Goal: Task Accomplishment & Management: Manage account settings

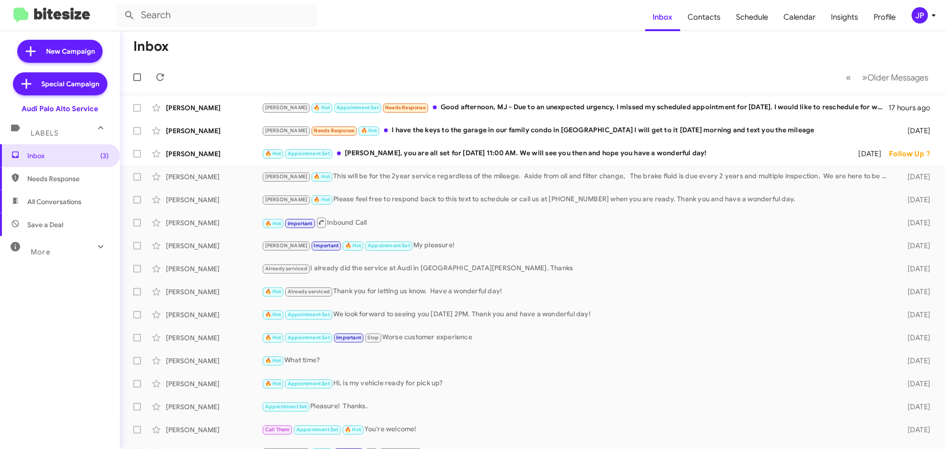
click at [912, 17] on div "JP" at bounding box center [920, 15] width 16 height 16
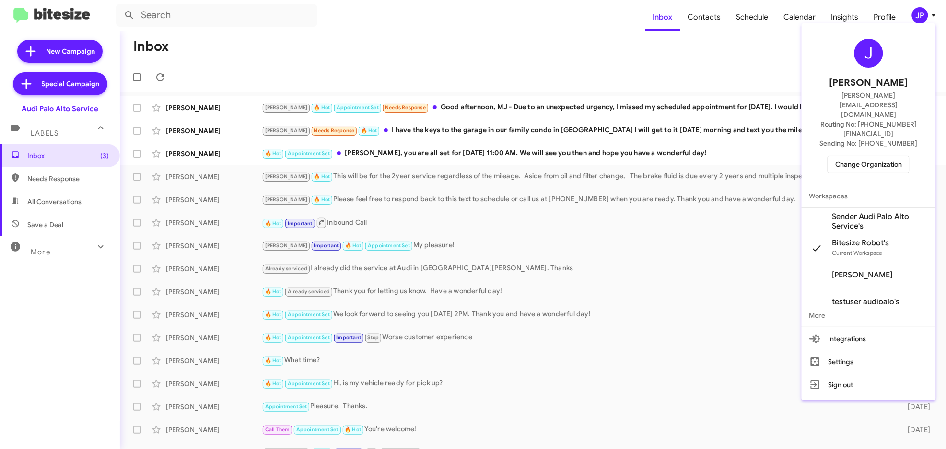
click at [886, 149] on div "J Jamie Payton jamie@bitesize.co Routing No: +1 (650) 856-6300 Sending No: +1 (…" at bounding box center [869, 105] width 134 height 157
click at [896, 156] on span "Change Organization" at bounding box center [868, 164] width 67 height 16
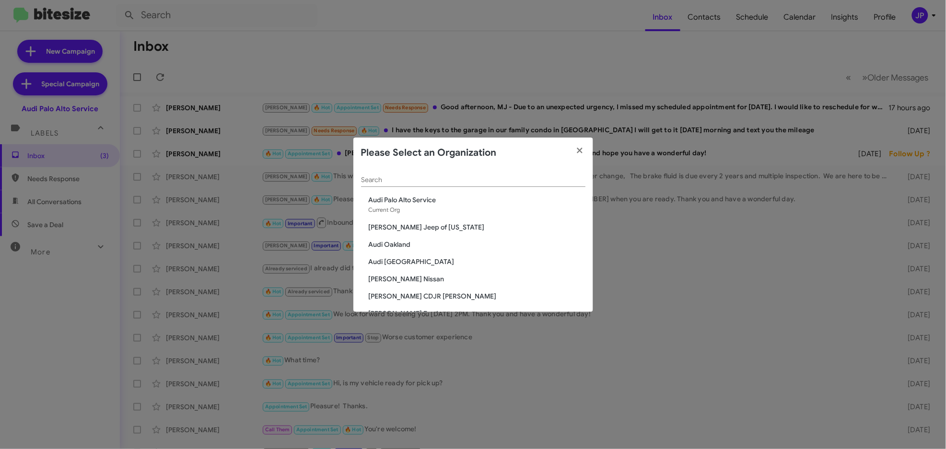
click at [522, 188] on div "Search" at bounding box center [473, 181] width 224 height 27
click at [425, 176] on input "Search" at bounding box center [473, 180] width 224 height 8
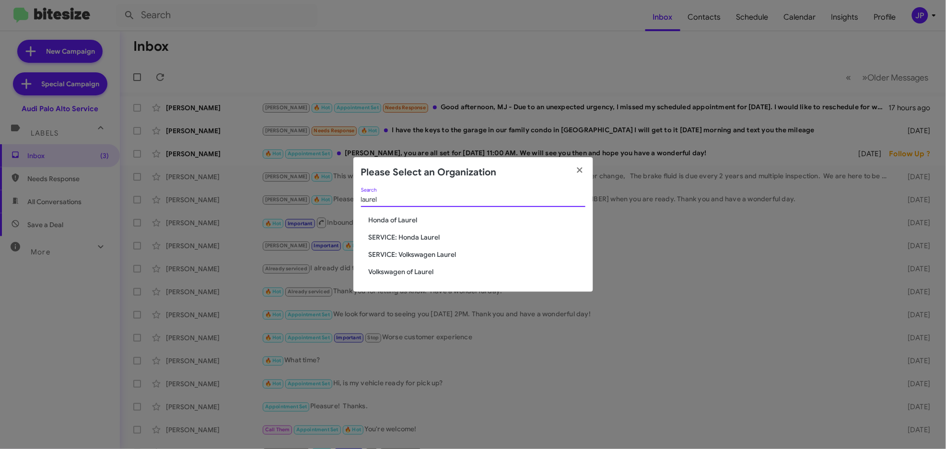
type input "laurel"
click at [383, 271] on span "Volkswagen of Laurel" at bounding box center [477, 272] width 217 height 10
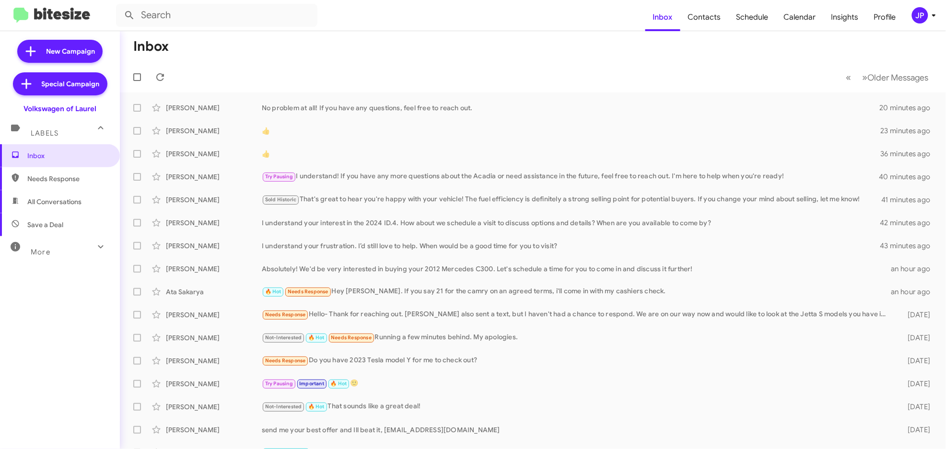
click at [808, 71] on mat-toolbar-row "« Previous » Next Older Messages" at bounding box center [533, 77] width 826 height 31
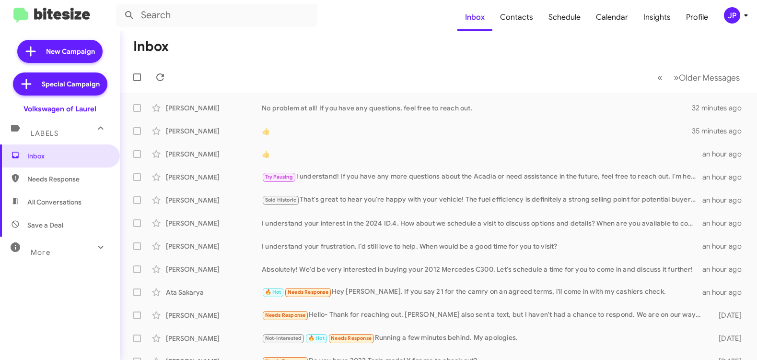
click at [735, 19] on div "JP" at bounding box center [732, 15] width 16 height 16
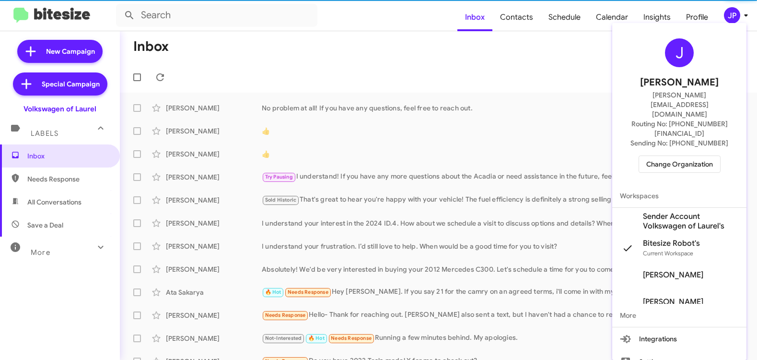
click at [705, 155] on button "Change Organization" at bounding box center [680, 163] width 82 height 17
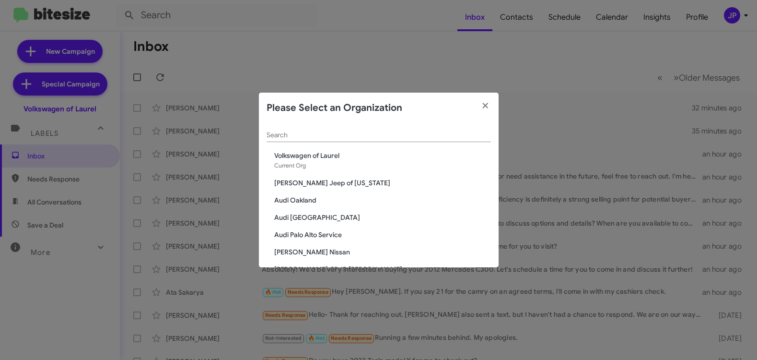
click at [326, 142] on div "Search" at bounding box center [379, 136] width 224 height 27
click at [329, 134] on input "Search" at bounding box center [379, 135] width 224 height 8
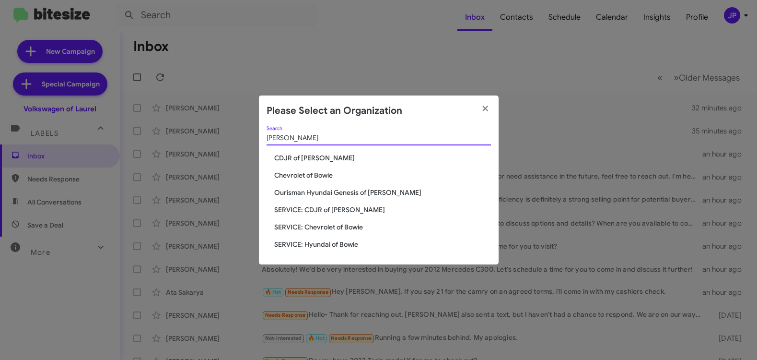
type input "Bowie"
click at [308, 174] on span "Chevrolet of Bowie" at bounding box center [382, 175] width 217 height 10
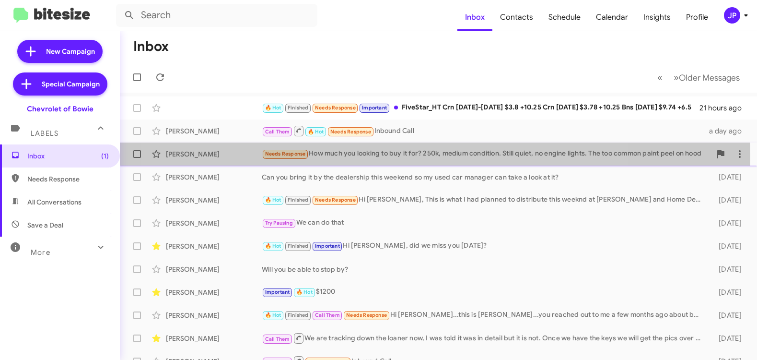
click at [385, 157] on div "Needs Response How much you looking to buy it for? 250k, medium condition. Stil…" at bounding box center [486, 153] width 449 height 11
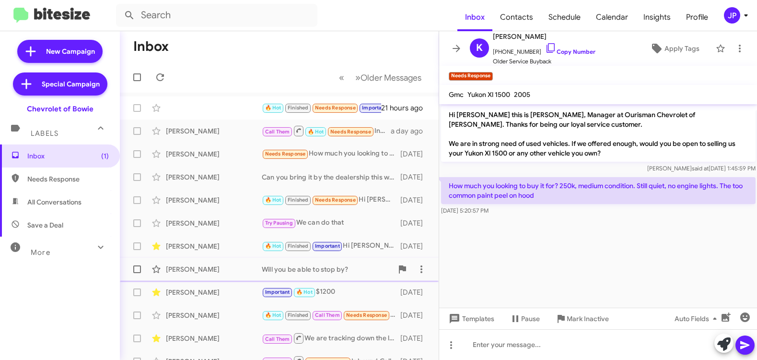
click at [316, 278] on div "Frazier Marcel Richmond Will you be able to stop by? 4 days ago" at bounding box center [280, 268] width 304 height 19
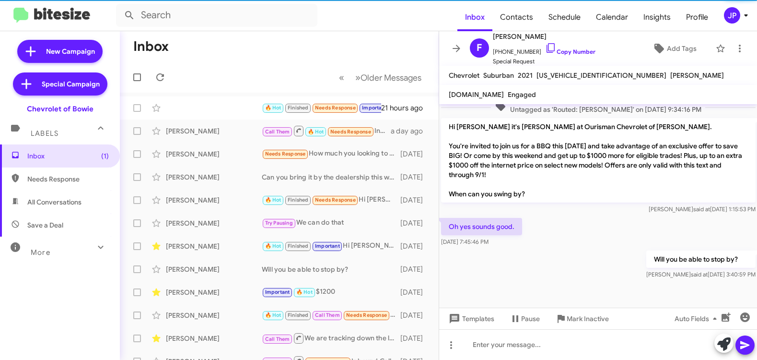
scroll to position [277, 0]
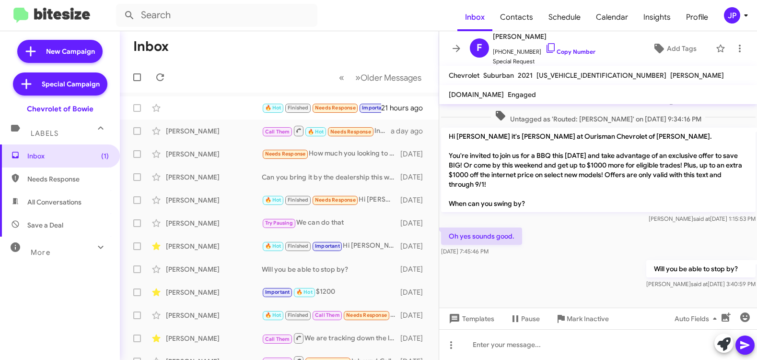
click at [734, 4] on mat-toolbar "Inbox Contacts Schedule Calendar Insights Profile JP" at bounding box center [378, 15] width 757 height 31
click at [739, 18] on div "JP" at bounding box center [732, 15] width 16 height 16
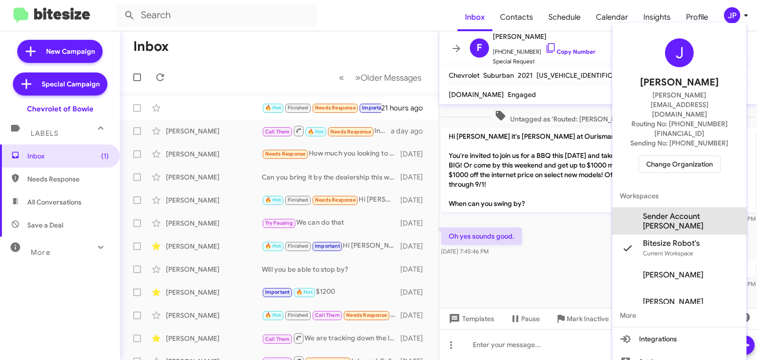
click at [683, 212] on span "Sender Account [PERSON_NAME]" at bounding box center [691, 221] width 96 height 19
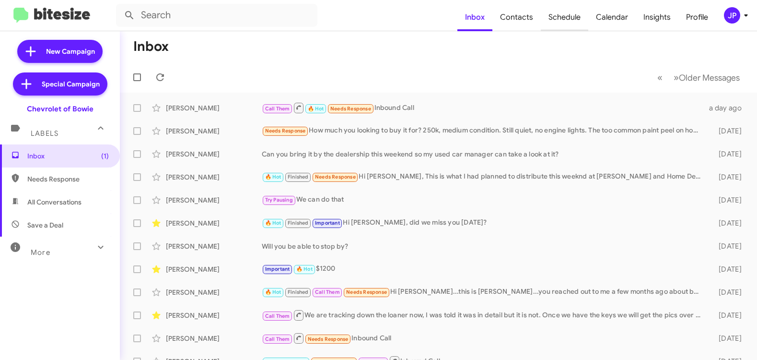
click at [560, 12] on span "Schedule" at bounding box center [564, 17] width 47 height 28
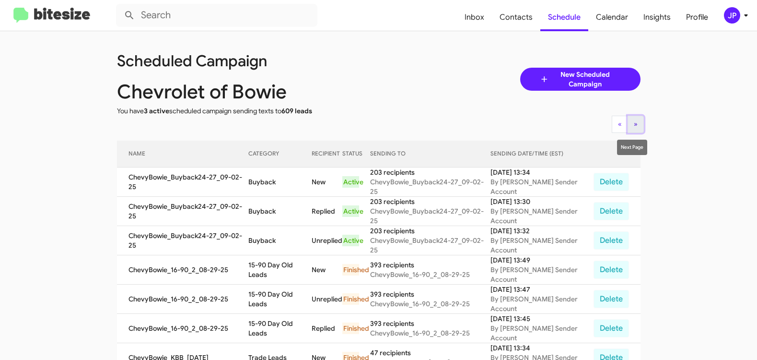
click at [639, 124] on button "» Next" at bounding box center [636, 124] width 16 height 17
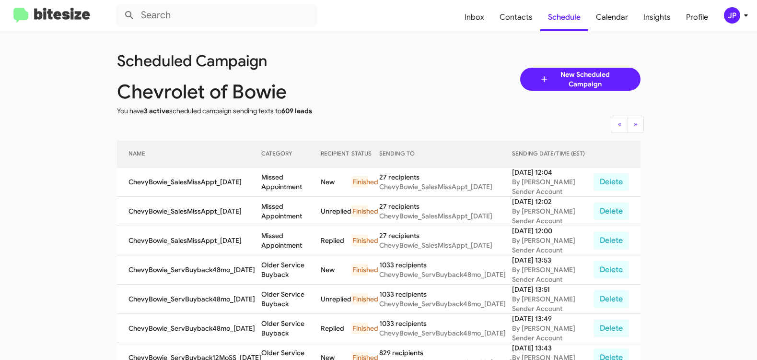
click at [47, 14] on img at bounding box center [51, 16] width 77 height 16
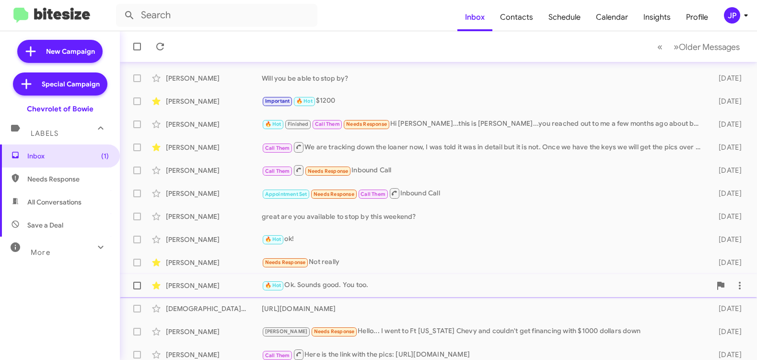
scroll to position [197, 0]
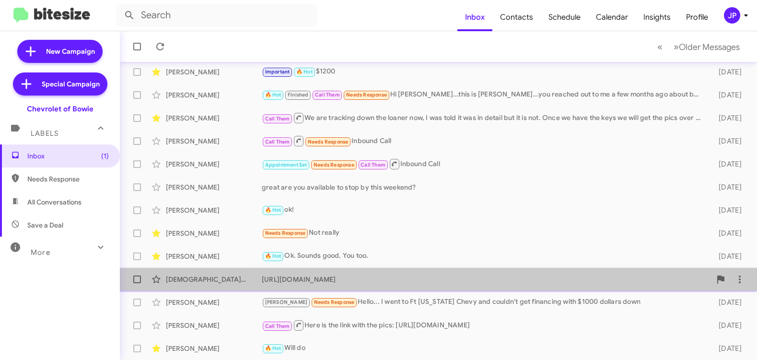
click at [460, 287] on div "[PERSON_NAME] [URL][DOMAIN_NAME] [DATE]" at bounding box center [439, 279] width 622 height 19
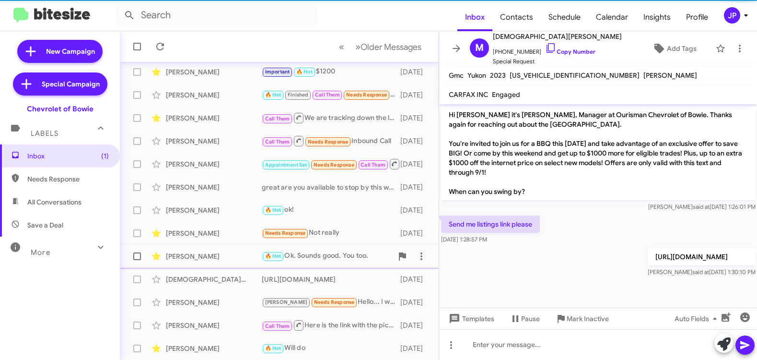
click at [232, 247] on div "[PERSON_NAME] 🔥 Hot Ok. Sounds good. You too. [DATE]" at bounding box center [280, 256] width 304 height 19
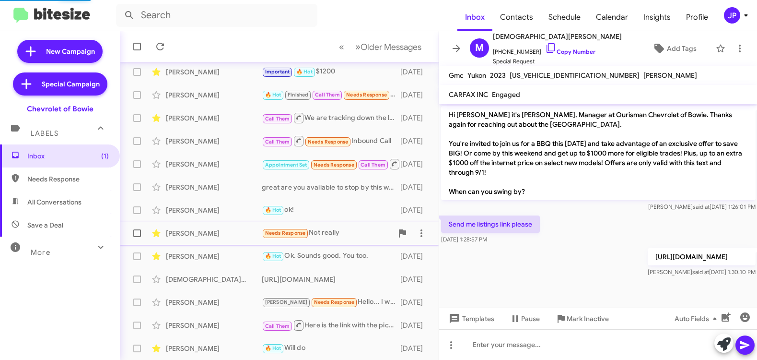
scroll to position [83, 0]
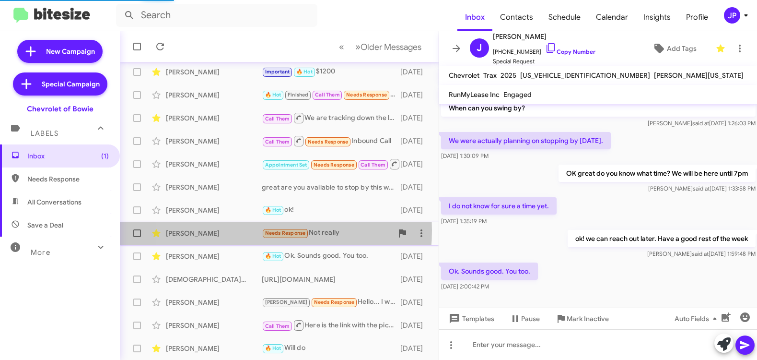
click at [233, 230] on div "Daryl Carter" at bounding box center [214, 233] width 96 height 10
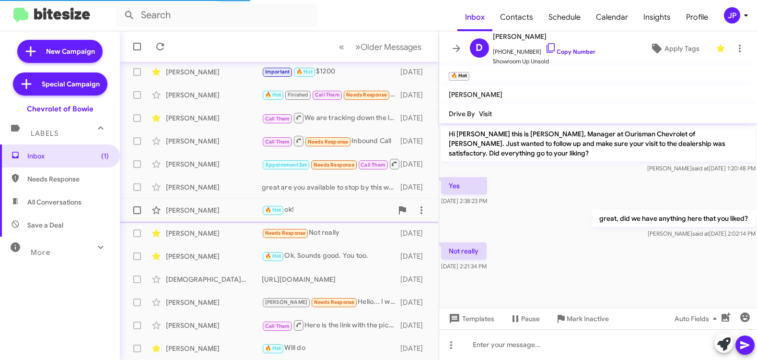
click at [233, 215] on div "Cheryl Smith 🔥 Hot ok! 5 days ago" at bounding box center [280, 209] width 304 height 19
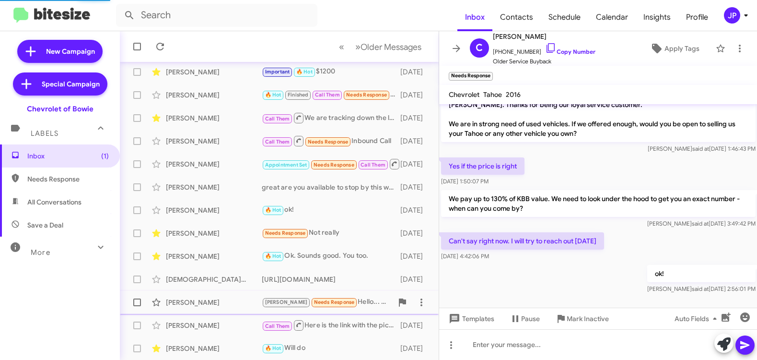
click at [223, 306] on div "Lashawn Holmes" at bounding box center [214, 302] width 96 height 10
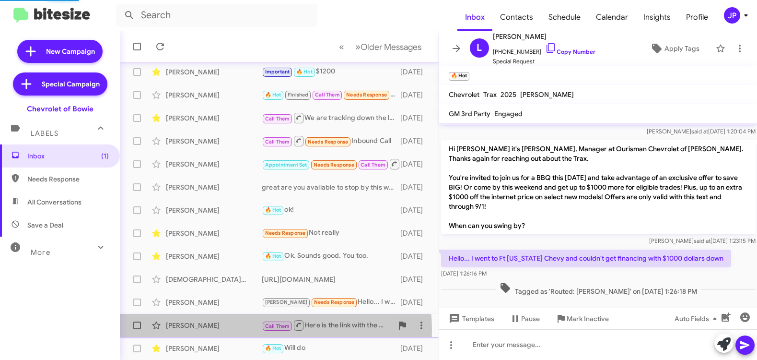
click at [232, 330] on div "Veena Rao Call Them Here is the link with the pics: https://www.bowiechevy.com/…" at bounding box center [280, 325] width 304 height 19
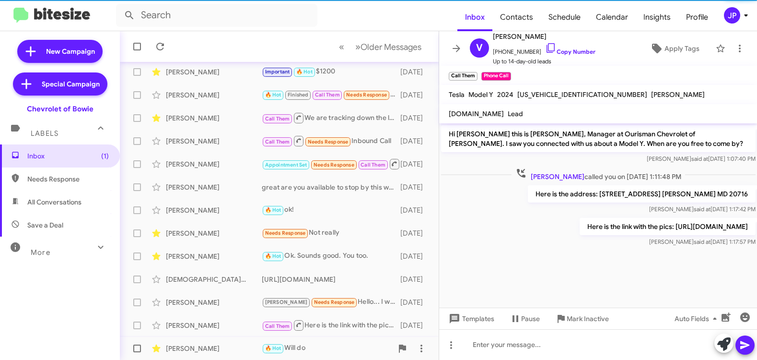
click at [233, 346] on div "Kiril Jakimovski" at bounding box center [214, 348] width 96 height 10
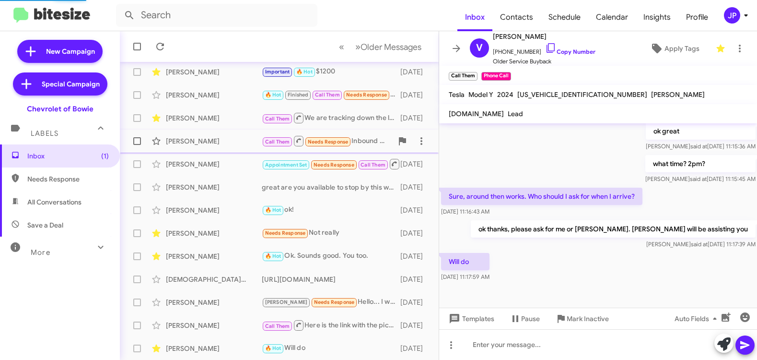
scroll to position [195, 0]
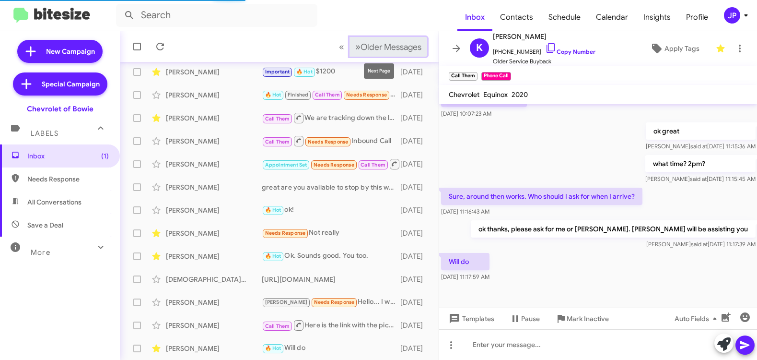
drag, startPoint x: 404, startPoint y: 47, endPoint x: 410, endPoint y: 46, distance: 6.3
click at [404, 47] on span "Older Messages" at bounding box center [391, 47] width 61 height 11
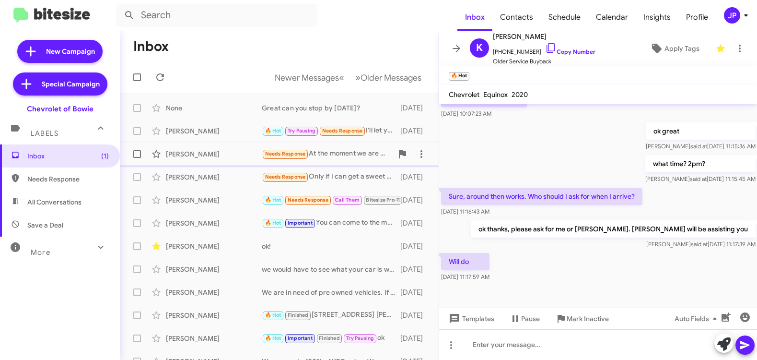
click at [244, 151] on div "Christopher Hernaandez" at bounding box center [214, 154] width 96 height 10
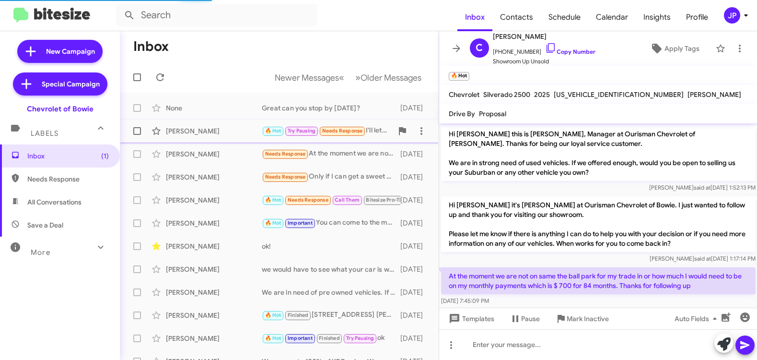
click at [233, 132] on div "Gabriel Tekumafor" at bounding box center [214, 131] width 96 height 10
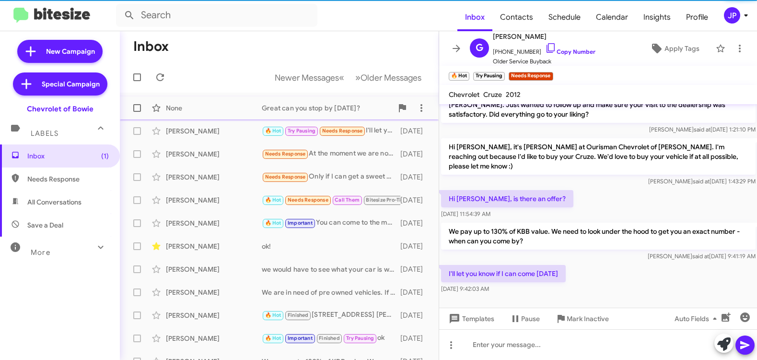
click at [235, 112] on div "None" at bounding box center [214, 108] width 96 height 10
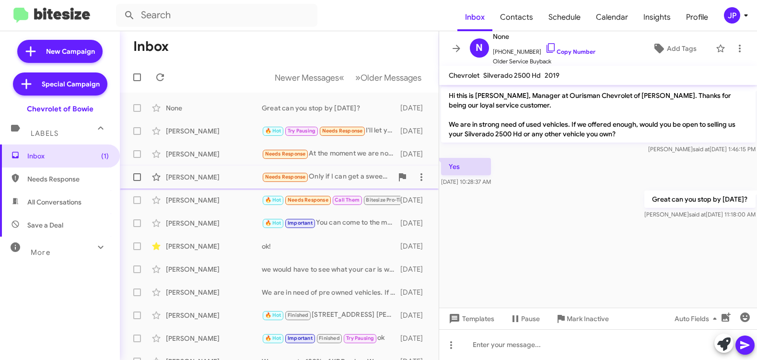
click at [241, 188] on span "Daniel Asbury Needs Response Only if I can get a sweet deal on the Silverado EV…" at bounding box center [279, 176] width 319 height 23
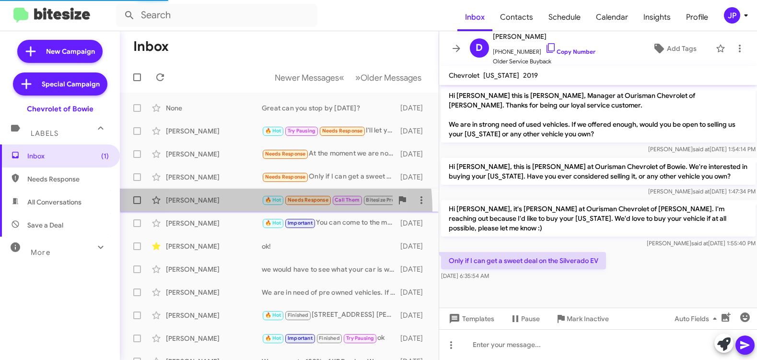
click at [238, 210] on span "Chris Hnatiuk 🔥 Hot Needs Response Call Them Bitesize Pro-Tip! Before I call 7 …" at bounding box center [279, 199] width 319 height 23
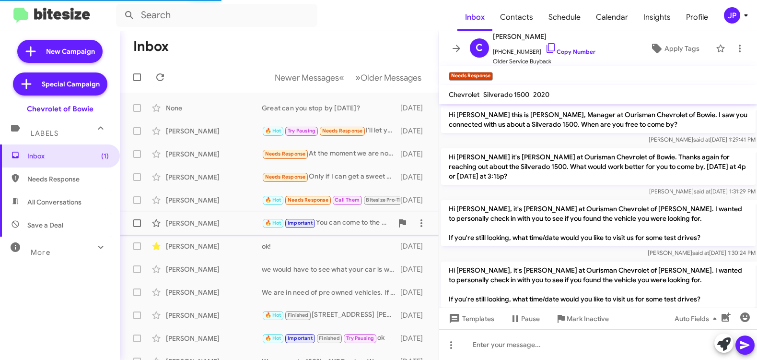
scroll to position [809, 0]
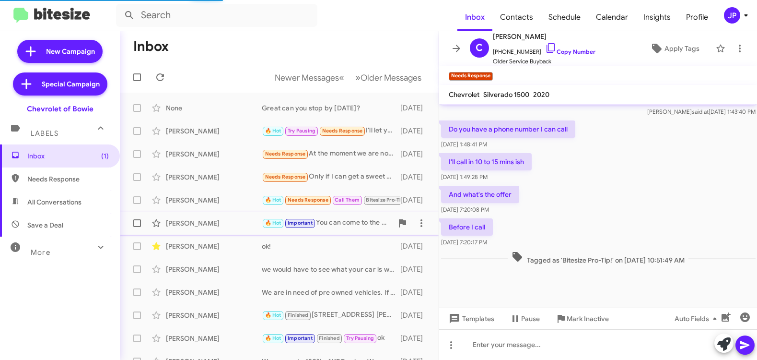
click at [239, 225] on div "Reynaldo Soliz" at bounding box center [214, 223] width 96 height 10
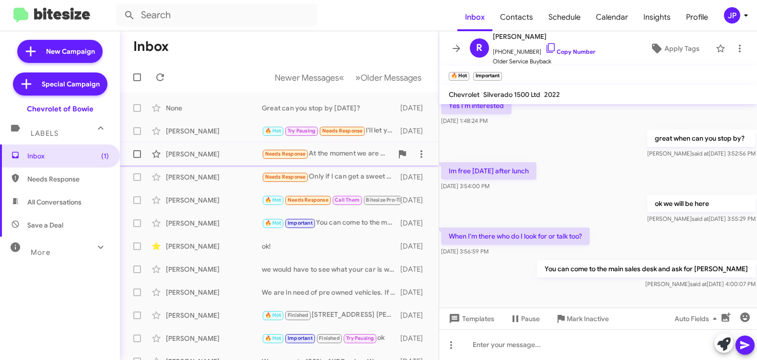
click at [227, 163] on div "Christopher Hernaandez Needs Response At the moment we are not on same the ball…" at bounding box center [280, 153] width 304 height 19
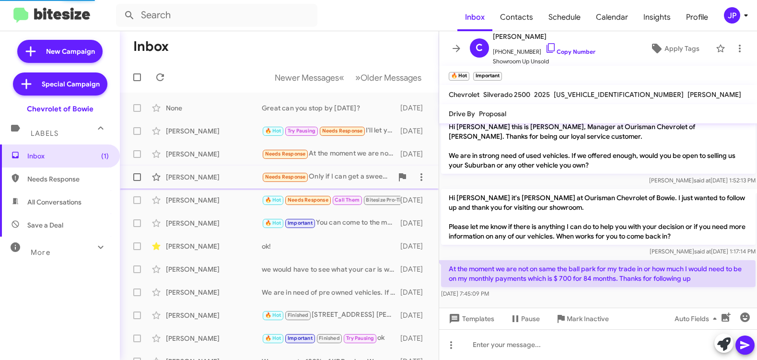
scroll to position [7, 0]
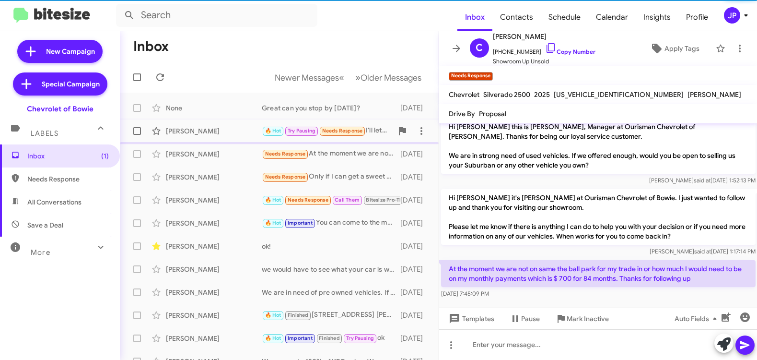
click at [223, 136] on div "Gabriel Tekumafor 🔥 Hot Try Pausing Needs Response I'll let you know if I can c…" at bounding box center [280, 130] width 304 height 19
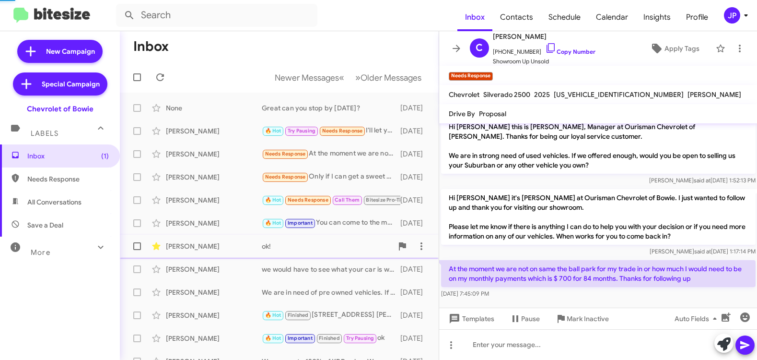
scroll to position [20, 0]
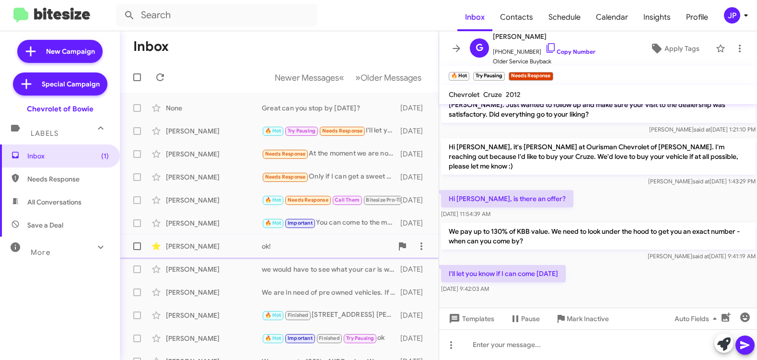
click at [218, 243] on div "Leslye Castillo" at bounding box center [214, 246] width 96 height 10
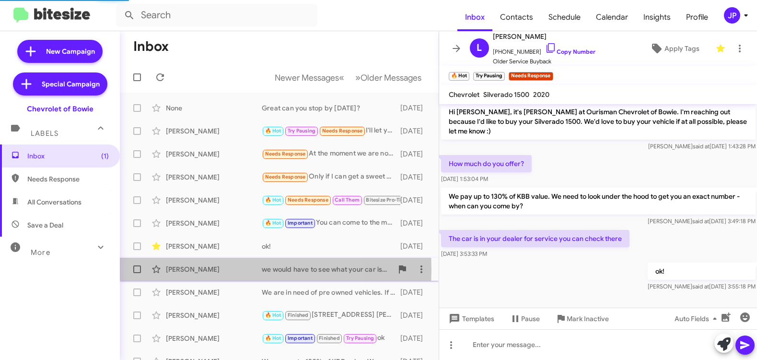
click at [215, 270] on div "Zeya Diggs" at bounding box center [214, 269] width 96 height 10
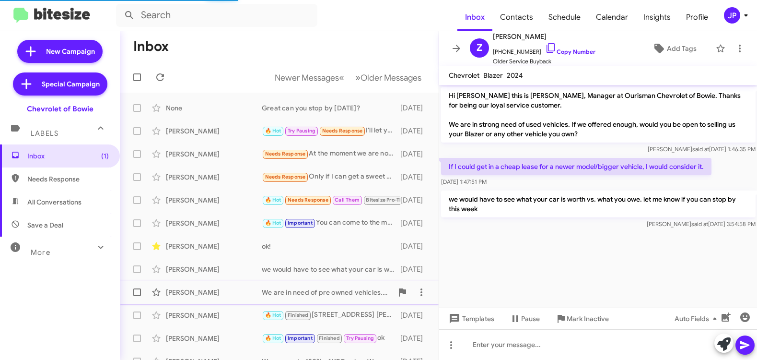
click at [212, 297] on div "Michael Detorie We are in need of pre owned vehicles. If you were interested, s…" at bounding box center [280, 291] width 304 height 19
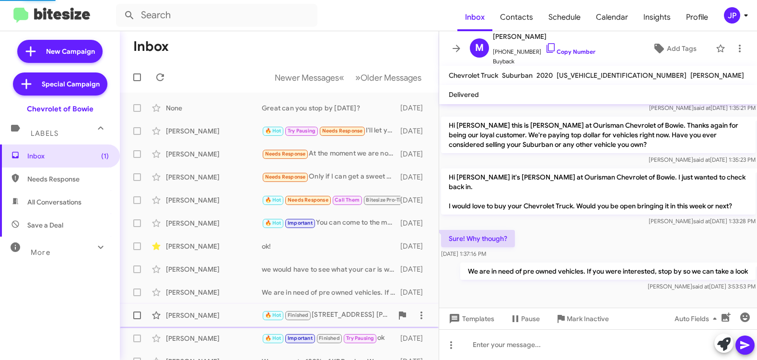
click at [215, 320] on div "Marvin Martinez 🔥 Hot Finished 16610 Governor Bridge Rd. Bowie MD 20716 7 days …" at bounding box center [280, 315] width 304 height 19
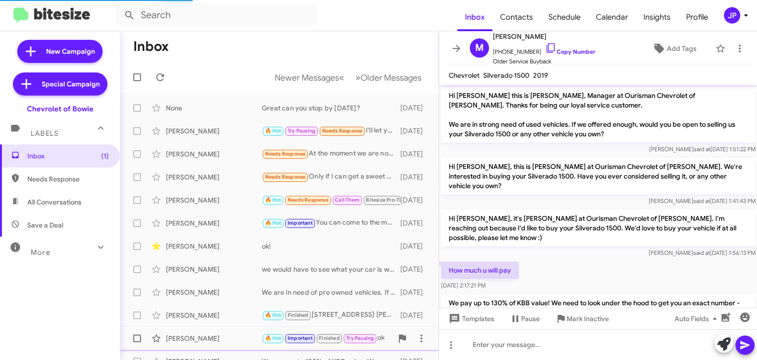
click at [219, 343] on div "Andrew Wright 🔥 Hot Important Finished Try Pausing ok 7 days ago" at bounding box center [280, 338] width 304 height 19
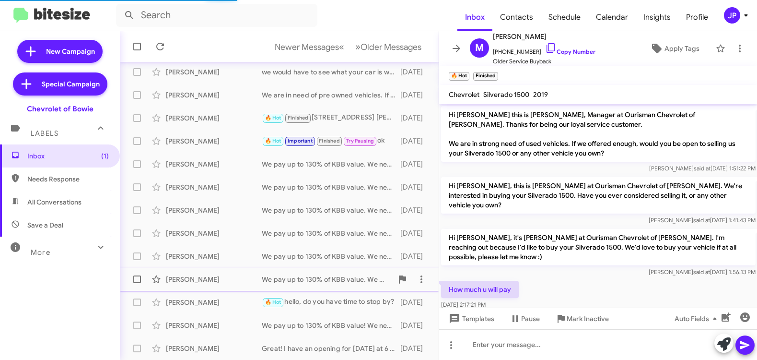
scroll to position [553, 0]
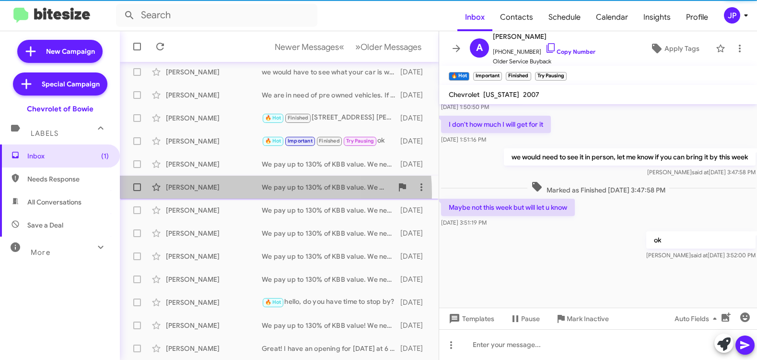
click at [213, 194] on div "Dean Belton We pay up to 130% of KBB value. We need to look under the hood to g…" at bounding box center [280, 186] width 304 height 19
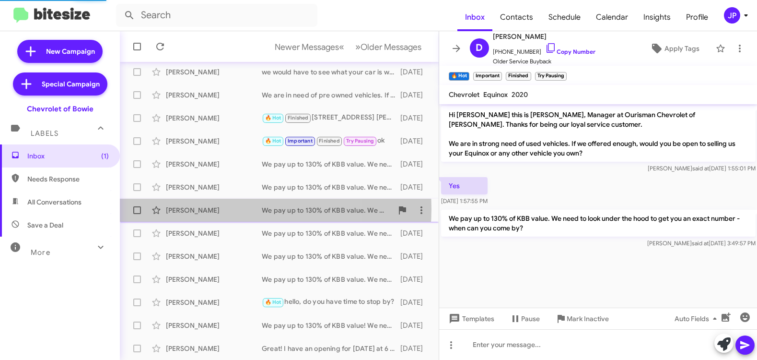
click at [214, 209] on div "Curtis Ross" at bounding box center [214, 210] width 96 height 10
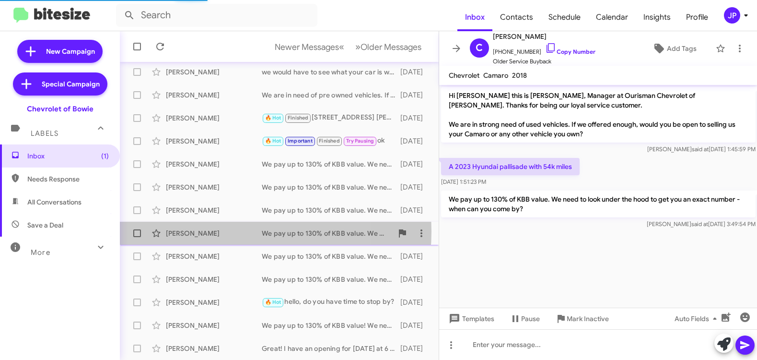
click at [218, 231] on div "Duane Exum" at bounding box center [214, 233] width 96 height 10
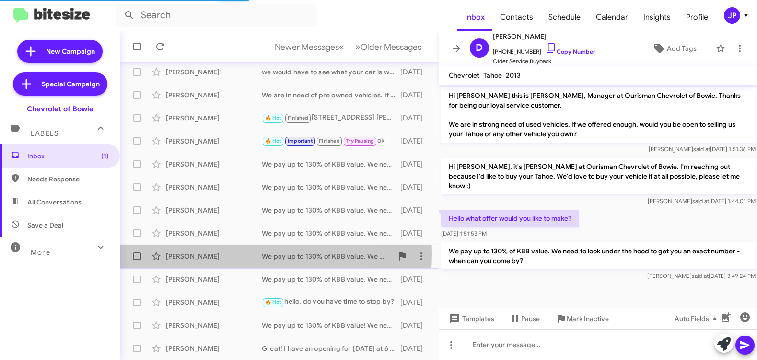
click at [219, 253] on div "Amanda Crose" at bounding box center [214, 256] width 96 height 10
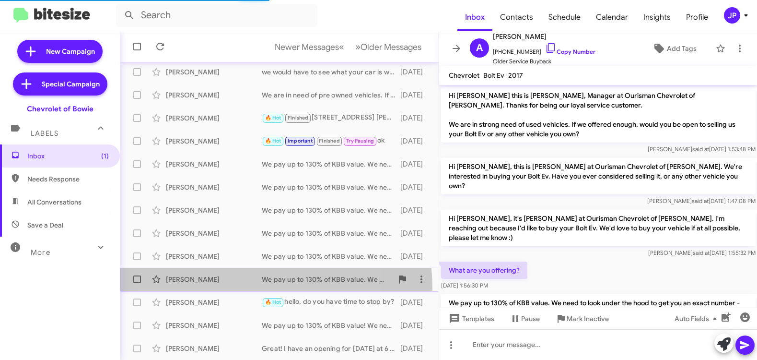
click at [224, 289] on span "Harry Carter We pay up to 130% of KBB value. We need to look under the hood to …" at bounding box center [279, 279] width 319 height 23
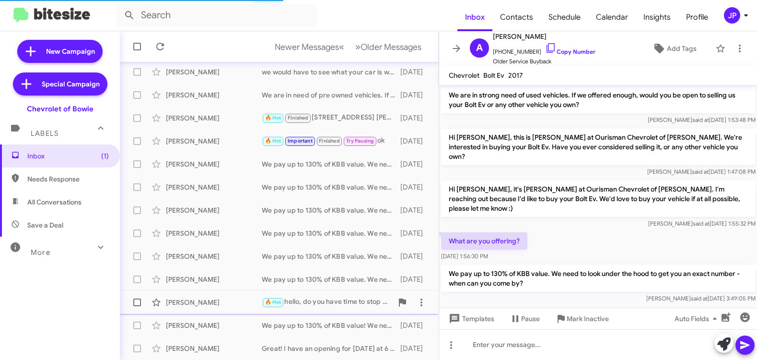
click at [224, 306] on div "Santos Bustillo" at bounding box center [214, 302] width 96 height 10
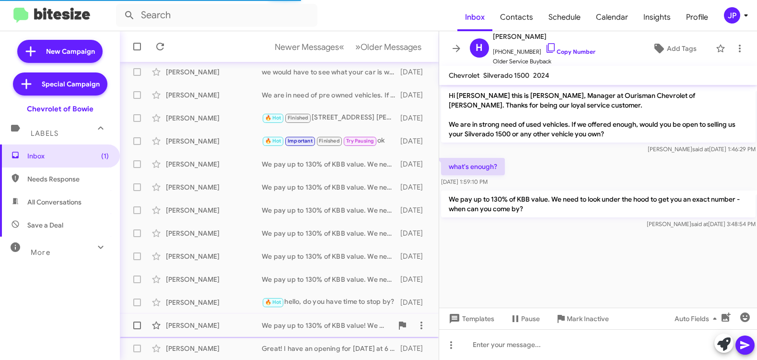
click at [225, 327] on div "Vita Makle" at bounding box center [214, 325] width 96 height 10
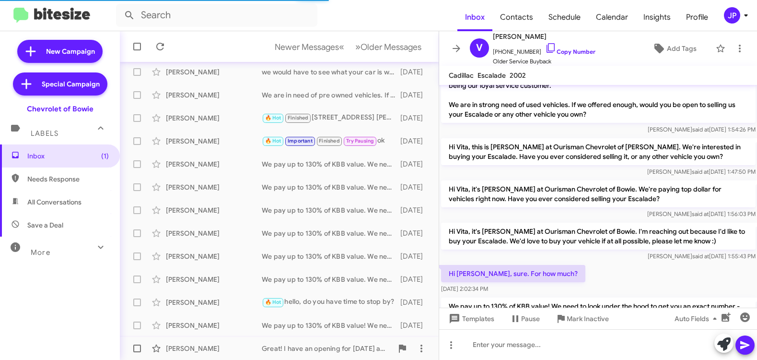
scroll to position [64, 0]
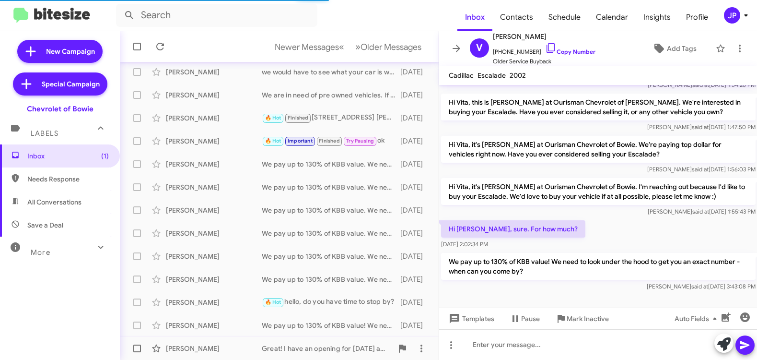
click at [226, 351] on div "Paul Horton" at bounding box center [214, 348] width 96 height 10
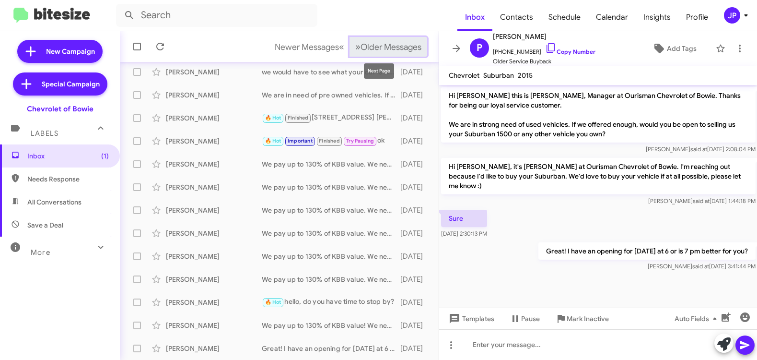
click at [416, 42] on button "» Next Older Messages" at bounding box center [389, 47] width 78 height 20
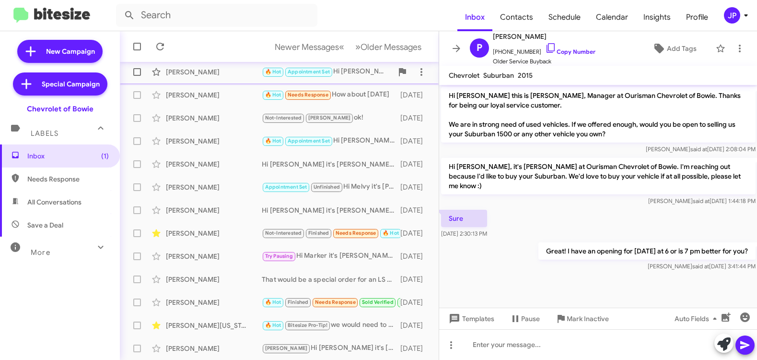
click at [235, 79] on div "Proctor 🔥 Hot Appointment Set Hi Stephanie, car was dropped off Friday, 2004 Mo…" at bounding box center [280, 71] width 304 height 19
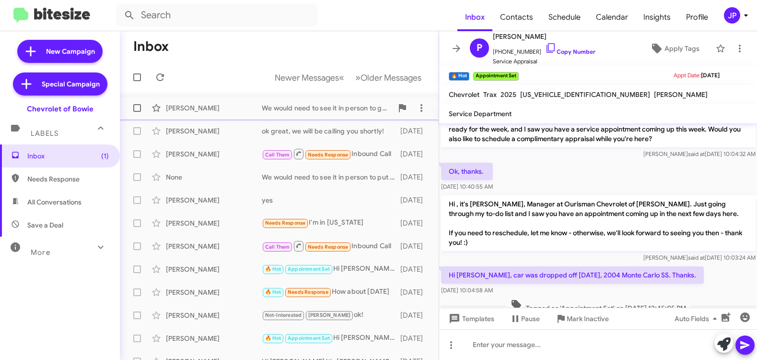
click at [235, 106] on div "Megan Fitch" at bounding box center [214, 108] width 96 height 10
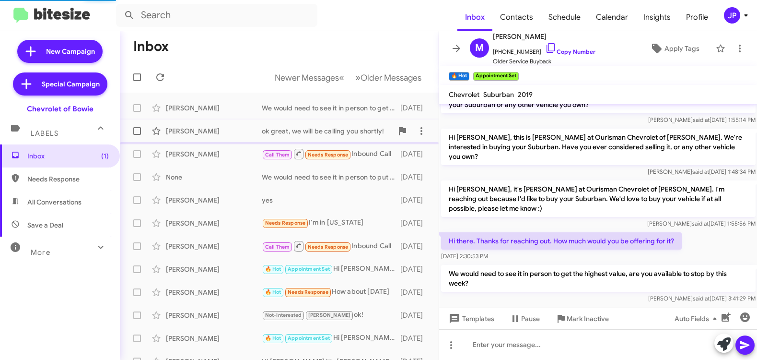
click at [232, 139] on div "Mercedez Mcintyre ok great, we will be calling you shortly! 7 days ago" at bounding box center [280, 130] width 304 height 19
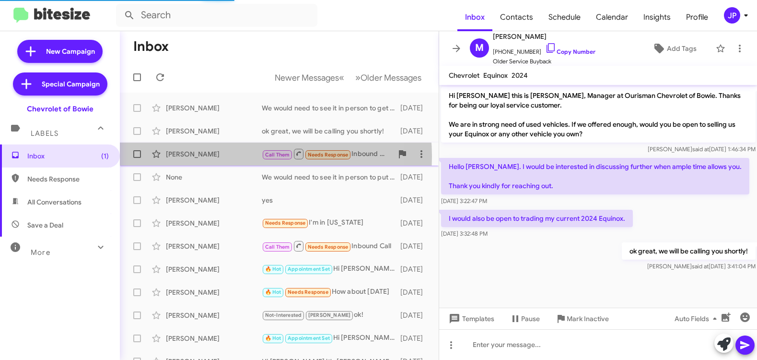
click at [235, 156] on div "Theodore Ricks" at bounding box center [214, 154] width 96 height 10
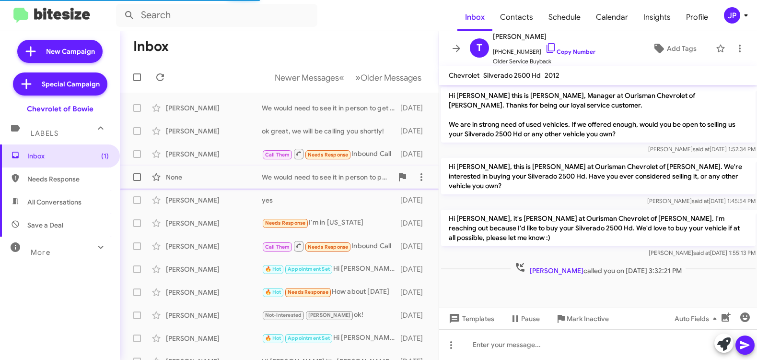
click at [235, 175] on div "None" at bounding box center [214, 177] width 96 height 10
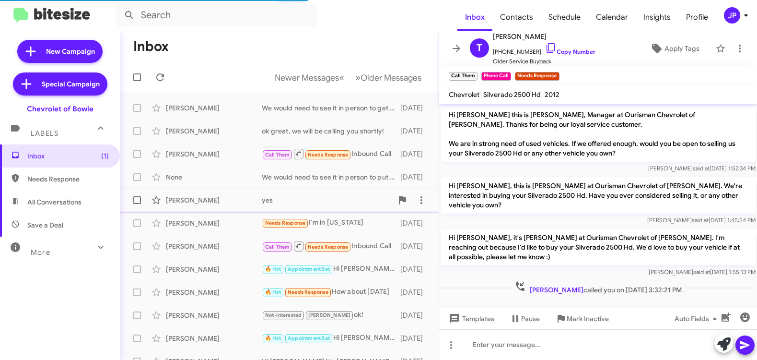
scroll to position [4, 0]
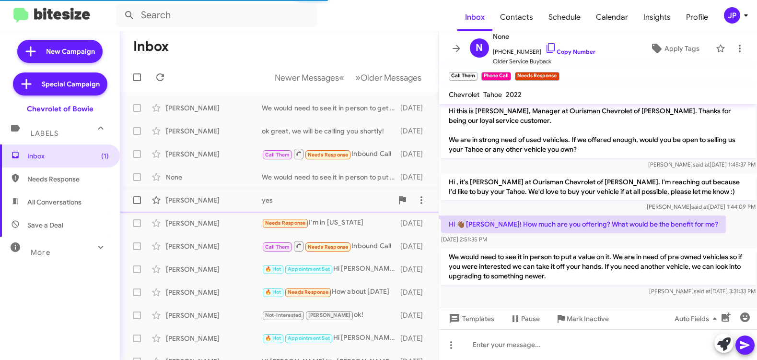
click at [239, 204] on div "Gregory White" at bounding box center [214, 200] width 96 height 10
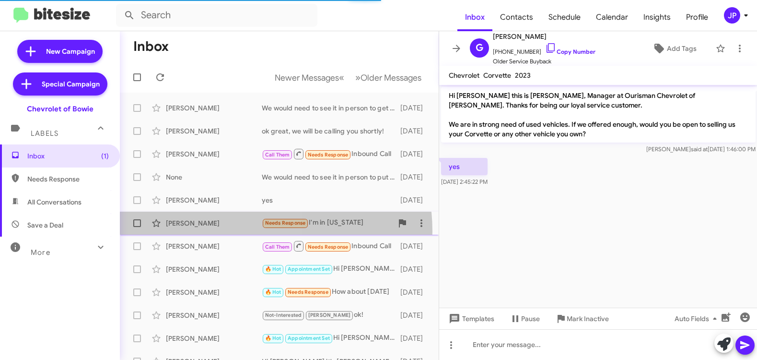
click at [245, 231] on div "James Villalon Needs Response I'm in Colorado 7 days ago" at bounding box center [280, 222] width 304 height 19
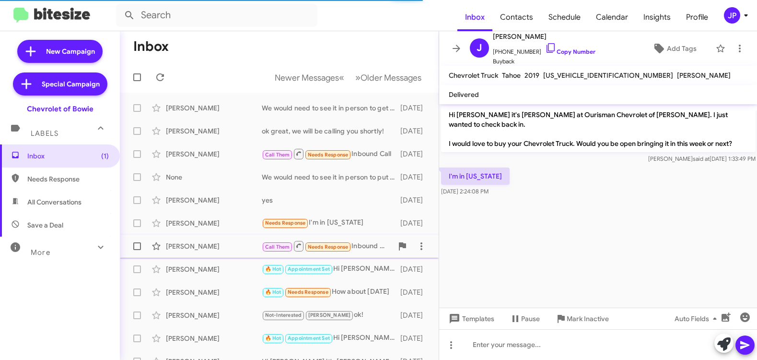
click at [248, 256] on span "Gloria Johnson Call Them Needs Response Inbound Call 7 days ago" at bounding box center [279, 246] width 319 height 23
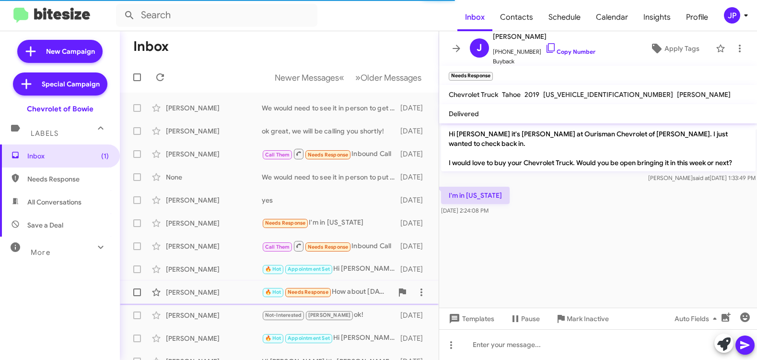
scroll to position [40, 0]
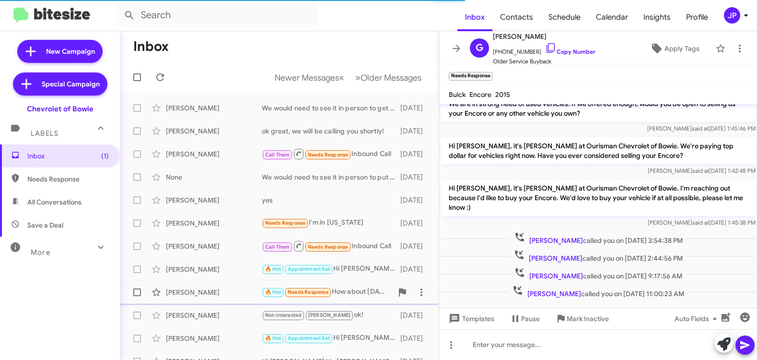
click at [246, 284] on div "Amila Hatharasinghe 🔥 Hot Needs Response How about Saturday 10 days ago" at bounding box center [280, 291] width 304 height 19
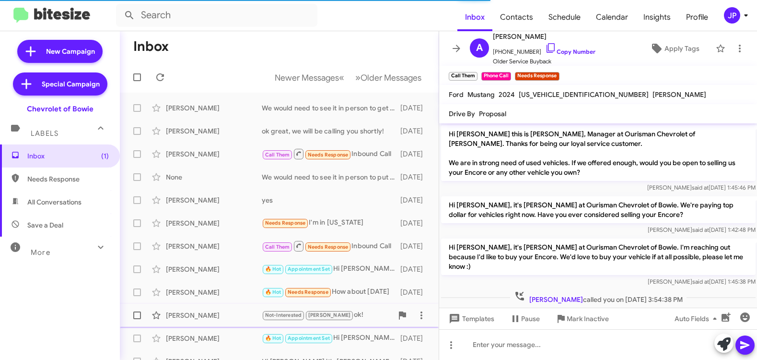
click at [240, 318] on div "Gregory Metzler" at bounding box center [214, 315] width 96 height 10
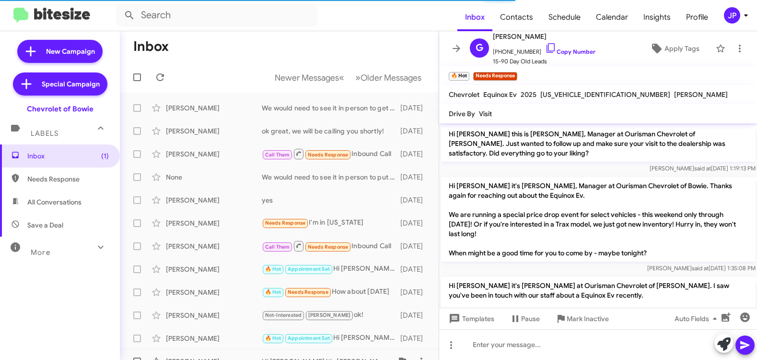
scroll to position [385, 0]
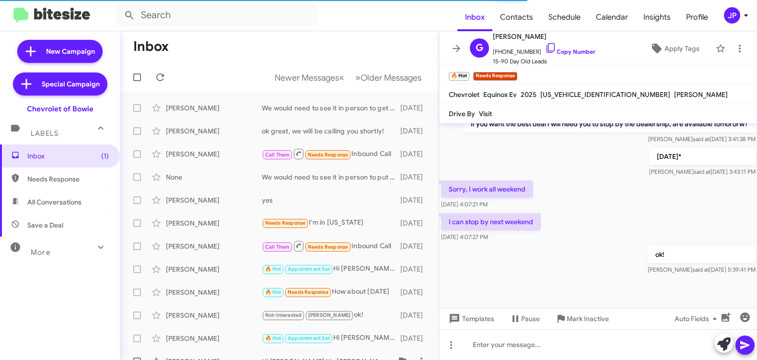
click at [242, 352] on div "Brian Faust Hi Brian it's Stephanie Warrington at Ourisman Chevrolet of Bowie. …" at bounding box center [280, 361] width 304 height 19
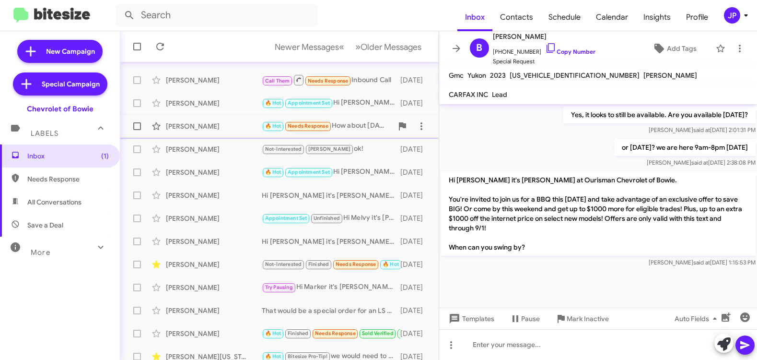
scroll to position [197, 0]
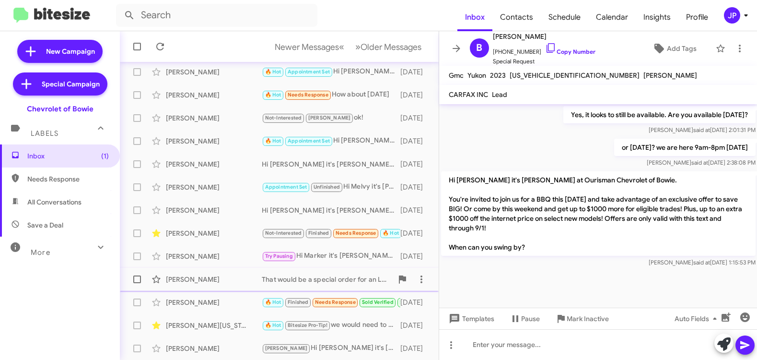
click at [226, 283] on div "Josh Stack" at bounding box center [214, 279] width 96 height 10
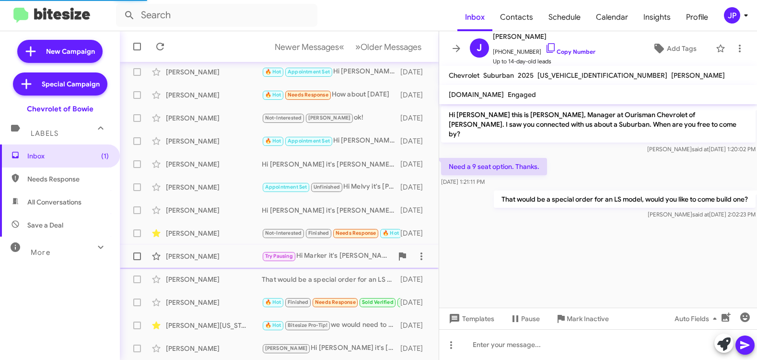
click at [223, 264] on div "Marker William Try Pausing Hi Marker it's Stephanie Warrington at Ourisman Chev…" at bounding box center [280, 256] width 304 height 19
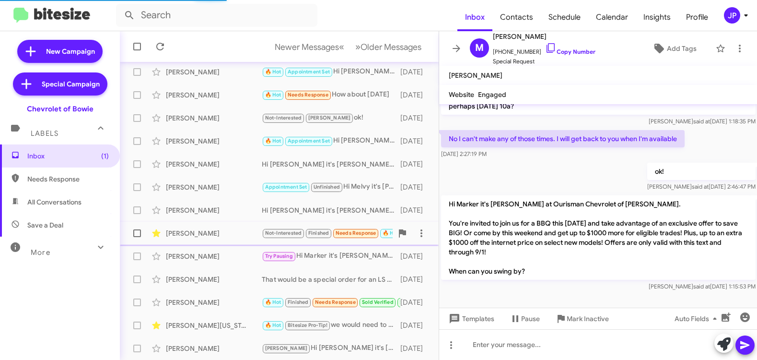
click at [234, 232] on div "Adam Coons" at bounding box center [214, 233] width 96 height 10
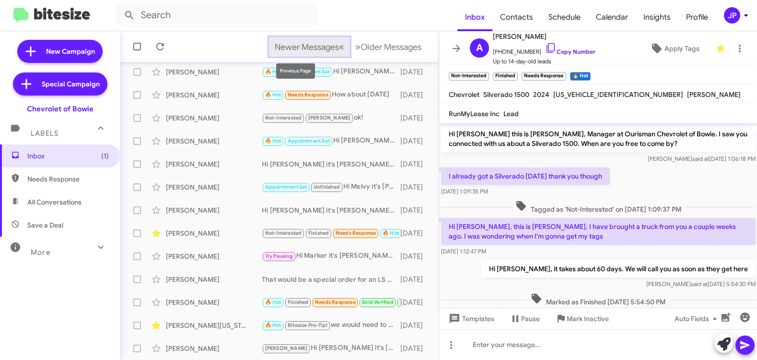
click at [322, 40] on button "Newer Messages « Previous" at bounding box center [309, 47] width 81 height 20
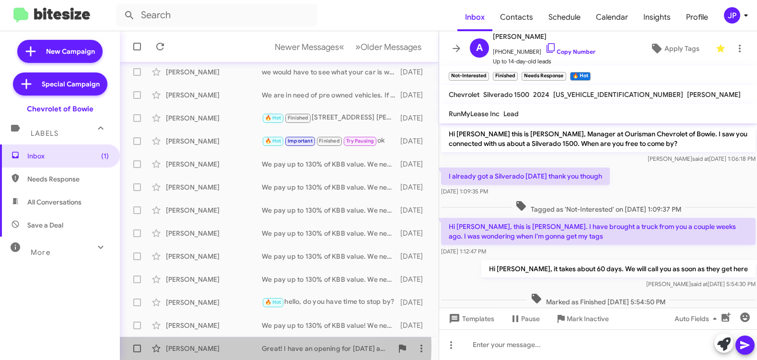
click at [224, 346] on div "Paul Horton" at bounding box center [214, 348] width 96 height 10
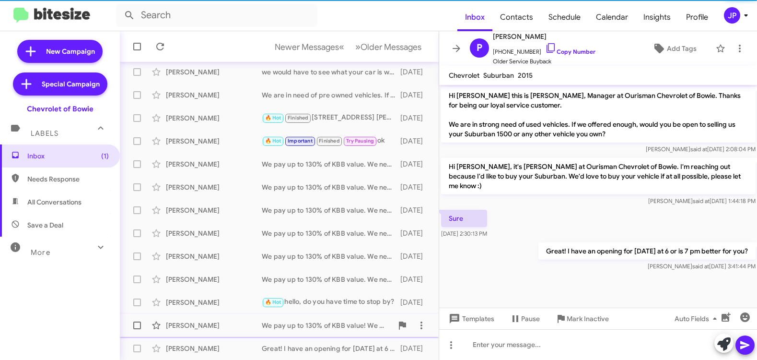
click at [226, 319] on div "Vita Makle We pay up to 130% of KBB value! We need to look under the hood to ge…" at bounding box center [280, 325] width 304 height 19
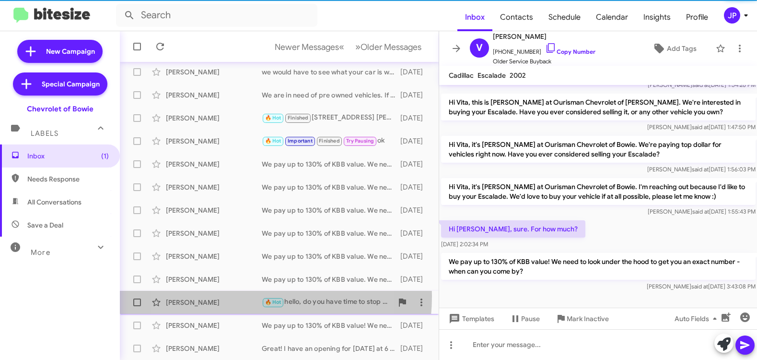
click at [230, 296] on div "Santos Bustillo 🔥 Hot hello, do you have time to stop by? 7 days ago" at bounding box center [280, 302] width 304 height 19
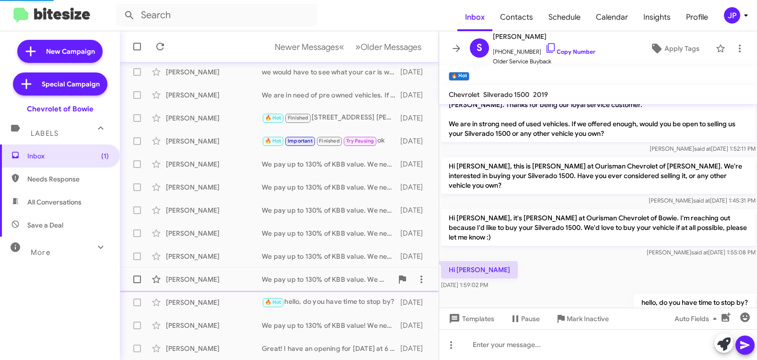
scroll to position [39, 0]
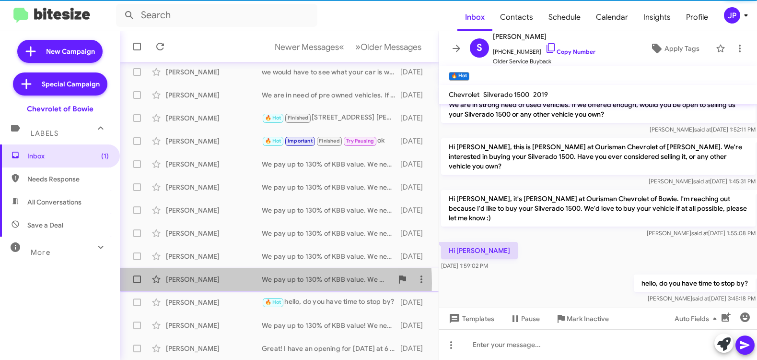
click at [232, 283] on div "Harry Carter" at bounding box center [214, 279] width 96 height 10
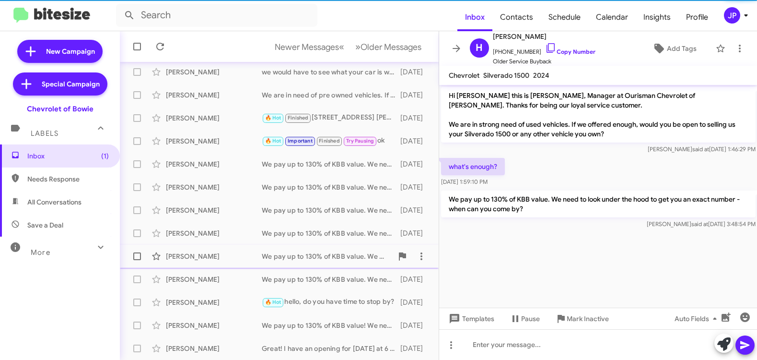
click at [231, 247] on div "Amanda Crose We pay up to 130% of KBB value. We need to look under the hood to …" at bounding box center [280, 256] width 304 height 19
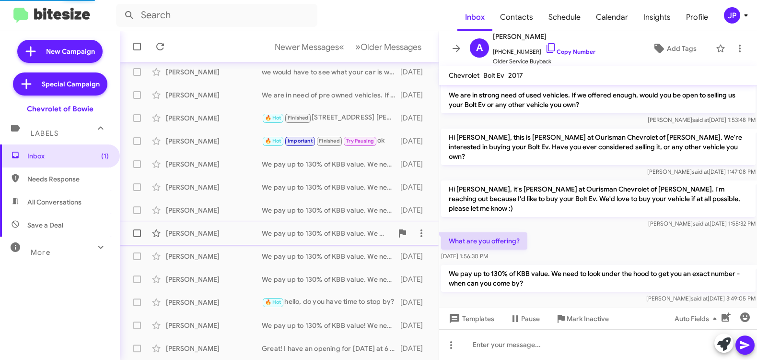
click at [229, 234] on div "Duane Exum" at bounding box center [214, 233] width 96 height 10
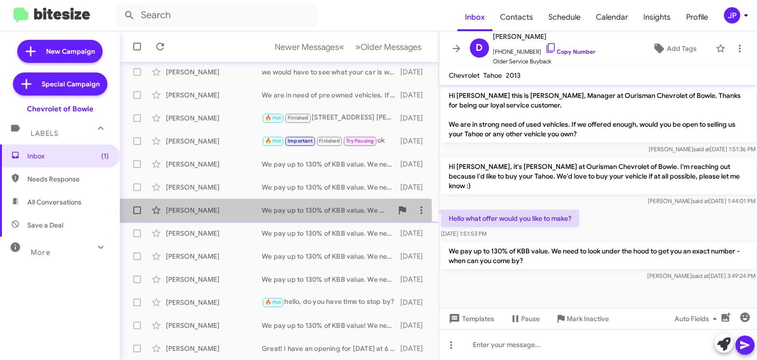
click at [229, 213] on div "Curtis Ross" at bounding box center [214, 210] width 96 height 10
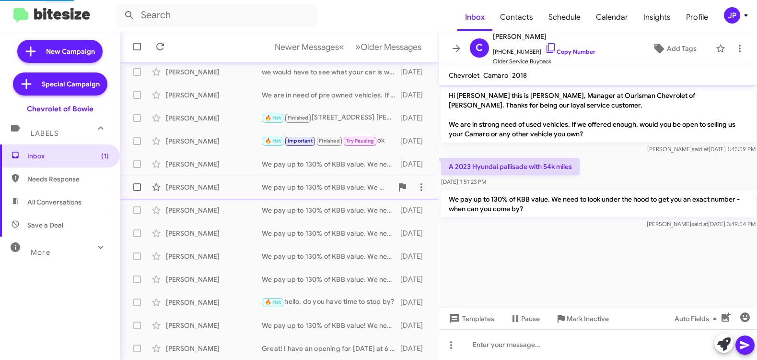
click at [228, 192] on div "Dean Belton We pay up to 130% of KBB value. We need to look under the hood to g…" at bounding box center [280, 186] width 304 height 19
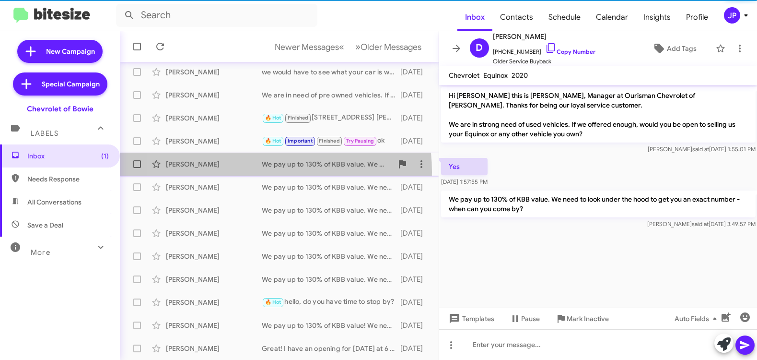
click at [228, 172] on div "Kobe Broadwater We pay up to 130% of KBB value. We need to look under the hood …" at bounding box center [280, 163] width 304 height 19
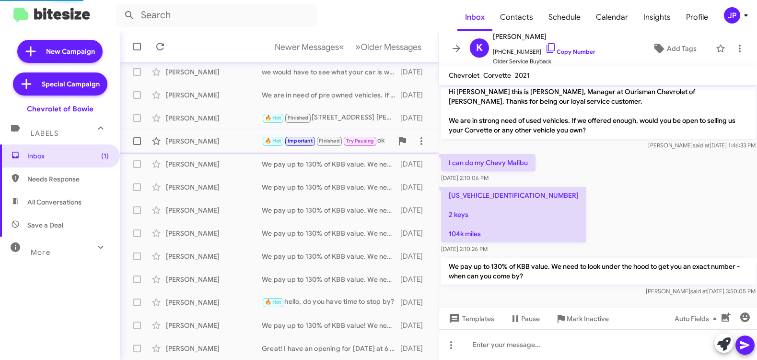
click at [227, 151] on span "Andrew Wright 🔥 Hot Important Finished Try Pausing ok 7 days ago" at bounding box center [279, 140] width 319 height 23
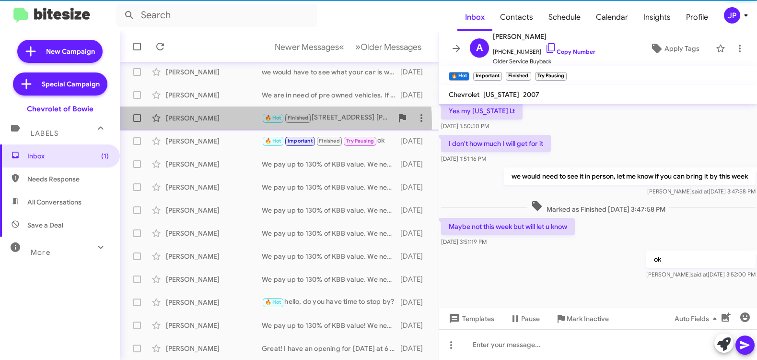
click at [232, 123] on div "Marvin Martinez 🔥 Hot Finished 16610 Governor Bridge Rd. Bowie MD 20716 7 days …" at bounding box center [280, 117] width 304 height 19
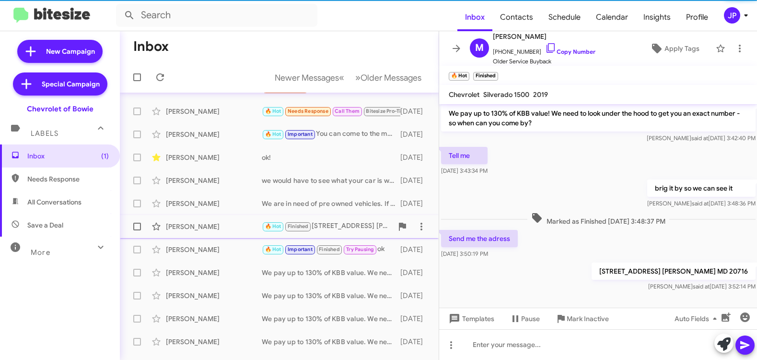
click at [240, 229] on div "Marvin Martinez" at bounding box center [214, 227] width 96 height 10
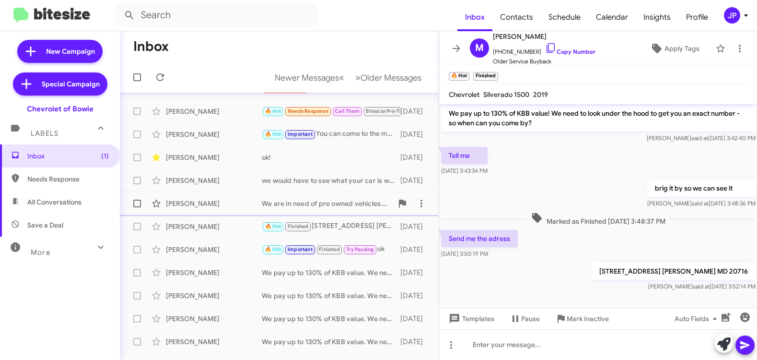
click at [235, 203] on div "Michael Detorie" at bounding box center [214, 204] width 96 height 10
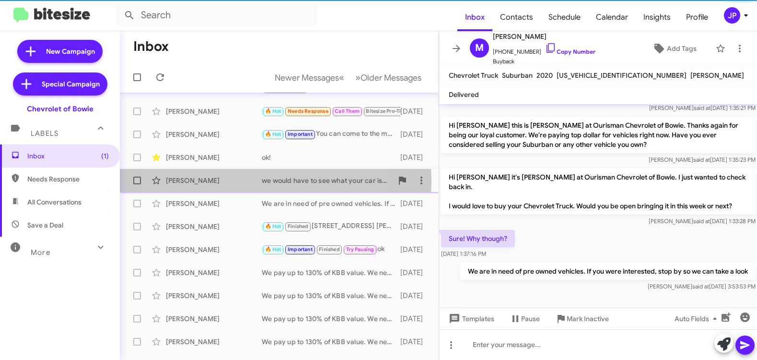
click at [227, 181] on div "Zeya Diggs" at bounding box center [214, 181] width 96 height 10
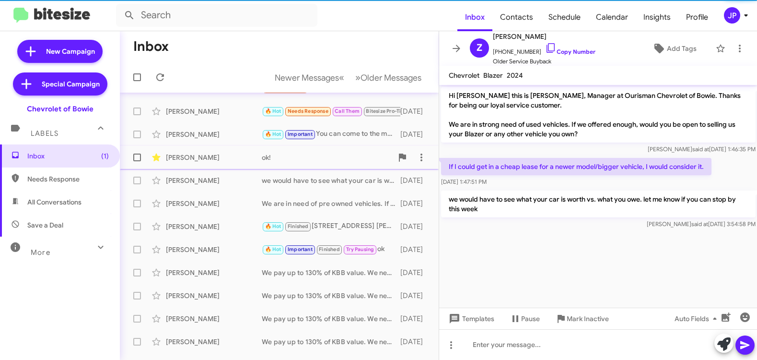
click at [223, 155] on div "Leslye Castillo" at bounding box center [214, 158] width 96 height 10
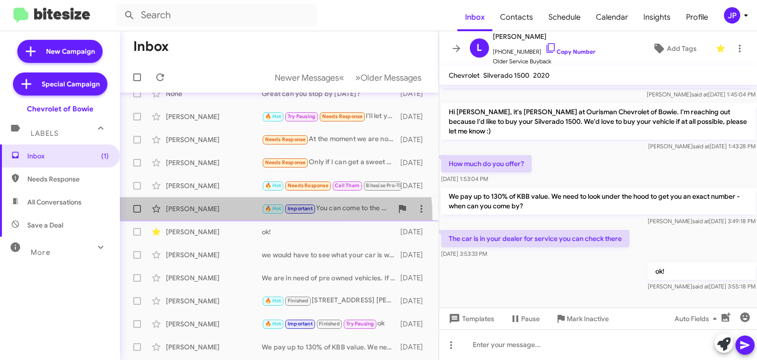
click at [209, 218] on span "Reynaldo Soliz 🔥 Hot Important You can come to the main sales desk and ask for …" at bounding box center [279, 208] width 319 height 23
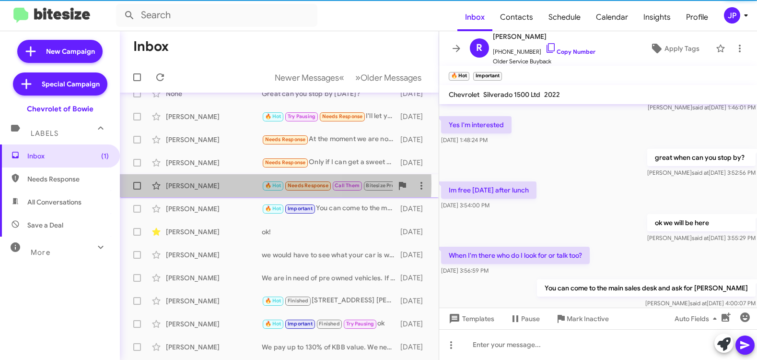
click at [204, 184] on div "Chris Hnatiuk" at bounding box center [214, 186] width 96 height 10
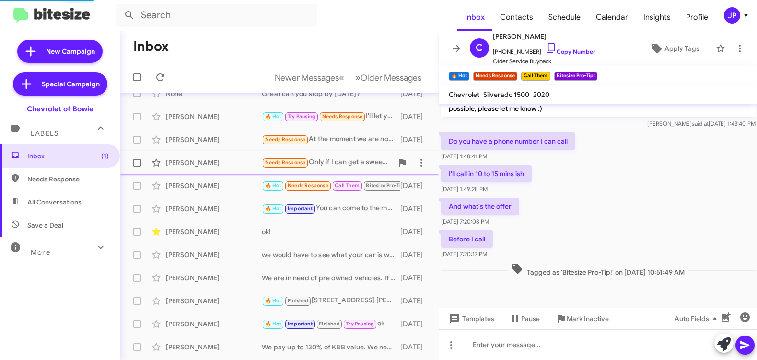
click at [202, 165] on div "Daniel Asbury" at bounding box center [214, 163] width 96 height 10
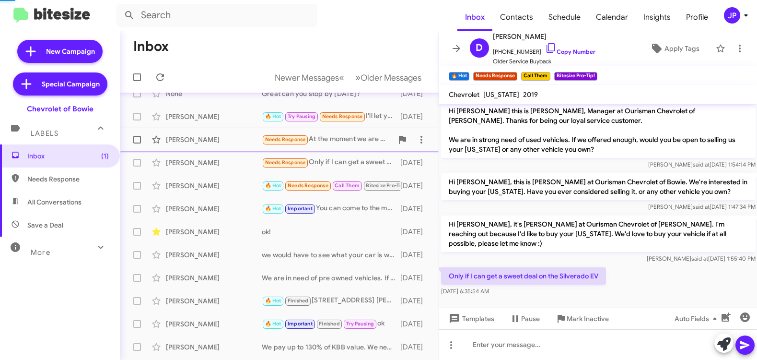
click at [206, 147] on div "Christopher Hernaandez Needs Response At the moment we are not on same the ball…" at bounding box center [280, 139] width 304 height 19
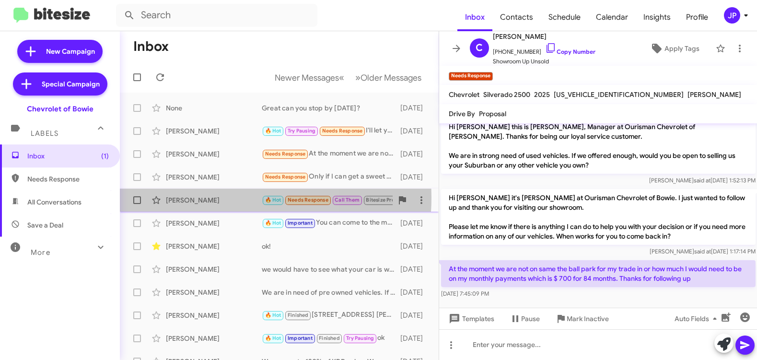
click at [202, 197] on div "Chris Hnatiuk" at bounding box center [214, 200] width 96 height 10
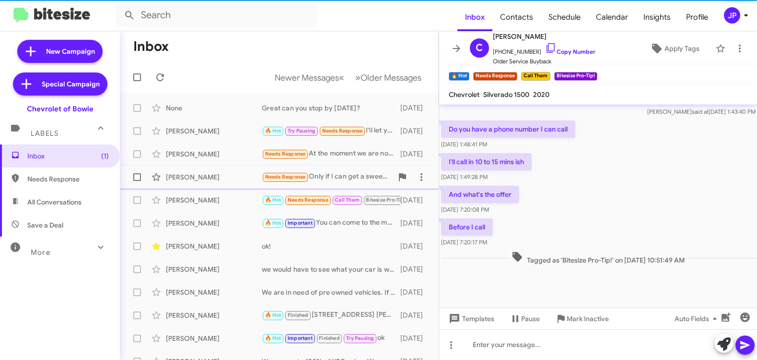
click at [206, 172] on div "Daniel Asbury" at bounding box center [214, 177] width 96 height 10
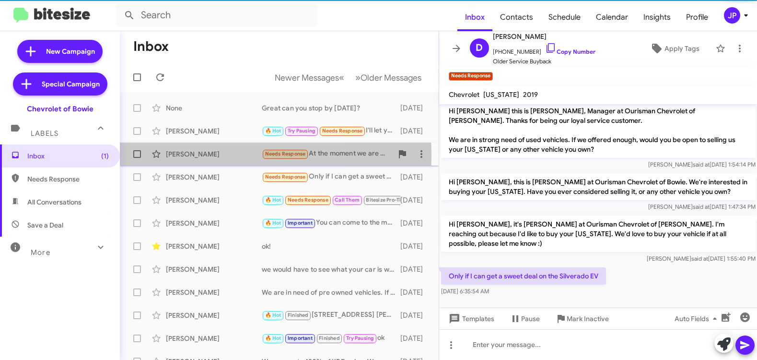
click at [207, 155] on div "Christopher Hernaandez" at bounding box center [214, 154] width 96 height 10
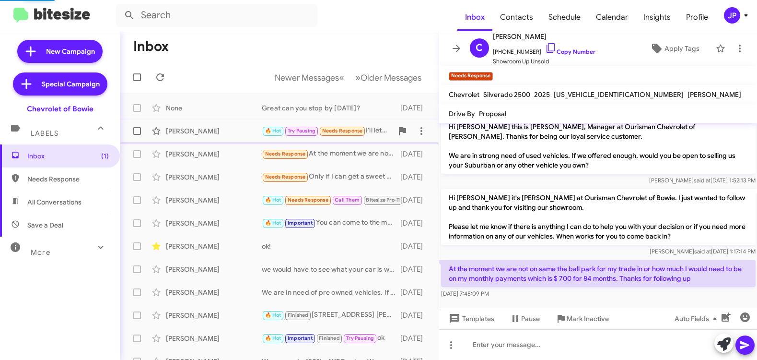
click at [204, 125] on div "Gabriel Tekumafor 🔥 Hot Try Pausing Needs Response I'll let you know if I can c…" at bounding box center [280, 130] width 304 height 19
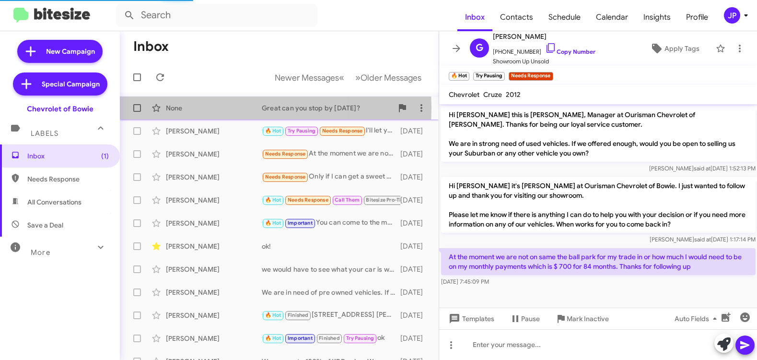
click at [206, 108] on div "None" at bounding box center [214, 108] width 96 height 10
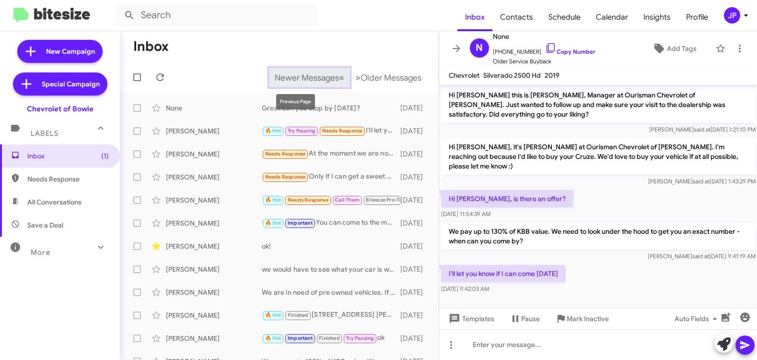
click at [290, 74] on span "Newer Messages" at bounding box center [307, 77] width 64 height 11
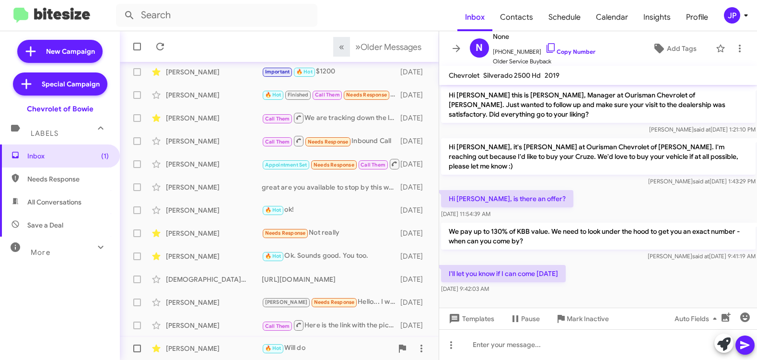
click at [221, 344] on div "Kiril Jakimovski" at bounding box center [214, 348] width 96 height 10
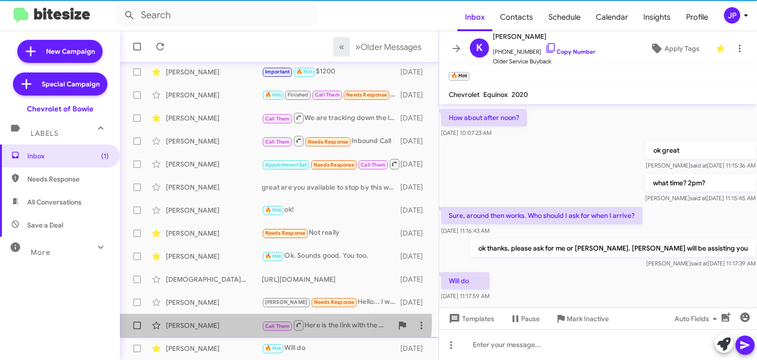
click at [219, 320] on div "Veena Rao" at bounding box center [214, 325] width 96 height 10
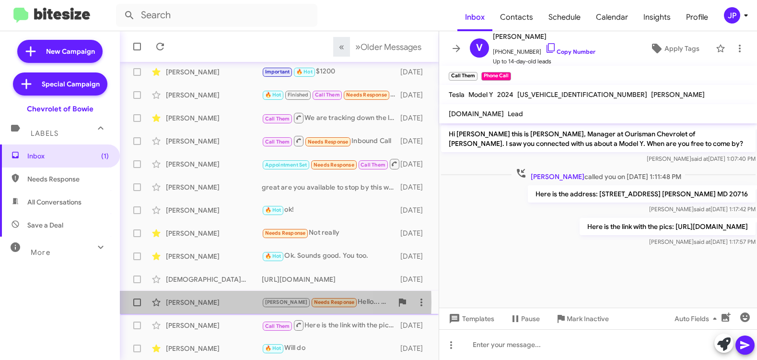
click at [219, 302] on div "Lashawn Holmes" at bounding box center [214, 302] width 96 height 10
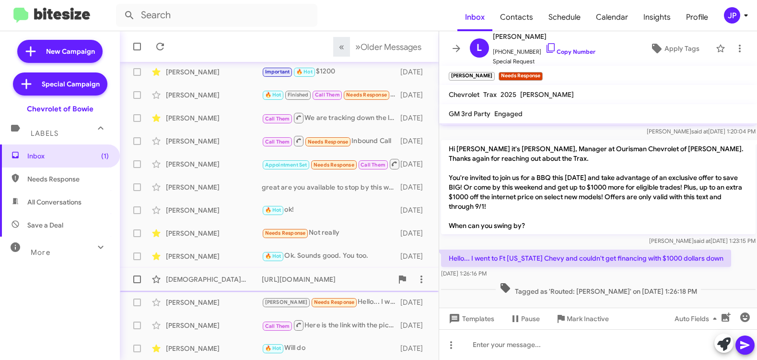
click at [212, 289] on span "Muhammad Imran https://www.bowiechevy.com/used/GMC/2023-GMC-Yukon-a7c81e4eac182…" at bounding box center [279, 279] width 319 height 23
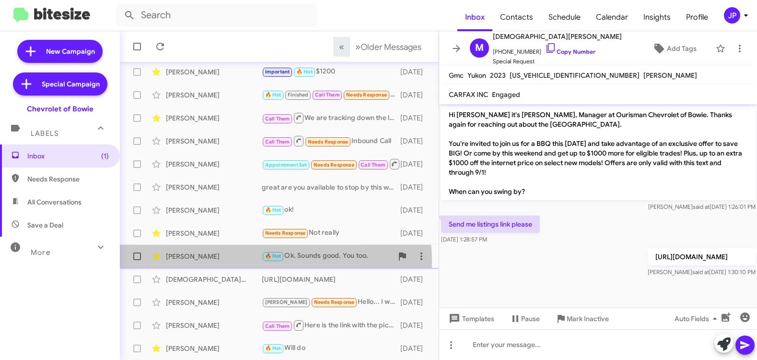
click at [214, 262] on div "Jessica Wall 🔥 Hot Ok. Sounds good. You too. 5 days ago" at bounding box center [280, 256] width 304 height 19
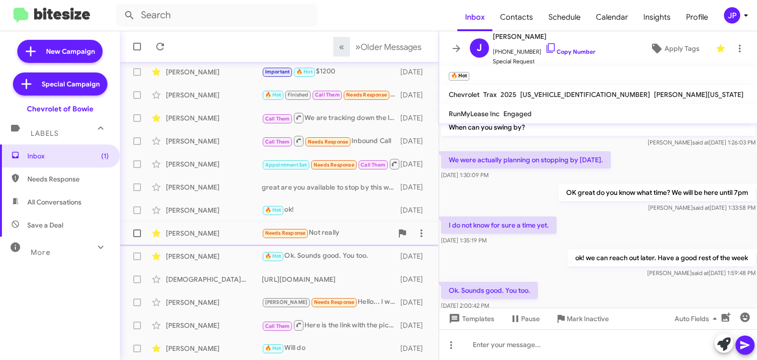
click at [215, 226] on div "Daryl Carter Needs Response Not really 5 days ago" at bounding box center [280, 232] width 304 height 19
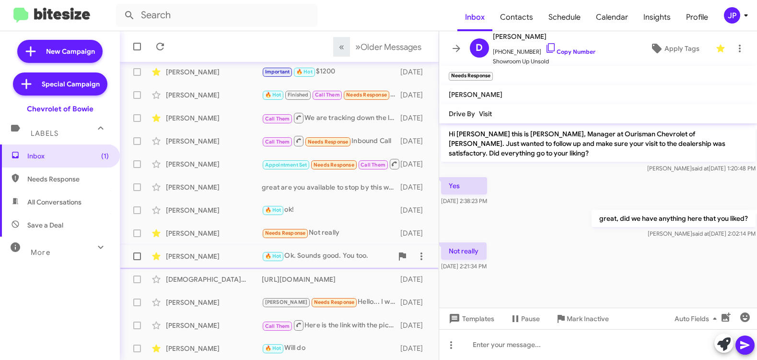
click at [213, 256] on div "Jessica Wall" at bounding box center [214, 256] width 96 height 10
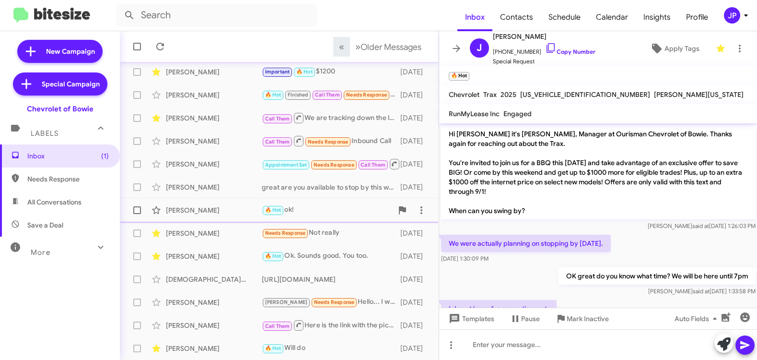
click at [227, 218] on div "Cheryl Smith 🔥 Hot ok! 5 days ago" at bounding box center [280, 209] width 304 height 19
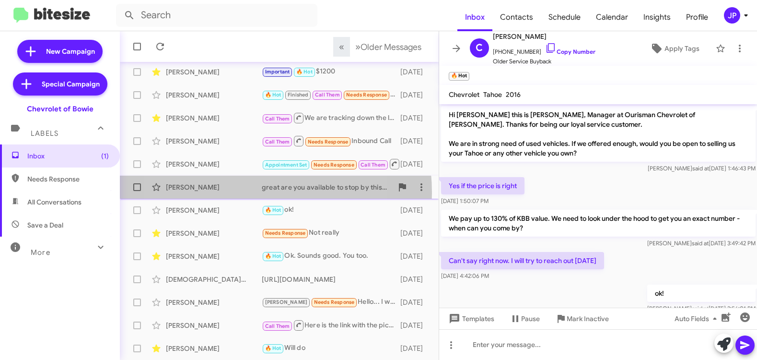
click at [227, 193] on div "Karleton Clegg great are you available to stop by this weekend? 5 days ago" at bounding box center [280, 186] width 304 height 19
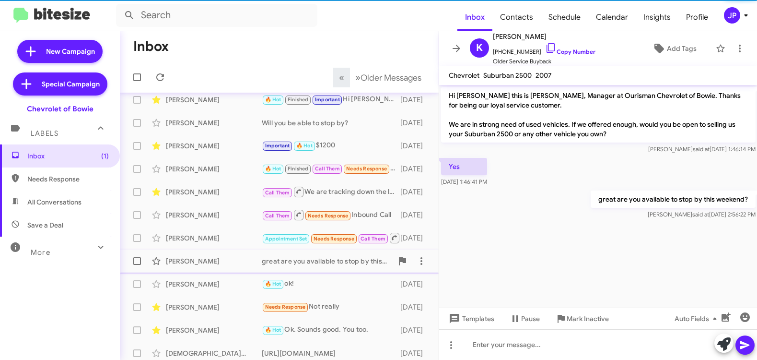
click at [205, 254] on div "Karleton Clegg great are you available to stop by this weekend? 5 days ago" at bounding box center [280, 260] width 304 height 19
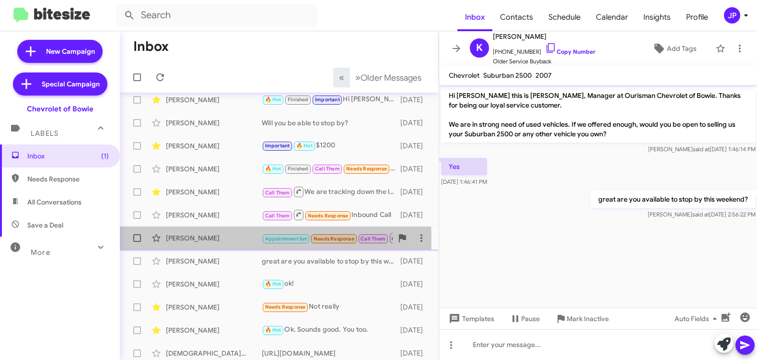
click at [205, 239] on div "Phuoc Vo" at bounding box center [214, 238] width 96 height 10
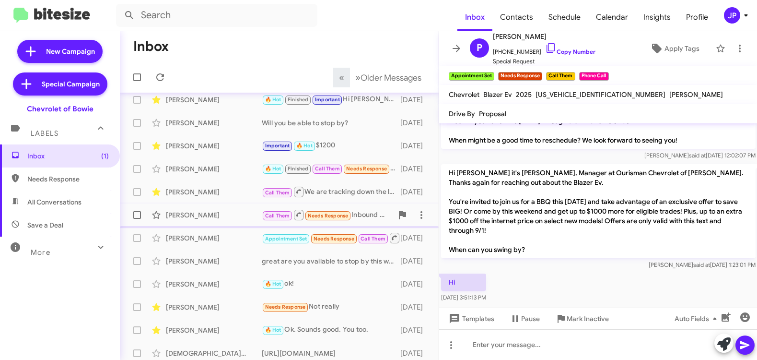
click at [211, 219] on div "Tina Miller" at bounding box center [214, 215] width 96 height 10
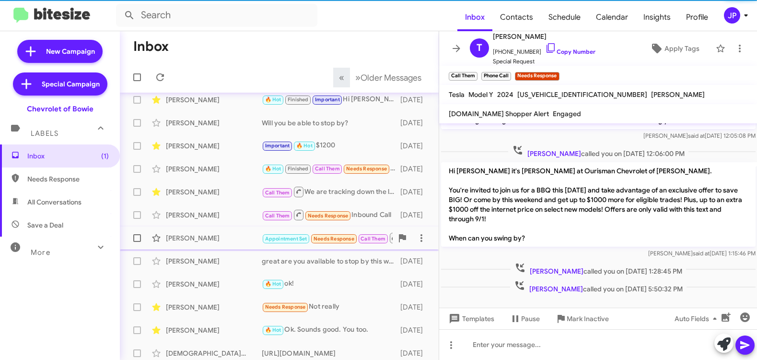
click at [211, 239] on div "Phuoc Vo" at bounding box center [214, 238] width 96 height 10
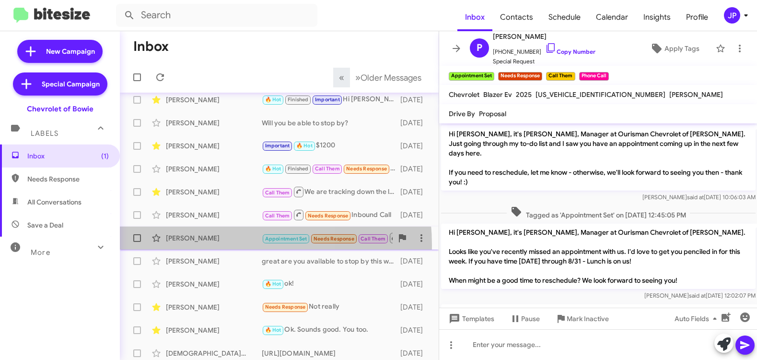
click at [200, 245] on div "Phuoc Vo Appointment Set Needs Response Call Them Inbound Call 5 days ago" at bounding box center [280, 237] width 304 height 19
click at [204, 227] on span "Phuoc Vo Appointment Set Needs Response Call Them Inbound Call 5 days ago" at bounding box center [279, 237] width 319 height 23
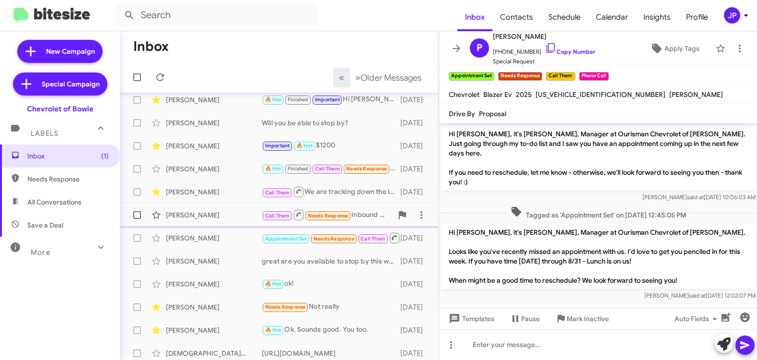
click at [207, 219] on div "Tina Miller" at bounding box center [214, 215] width 96 height 10
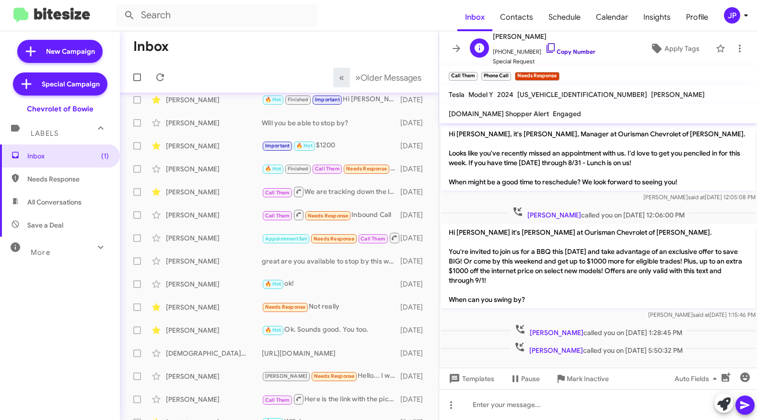
click at [549, 49] on link "Copy Number" at bounding box center [570, 51] width 50 height 7
click at [552, 52] on link "Copy Number" at bounding box center [570, 51] width 50 height 7
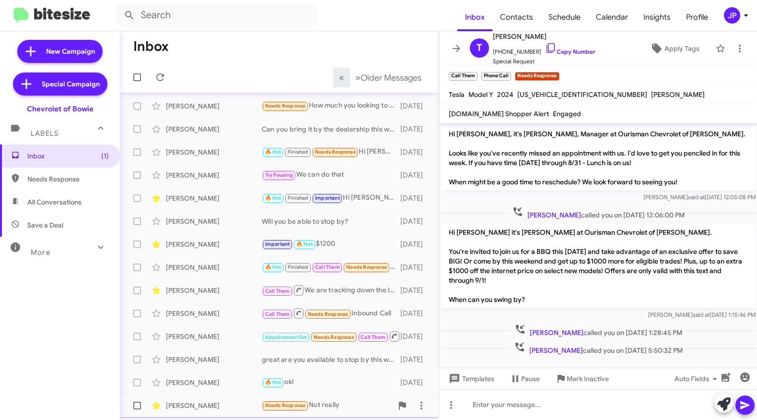
scroll to position [7, 0]
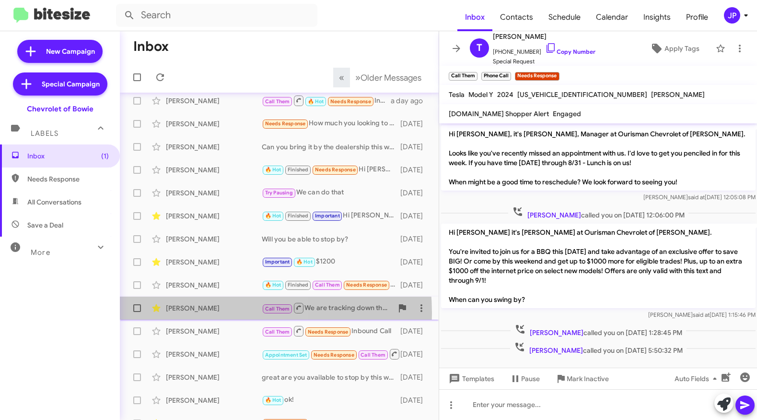
click at [187, 313] on div "Denise Williams Call Them We are tracking down the loaner now, I was told it wa…" at bounding box center [280, 307] width 304 height 19
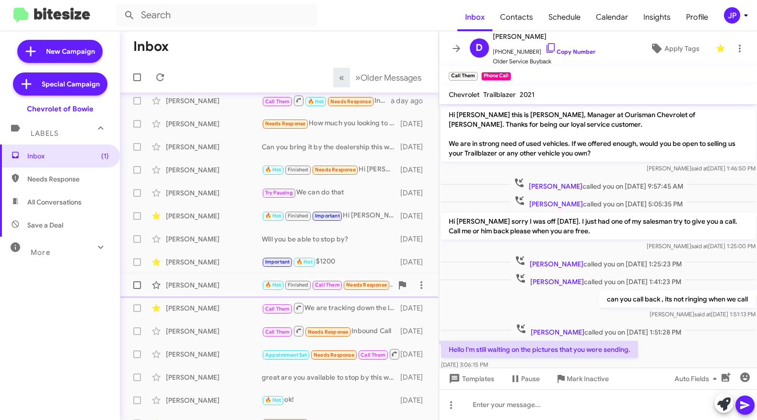
click at [210, 276] on div "Charles Crayne 🔥 Hot Finished Call Them Needs Response Hi Stephanie...this is C…" at bounding box center [280, 284] width 304 height 19
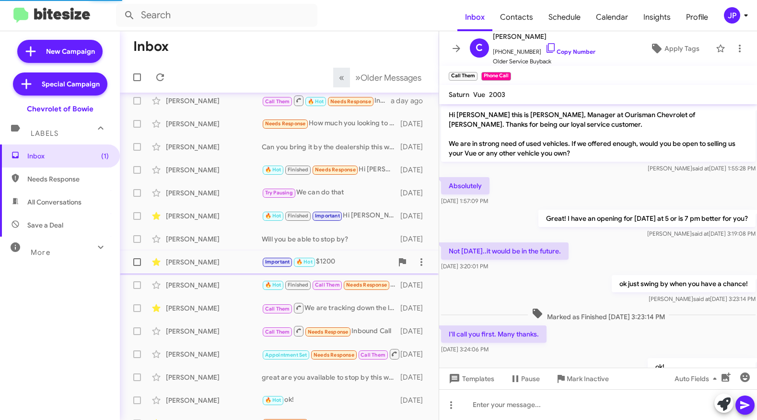
scroll to position [85, 0]
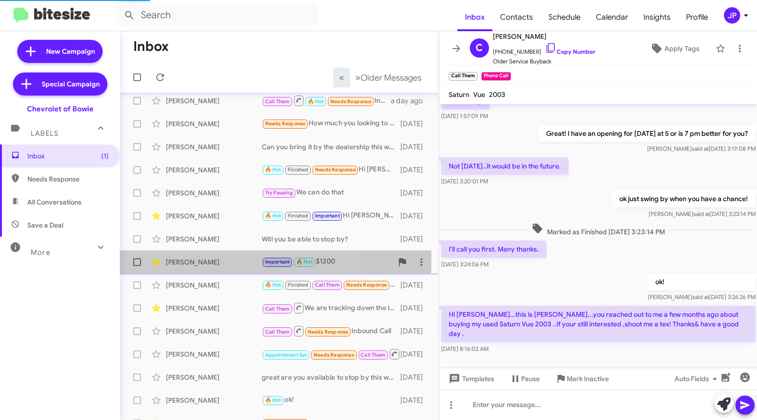
click at [214, 260] on div "Kathryn Blackman" at bounding box center [214, 262] width 96 height 10
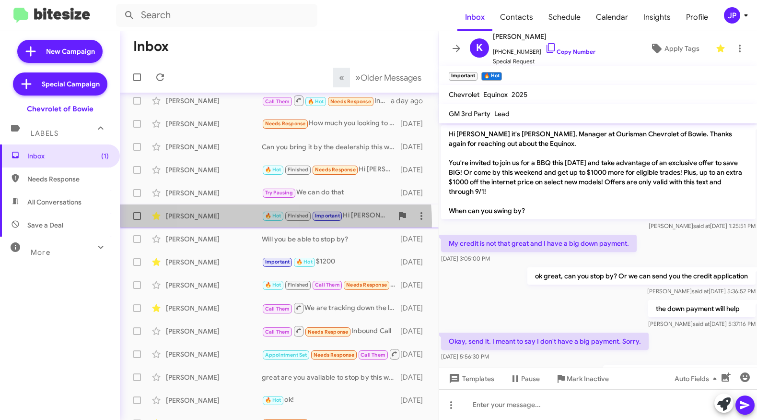
click at [244, 223] on div "Zane Baker 🔥 Hot Finished Important Hi Zane, did we miss you today? 4 days ago" at bounding box center [280, 215] width 304 height 19
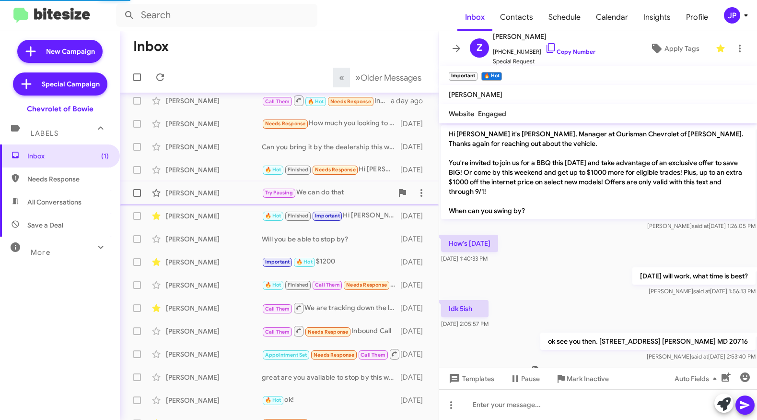
scroll to position [98, 0]
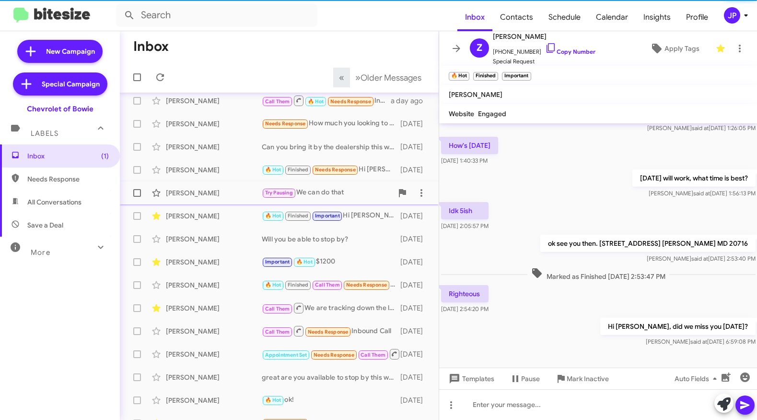
click at [205, 199] on div "Larry Leonard Try Pausing We can do that 4 days ago" at bounding box center [280, 192] width 304 height 19
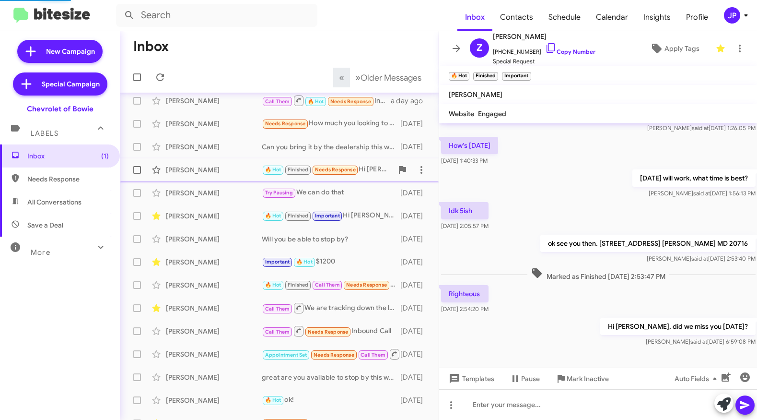
scroll to position [62, 0]
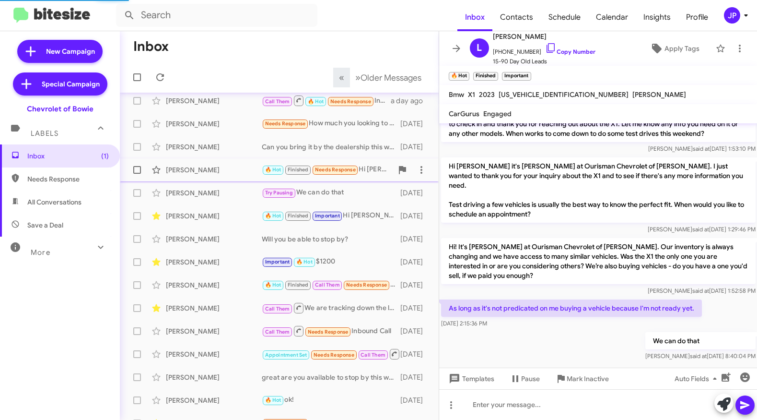
click at [211, 175] on div "Webster Liswaniso 🔥 Hot Finished Needs Response Hi Stephanie, This is what I ha…" at bounding box center [280, 169] width 304 height 19
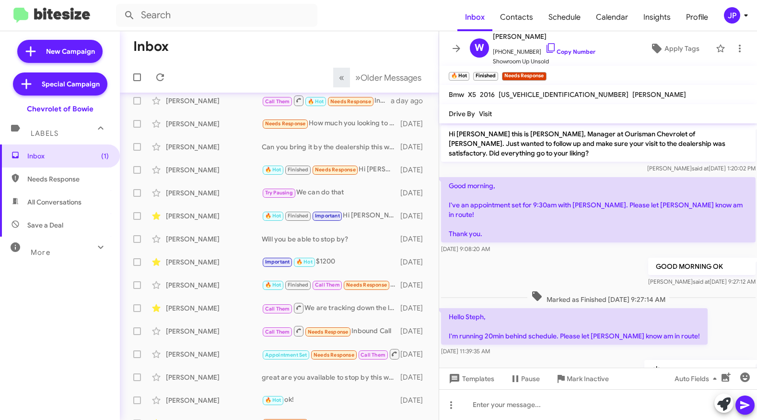
click at [746, 19] on icon at bounding box center [747, 16] width 12 height 12
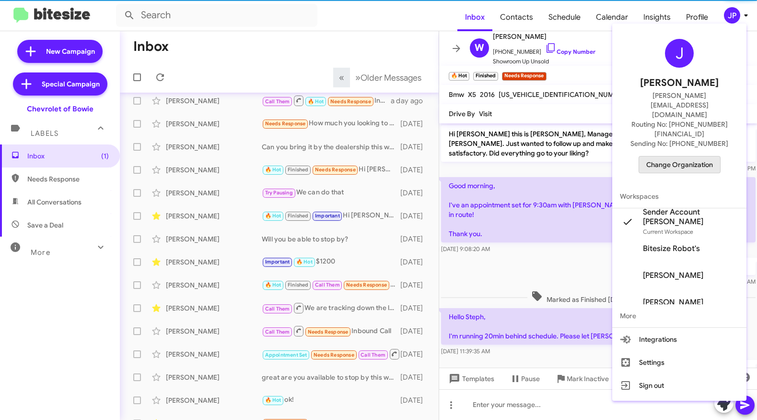
click at [692, 156] on span "Change Organization" at bounding box center [680, 164] width 67 height 16
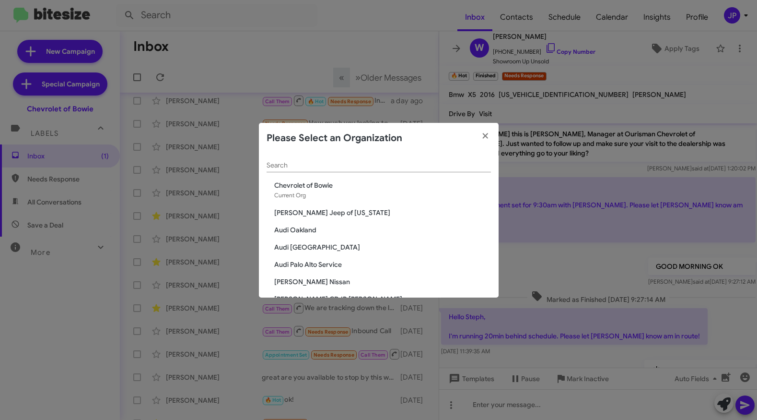
click at [339, 157] on div "Search" at bounding box center [379, 162] width 224 height 19
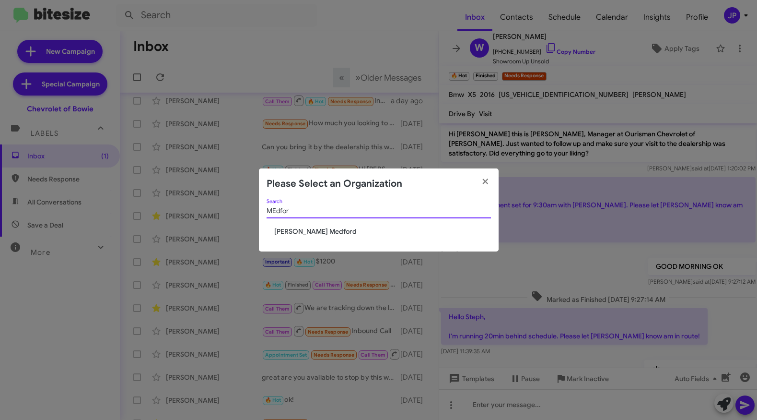
type input "MEdfor"
click at [321, 235] on span "Johnson RV Medford" at bounding box center [382, 231] width 217 height 10
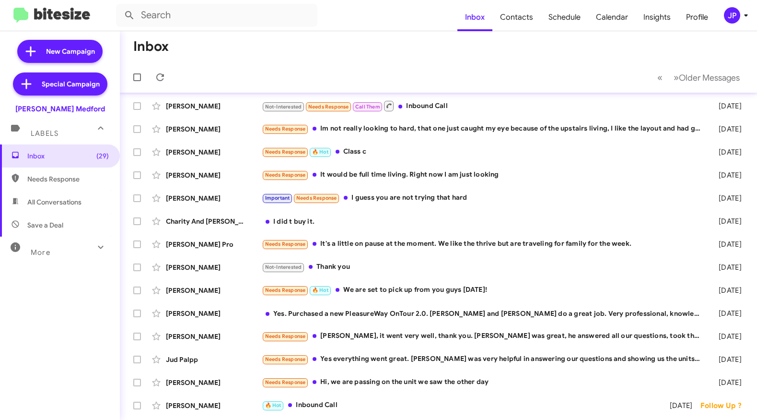
scroll to position [16, 0]
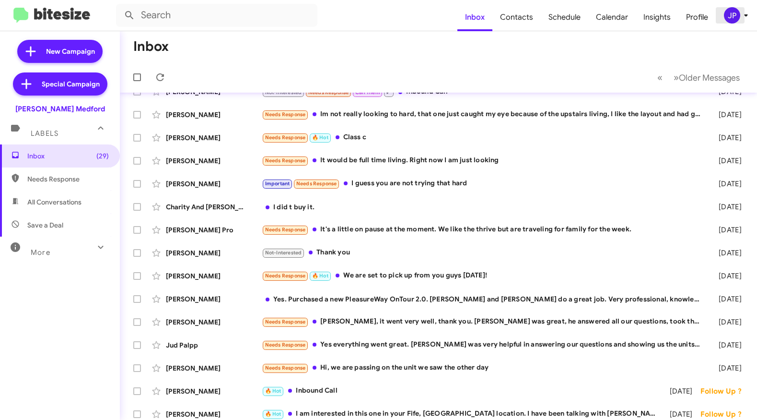
click at [747, 17] on icon at bounding box center [747, 16] width 12 height 12
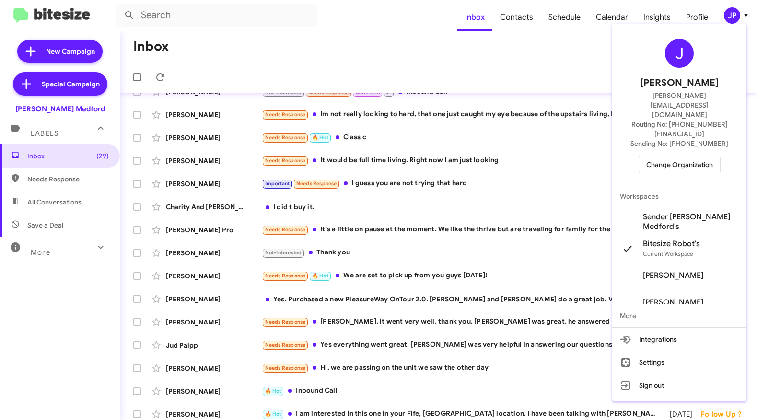
click at [692, 156] on span "Change Organization" at bounding box center [680, 164] width 67 height 16
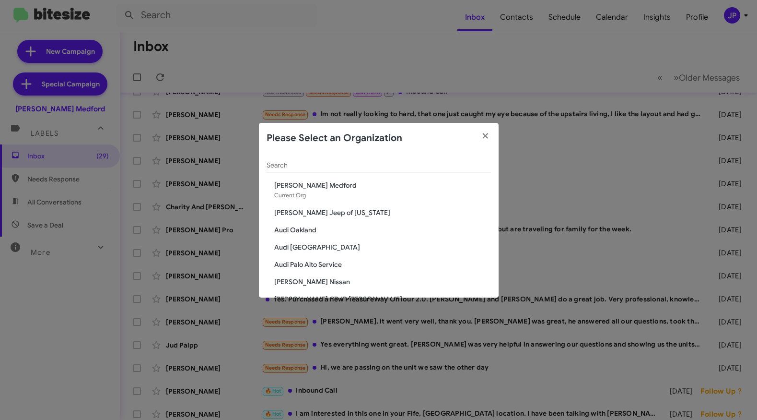
click at [332, 171] on div "Search" at bounding box center [379, 162] width 224 height 19
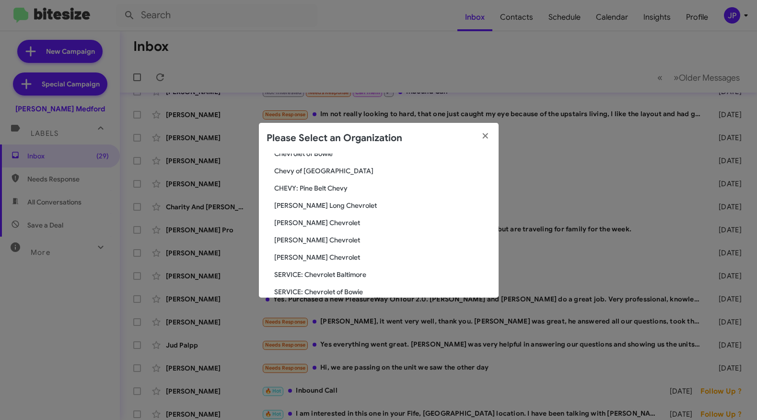
scroll to position [98, 0]
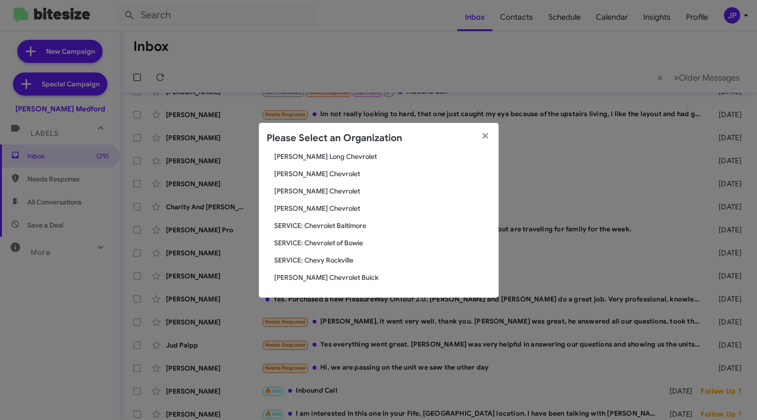
type input "chev"
click at [307, 208] on span "[PERSON_NAME] Chevrolet" at bounding box center [382, 208] width 217 height 10
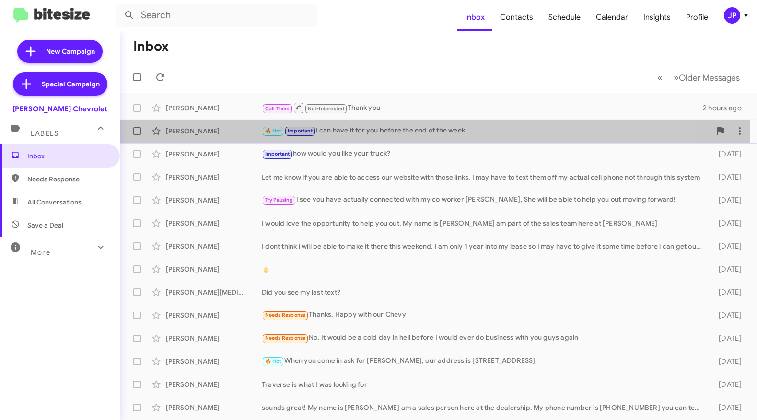
click at [236, 126] on div "[PERSON_NAME]" at bounding box center [214, 131] width 96 height 10
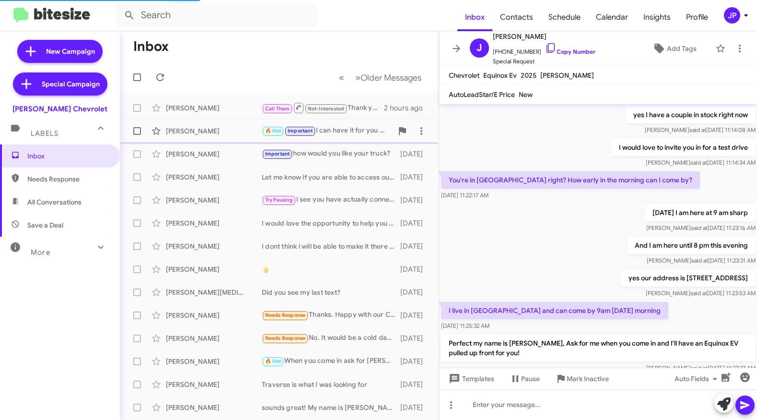
scroll to position [494, 0]
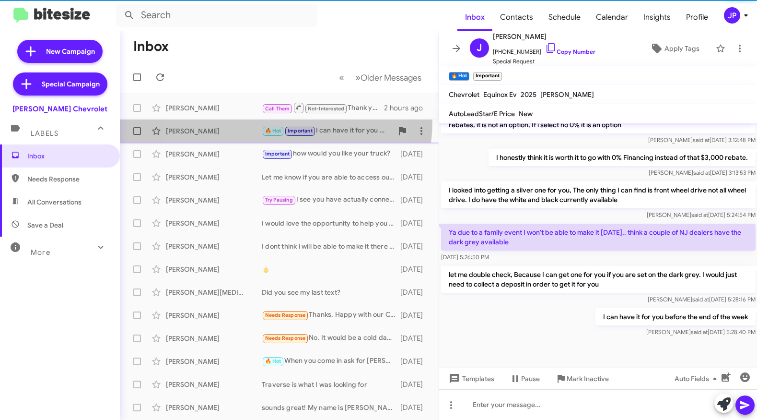
click at [237, 119] on span "Jatinder Chhatwal 🔥 Hot Important I can have it for you before the end of the w…" at bounding box center [279, 130] width 319 height 23
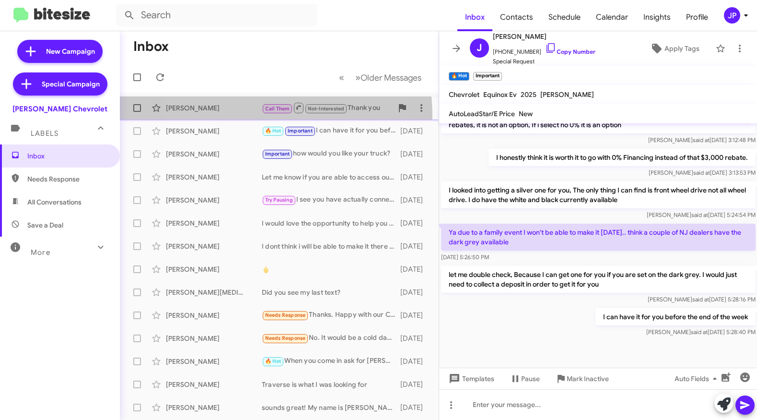
click at [237, 116] on div "Piret Paas-Holland Call Them Not-Interested Thank you 2 hours ago" at bounding box center [280, 107] width 304 height 19
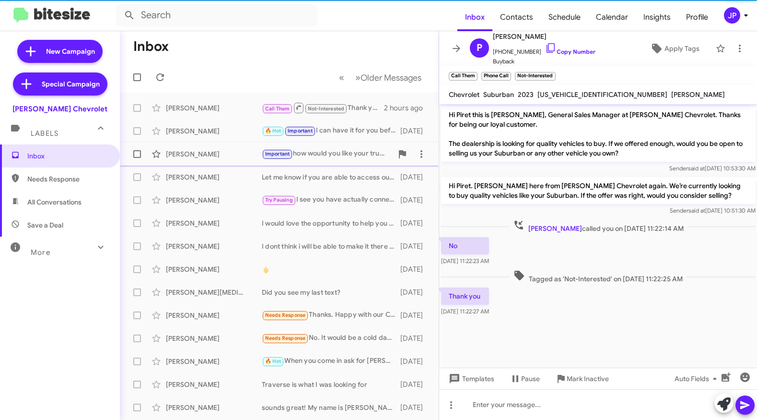
click at [235, 156] on div "Mathews John" at bounding box center [214, 154] width 96 height 10
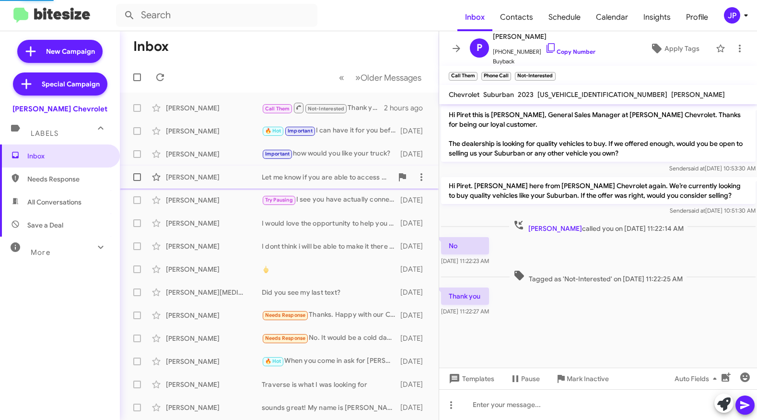
scroll to position [511, 0]
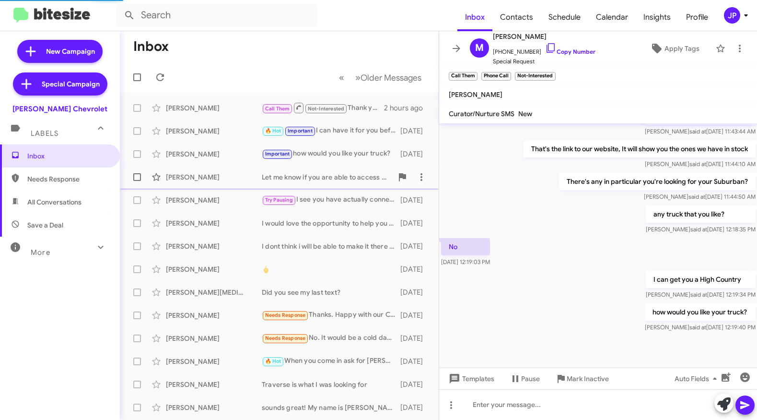
click at [236, 178] on div "Oskar Alexander" at bounding box center [214, 177] width 96 height 10
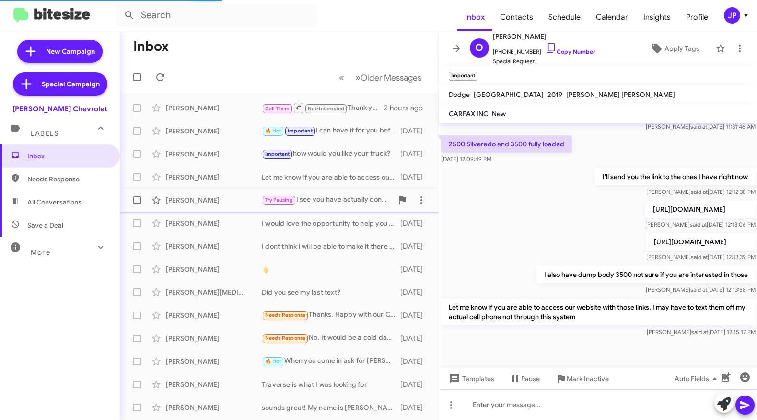
click at [232, 206] on div "Jeff Gandolfo Try Pausing I see you have actually connected with my co worker S…" at bounding box center [280, 199] width 304 height 19
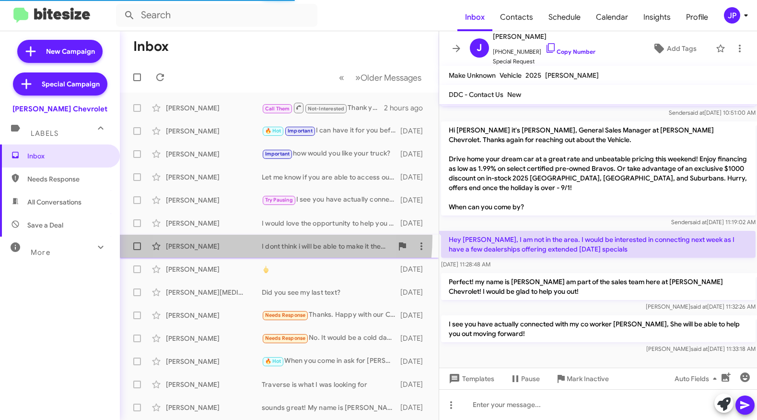
click at [232, 237] on div "Laurie Ward I dont think i will be able to make it there this weekend. I am onl…" at bounding box center [280, 245] width 304 height 19
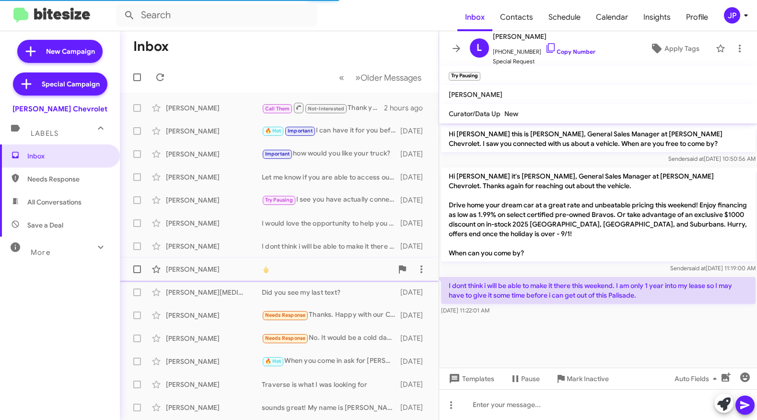
click at [229, 274] on div "Joseph Astalos 🖕 4 days ago" at bounding box center [280, 268] width 304 height 19
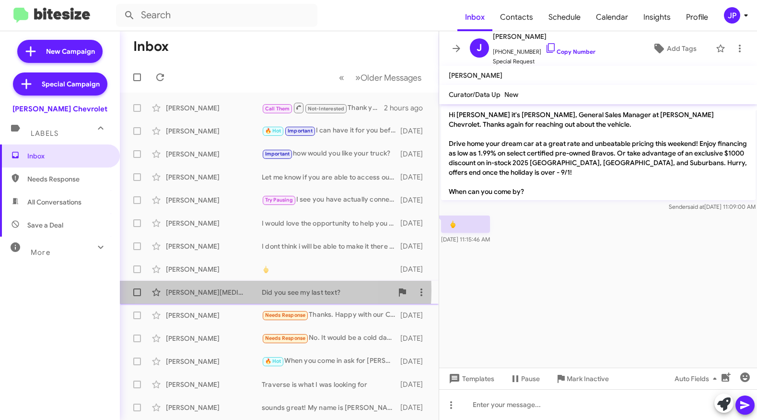
click at [222, 290] on div "Jay Bal" at bounding box center [214, 292] width 96 height 10
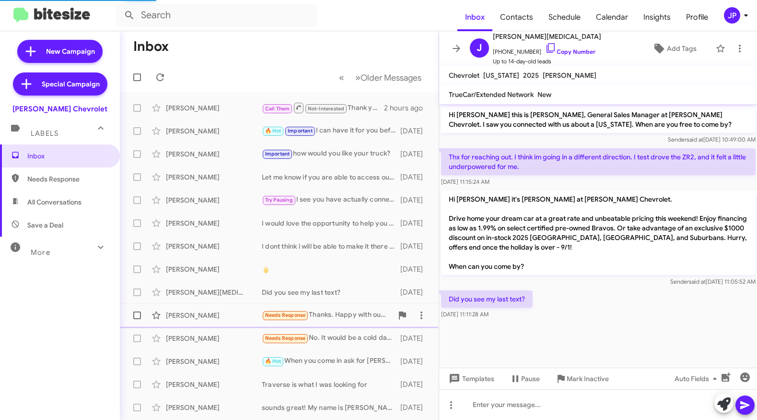
click at [220, 304] on span "Wasyl Hnatiw Needs Response Thanks. Happy with our Chevy 4 days ago" at bounding box center [279, 315] width 319 height 23
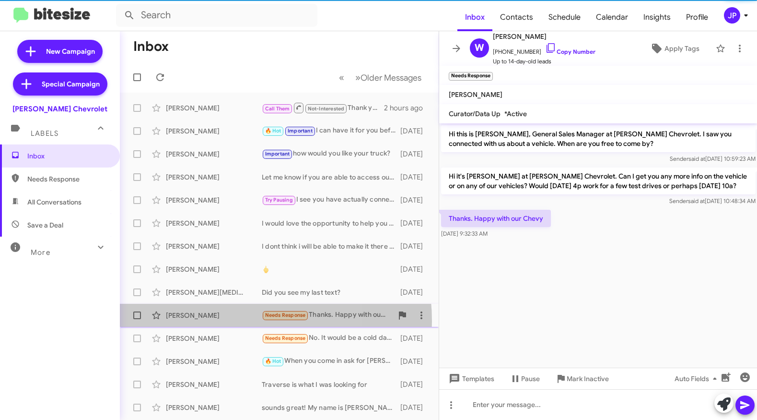
click at [214, 321] on div "Wasyl Hnatiw Needs Response Thanks. Happy with our Chevy 4 days ago" at bounding box center [280, 315] width 304 height 19
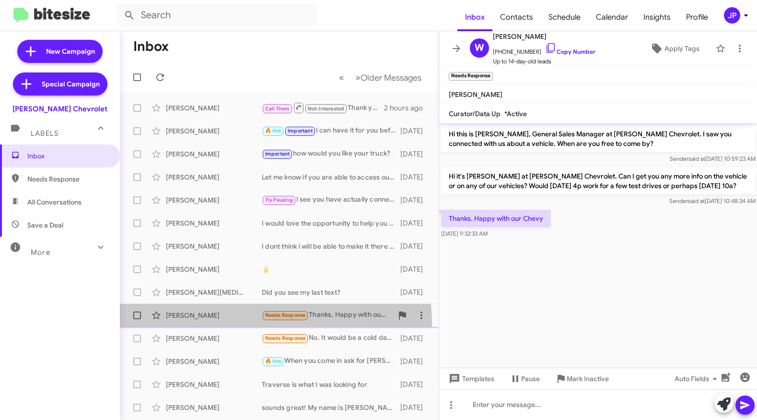
click at [213, 324] on div "Wasyl Hnatiw Needs Response Thanks. Happy with our Chevy 4 days ago" at bounding box center [280, 315] width 304 height 19
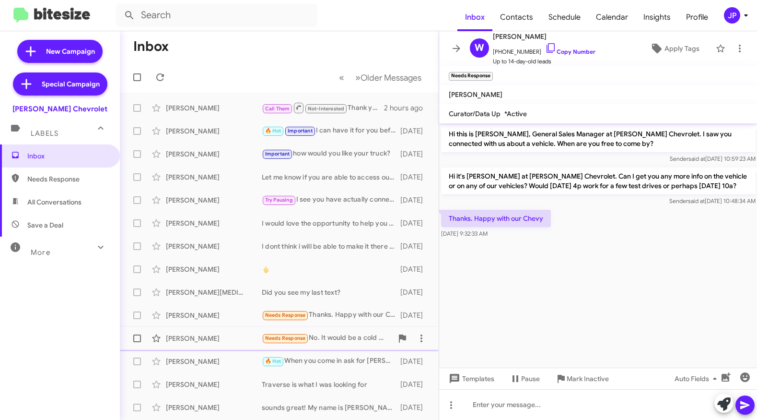
click at [200, 344] on div "Frank Moraski Needs Response No. It would be a cold day in hell before I would …" at bounding box center [280, 338] width 304 height 19
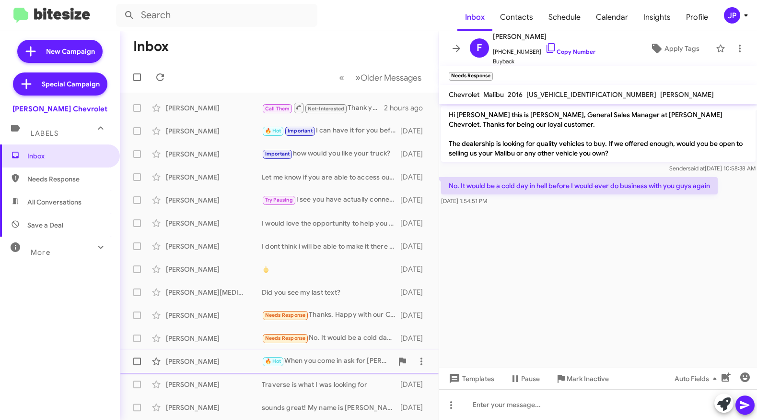
click at [217, 365] on div "Mathew Dehaas" at bounding box center [214, 361] width 96 height 10
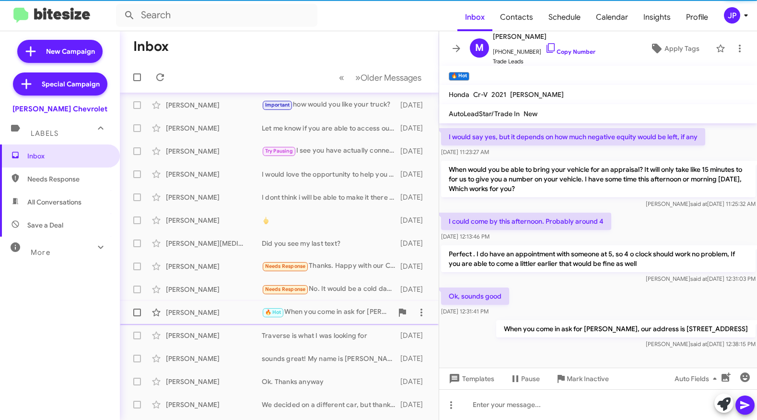
scroll to position [59, 0]
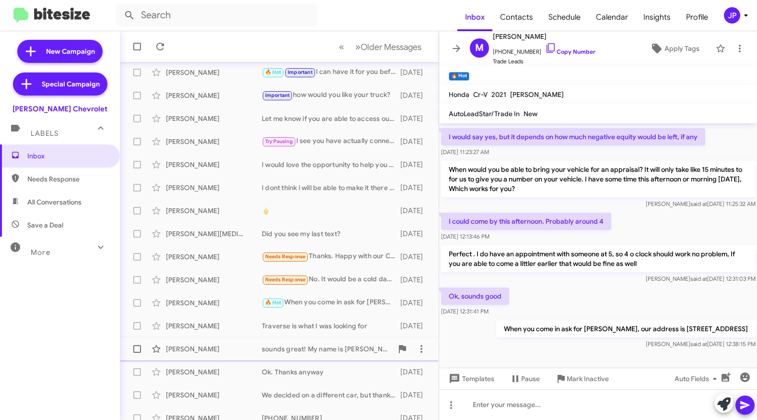
click at [224, 340] on div "Kaela Maher sounds great! My name is Chris I am a sales person here at the deal…" at bounding box center [280, 348] width 304 height 19
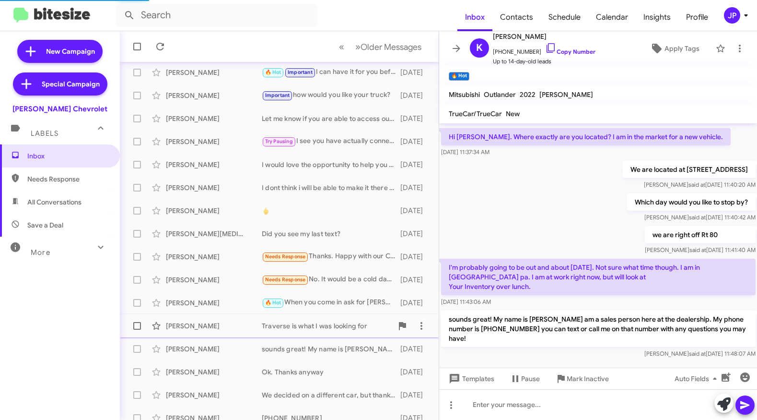
click at [224, 327] on div "Kyle Hester" at bounding box center [214, 326] width 96 height 10
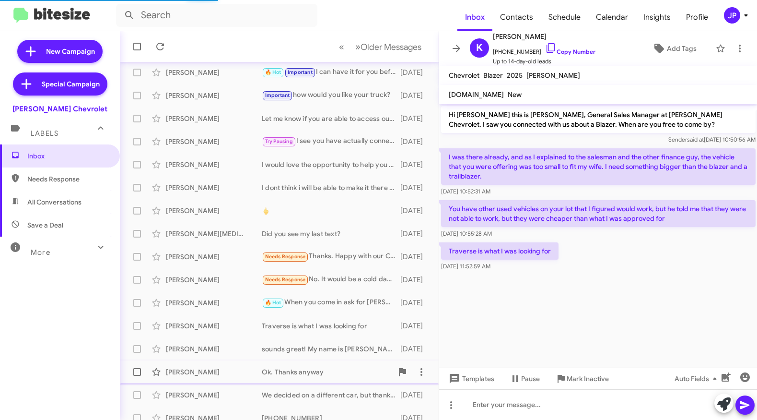
click at [218, 375] on div "Danielle Lither" at bounding box center [214, 372] width 96 height 10
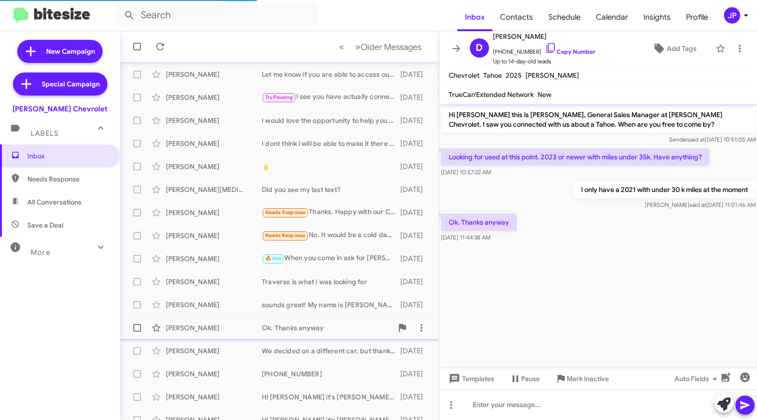
scroll to position [137, 0]
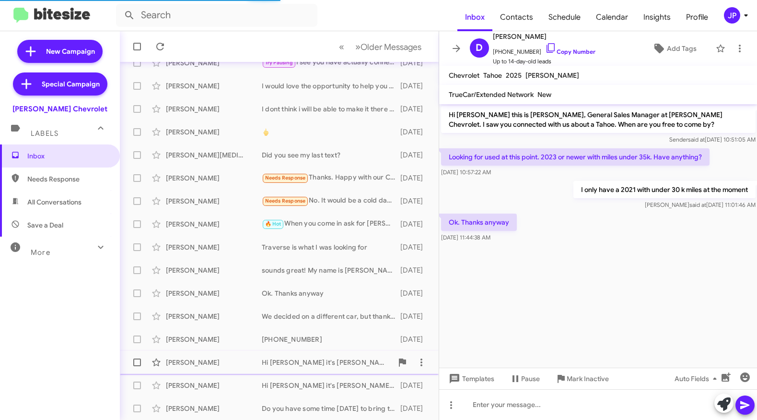
click at [225, 357] on div "Jim Keane" at bounding box center [214, 362] width 96 height 10
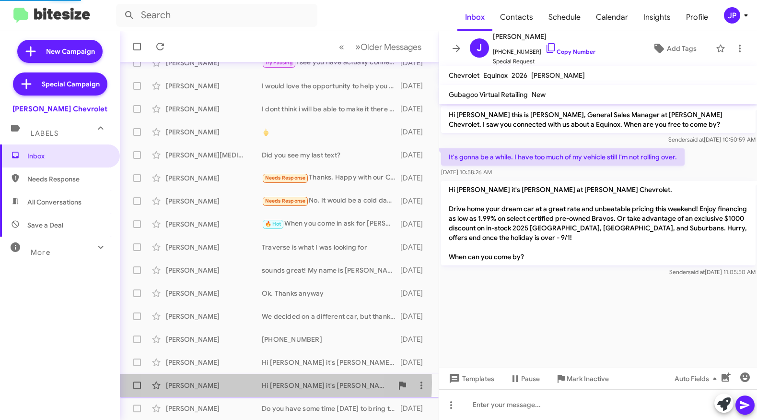
click at [225, 382] on div "Tony Thalmann" at bounding box center [214, 385] width 96 height 10
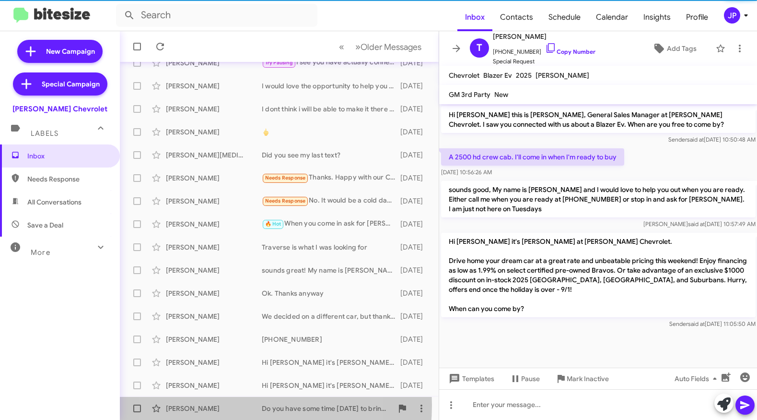
click at [224, 405] on div "Lauren Mcglew" at bounding box center [214, 408] width 96 height 10
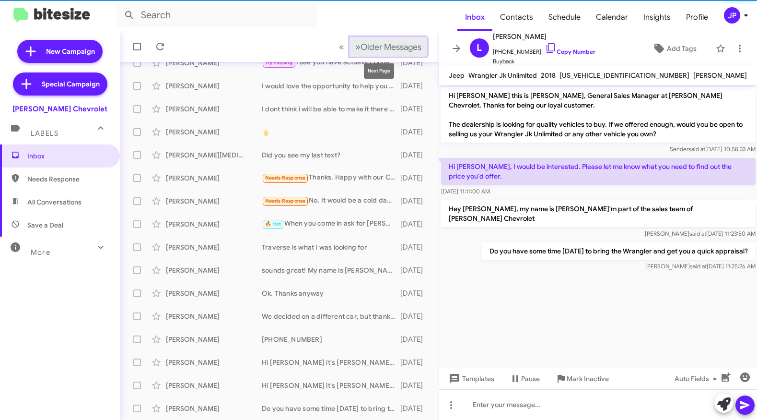
click at [391, 55] on button "» Next Older Messages" at bounding box center [389, 47] width 78 height 20
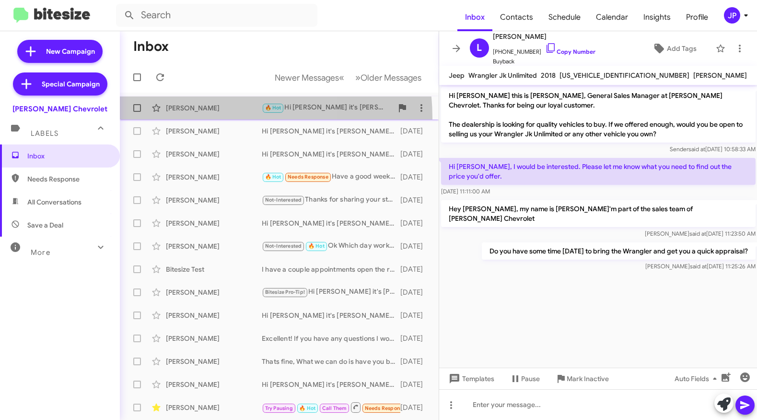
click at [202, 118] on span "Pedro Espinal 🔥 Hot Hi Pedro it's Brentt Mynhier at Nielsen Chevrolet. Drive ho…" at bounding box center [279, 107] width 319 height 23
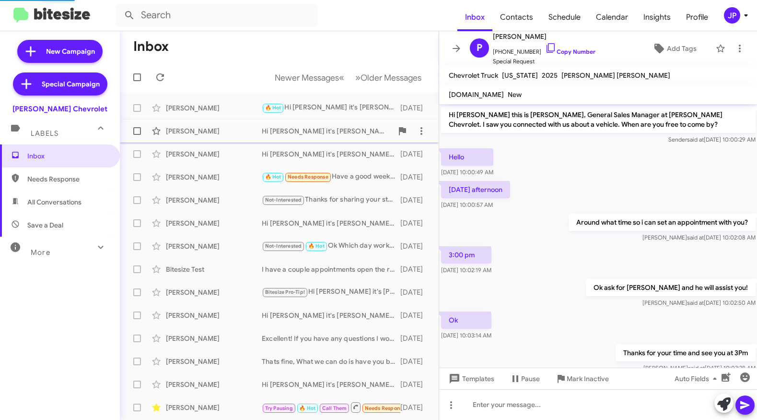
scroll to position [234, 0]
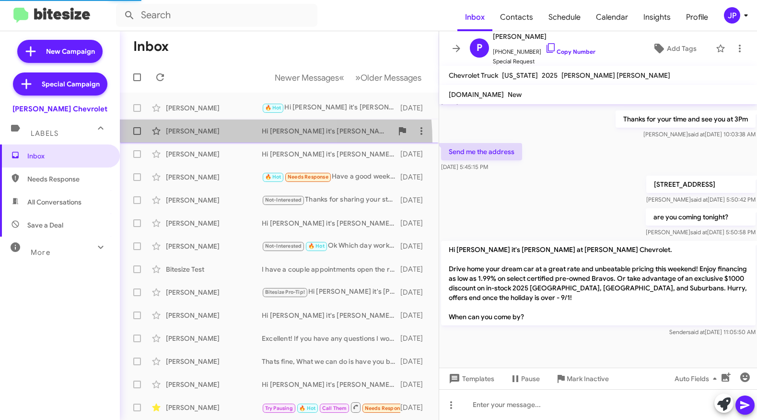
click at [202, 141] on span "Eliu Flores Hi Eliu it's Brentt Mynhier at Nielsen Chevrolet. Drive home your d…" at bounding box center [279, 130] width 319 height 23
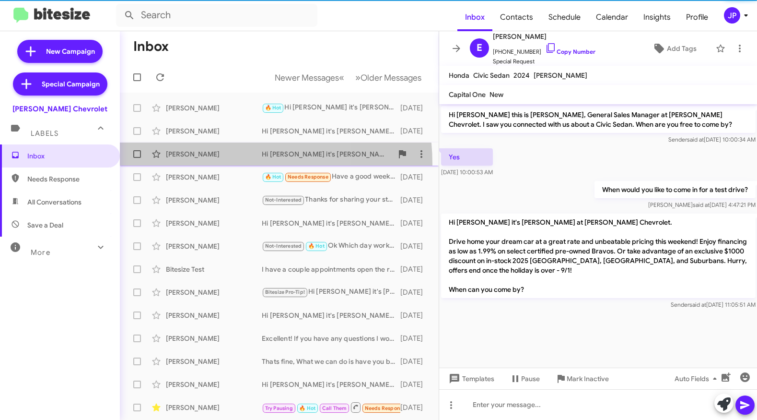
click at [209, 164] on span "Kelly Coppola Hi Kelly it's Brentt Mynhier at Nielsen Chevrolet. Drive home you…" at bounding box center [279, 153] width 319 height 23
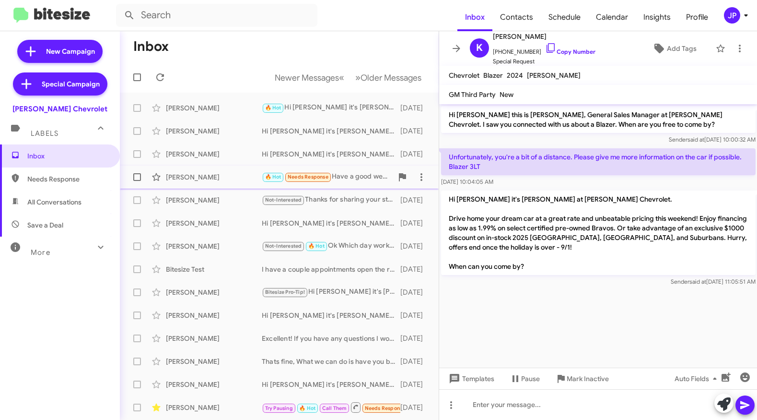
click at [206, 177] on div "Joe Landa" at bounding box center [214, 177] width 96 height 10
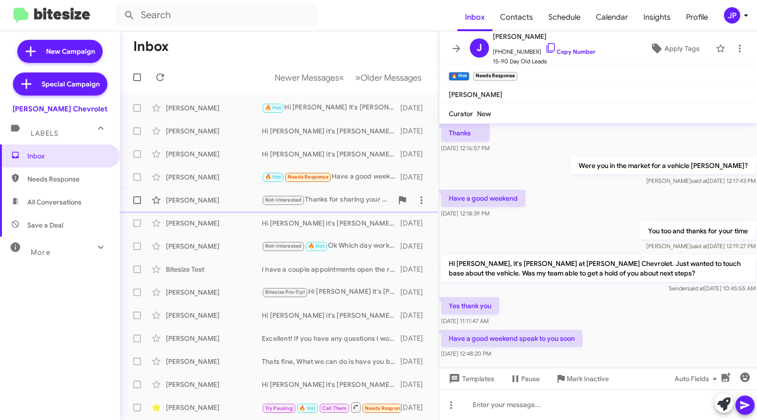
click at [206, 196] on div "James Rhead" at bounding box center [214, 200] width 96 height 10
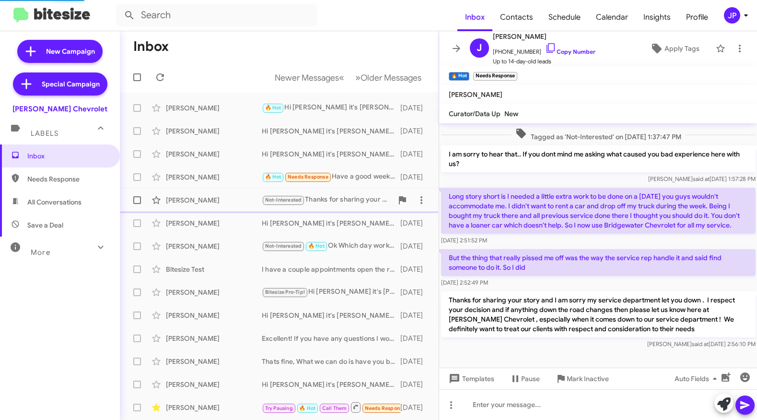
scroll to position [82, 0]
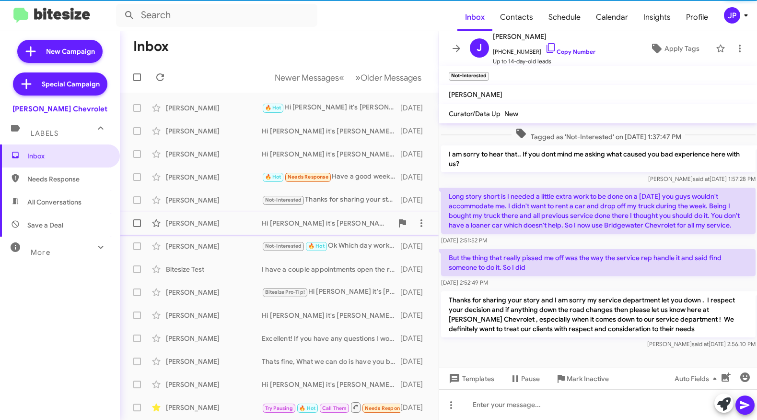
click at [210, 226] on div "Oscar Fuentes" at bounding box center [214, 223] width 96 height 10
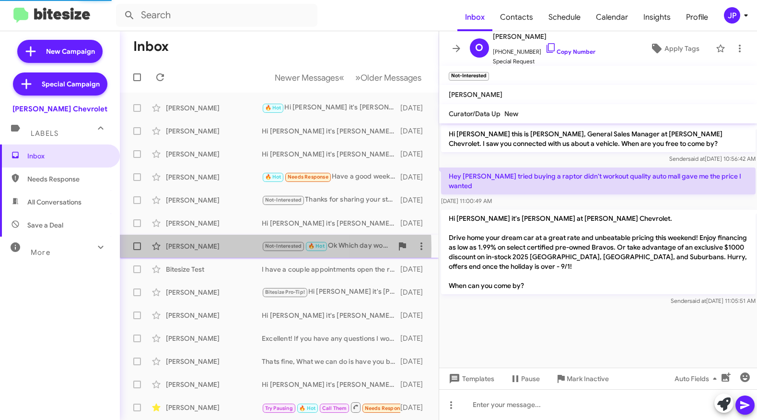
click at [208, 248] on div "Jason Smolinski" at bounding box center [214, 246] width 96 height 10
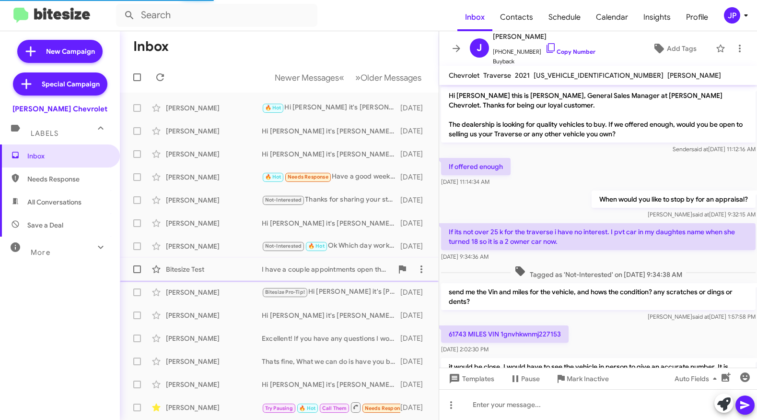
scroll to position [200, 0]
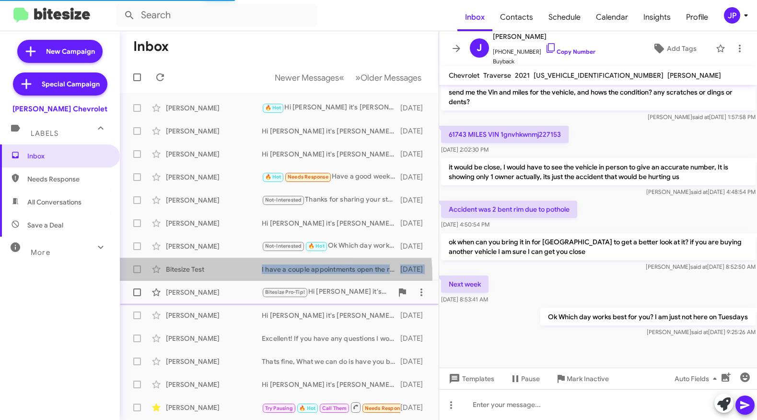
click at [210, 281] on mat-action-list "Pedro Espinal 🔥 Hot Hi Pedro it's Brentt Mynhier at Nielsen Chevrolet. Drive ho…" at bounding box center [279, 325] width 319 height 464
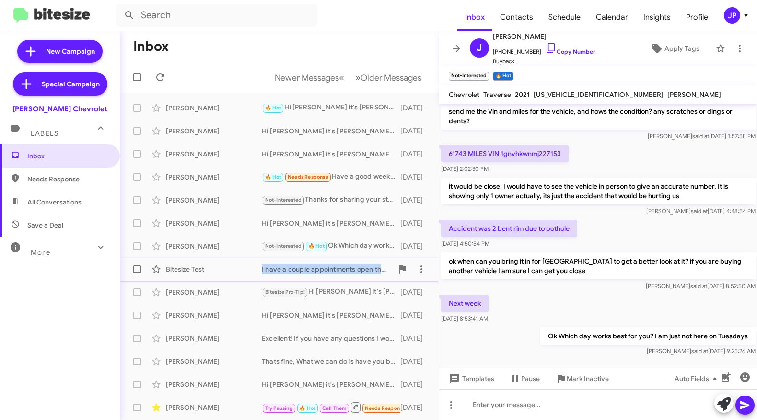
click at [216, 277] on div "Bitesize Test I have a couple appointments open the remainder of the week, Whic…" at bounding box center [280, 268] width 304 height 19
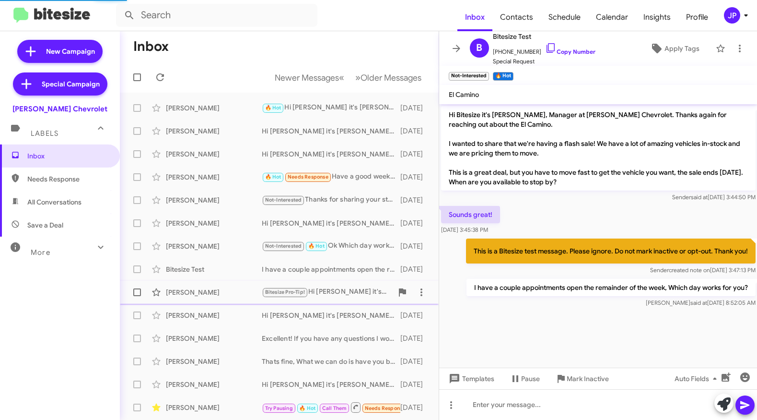
click at [216, 302] on span "Lori Baumann Bitesize Pro-Tip! Hi Lori it's Brentt Mynhier at Nielsen Chevrolet…" at bounding box center [279, 292] width 319 height 23
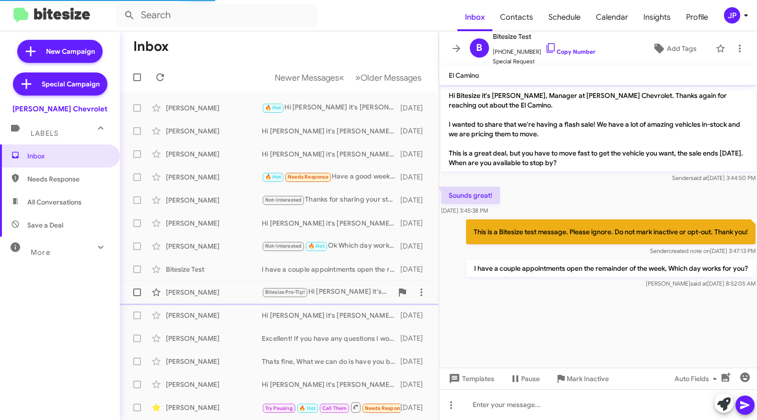
scroll to position [37, 0]
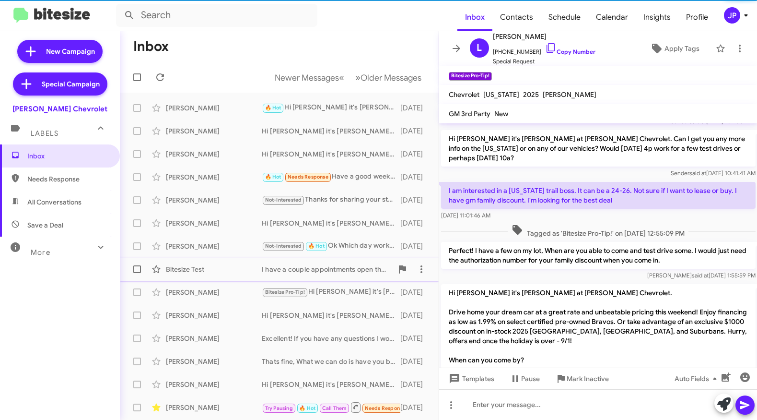
click at [228, 280] on span "Bitesize Test I have a couple appointments open the remainder of the week, Whic…" at bounding box center [279, 269] width 319 height 23
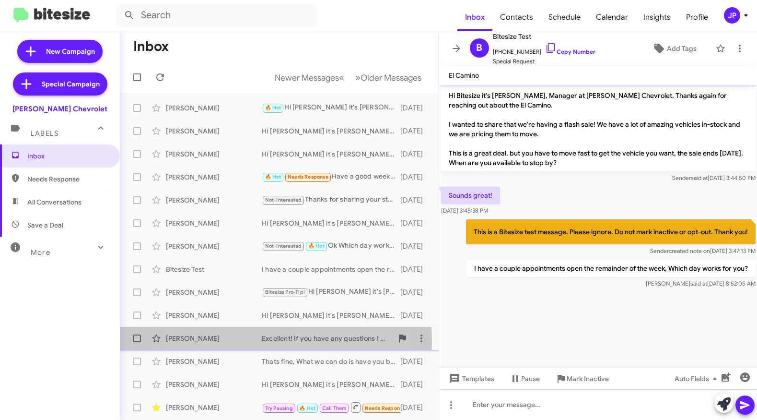
click at [238, 341] on div "Randy Dumont" at bounding box center [214, 338] width 96 height 10
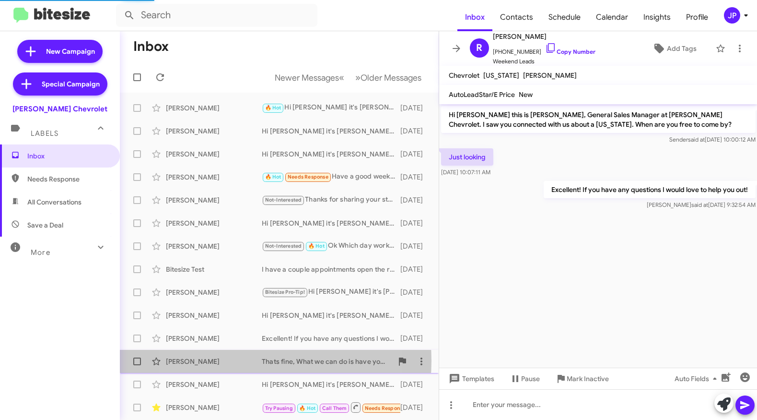
click at [234, 361] on div "John Crotty" at bounding box center [214, 361] width 96 height 10
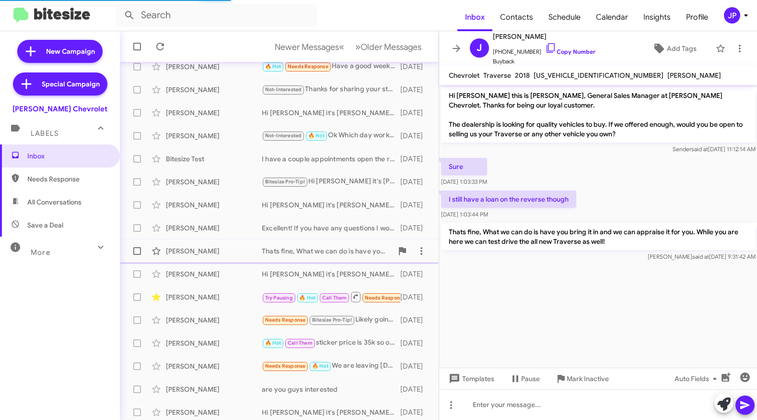
scroll to position [137, 0]
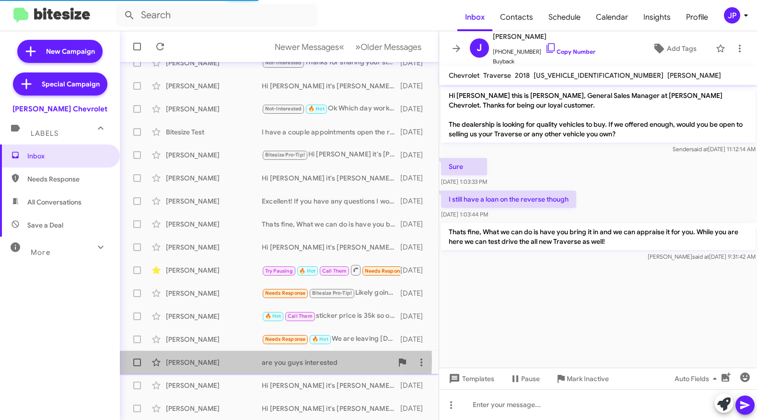
click at [235, 360] on div "Karlin Ramos Argueta" at bounding box center [214, 362] width 96 height 10
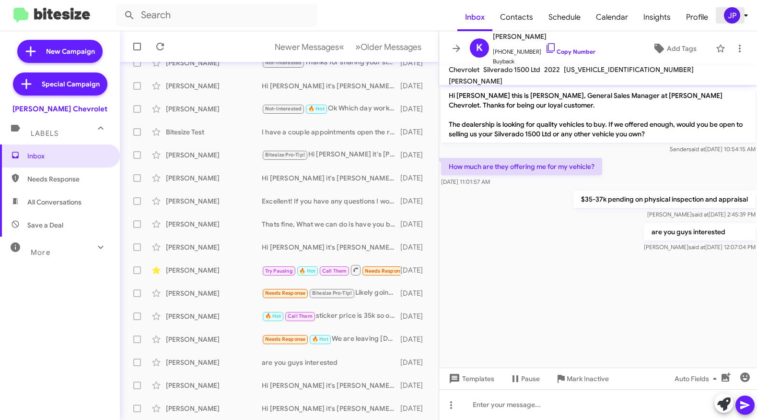
click at [744, 23] on span "JP" at bounding box center [738, 15] width 29 height 16
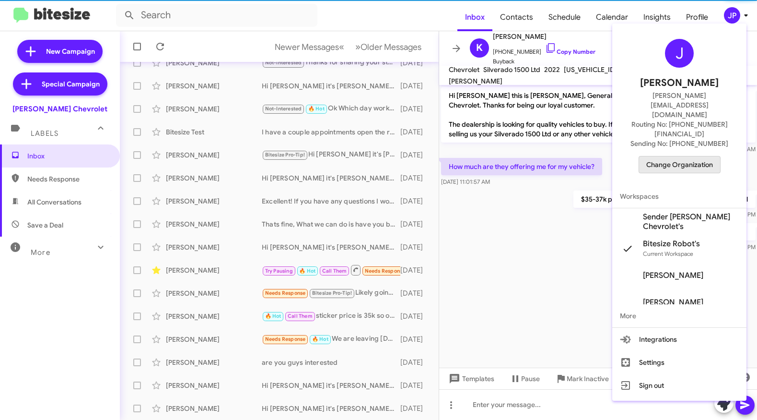
click at [700, 156] on span "Change Organization" at bounding box center [680, 164] width 67 height 16
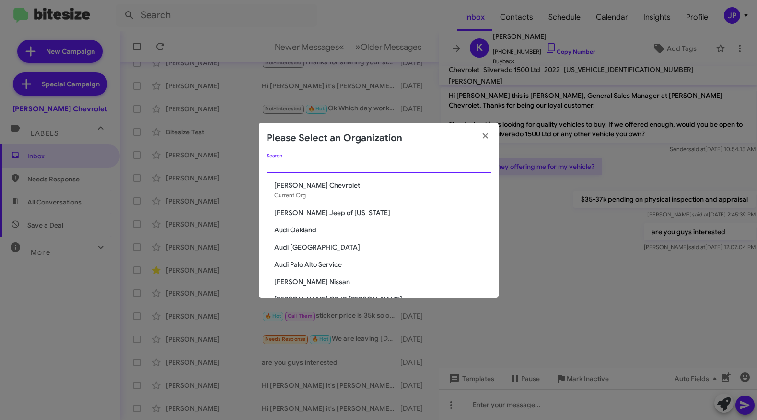
click at [385, 168] on input "Search" at bounding box center [379, 166] width 224 height 8
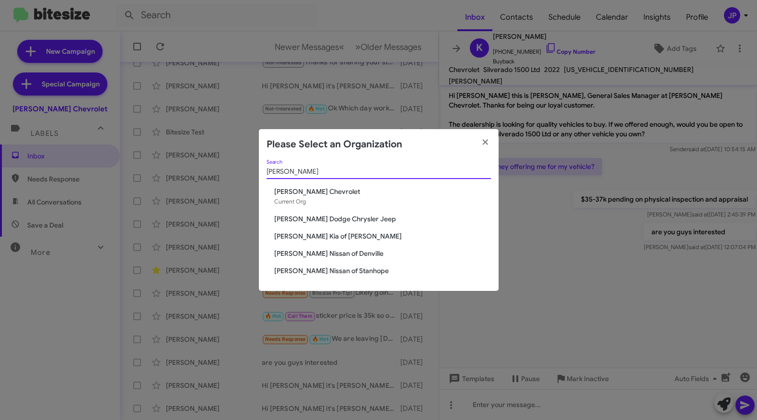
type input "Nielsen"
click at [364, 220] on span "[PERSON_NAME] Dodge Chrysler Jeep" at bounding box center [382, 219] width 217 height 10
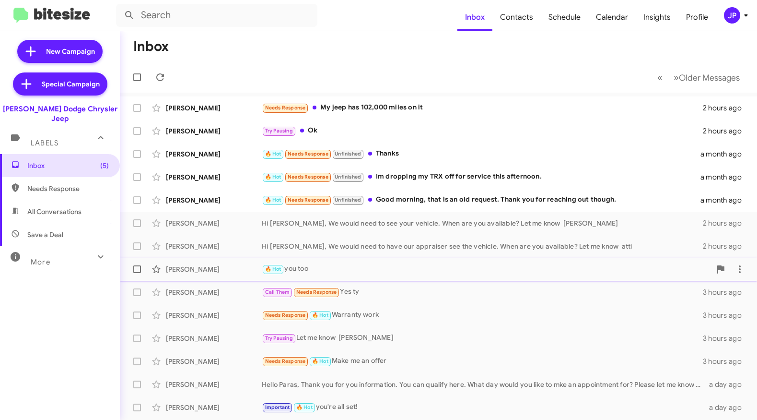
click at [342, 272] on div "🔥 Hot you too" at bounding box center [486, 268] width 449 height 11
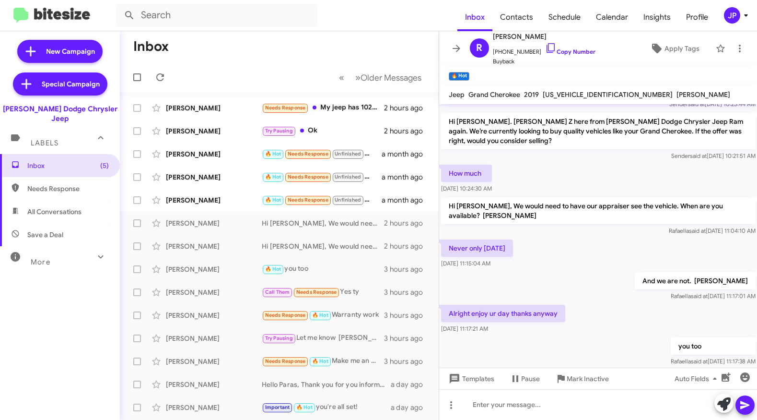
scroll to position [74, 0]
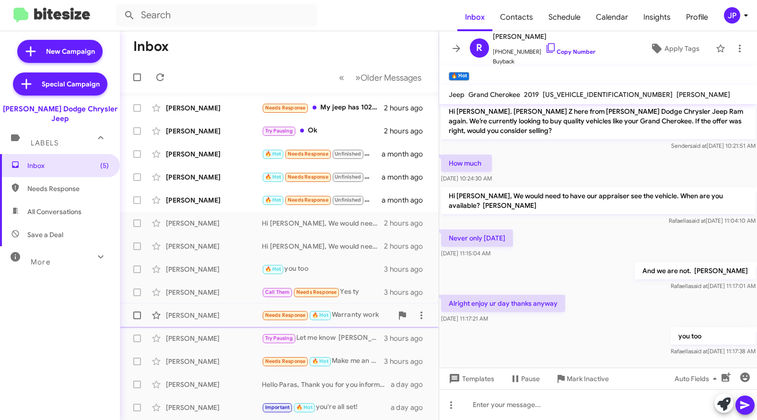
click at [215, 315] on div "[PERSON_NAME]" at bounding box center [214, 315] width 96 height 10
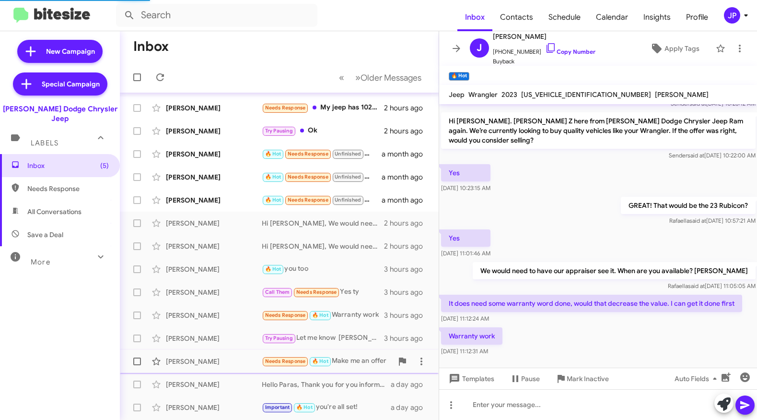
scroll to position [137, 0]
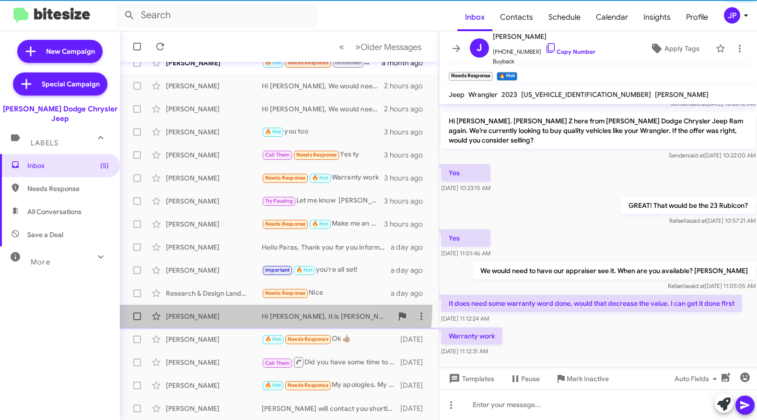
click at [220, 305] on span "Peter Nj Hi Peter, It is Patti from Nielsen in East Hanover. Two things, I have…" at bounding box center [279, 316] width 319 height 23
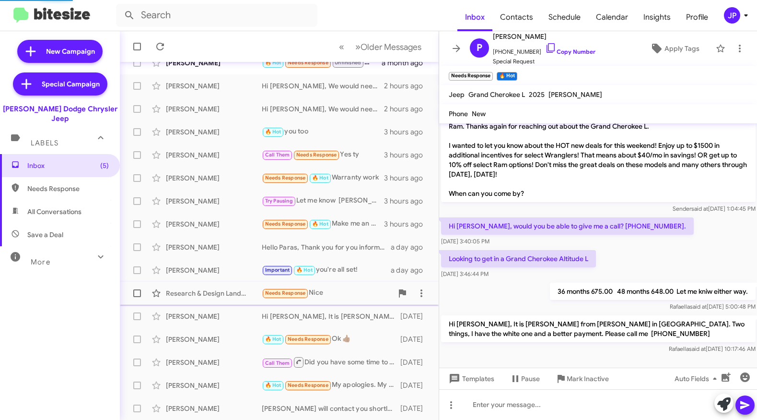
scroll to position [17, 0]
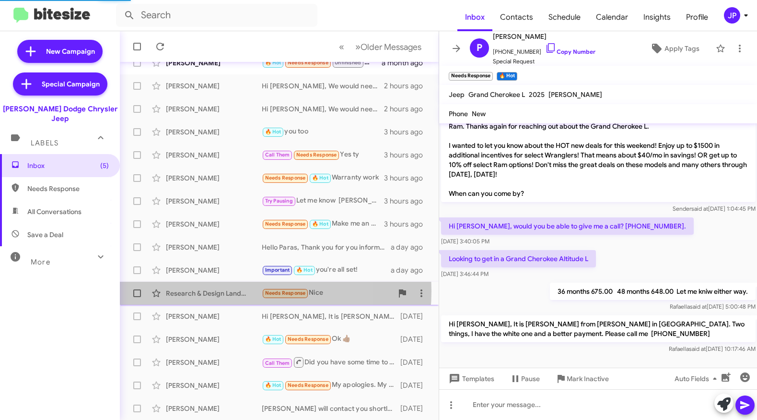
click at [220, 291] on div "Research & Design Landscape Llc" at bounding box center [214, 293] width 96 height 10
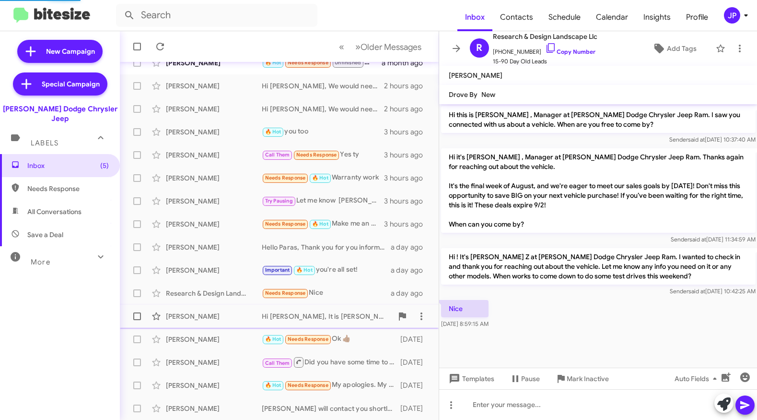
click at [222, 308] on div "Peter Nj Hi Peter, It is Patti from Nielsen in East Hanover. Two things, I have…" at bounding box center [280, 315] width 304 height 19
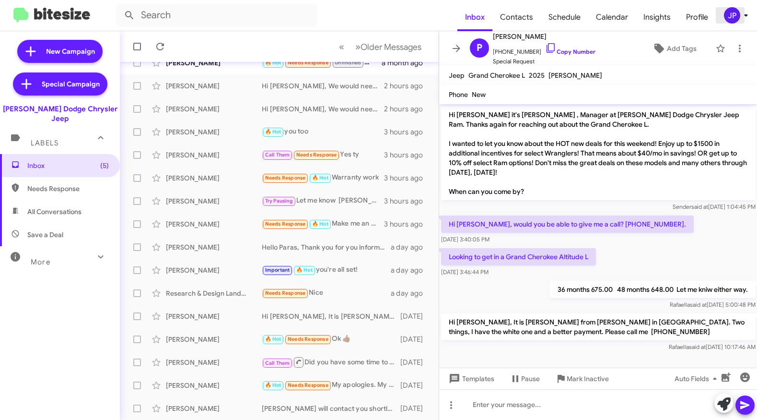
click at [740, 13] on div "JP" at bounding box center [732, 15] width 16 height 16
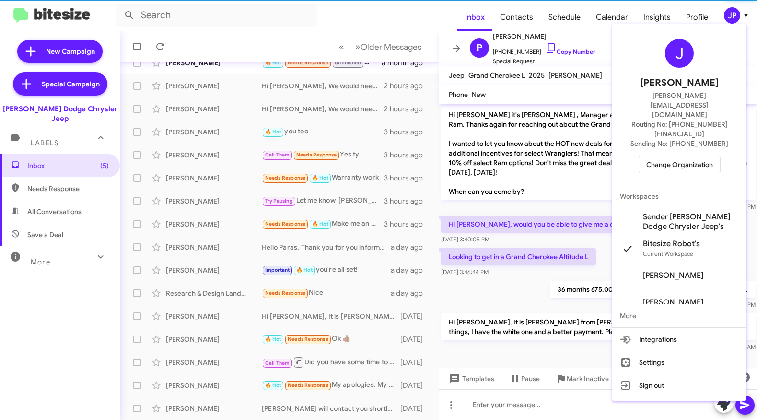
click at [692, 156] on span "Change Organization" at bounding box center [680, 164] width 67 height 16
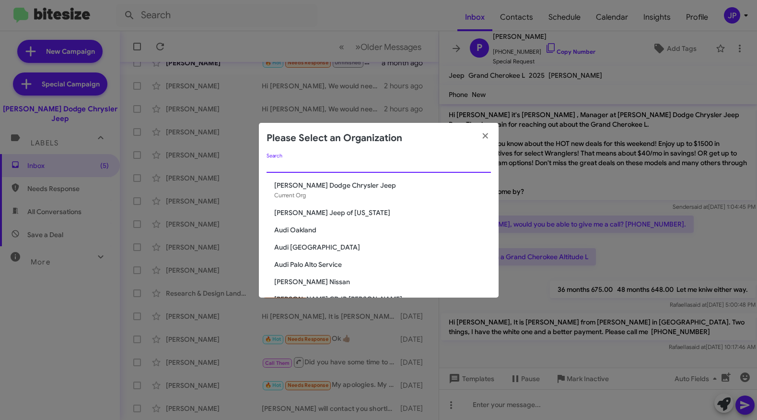
click at [331, 166] on input "Search" at bounding box center [379, 166] width 224 height 8
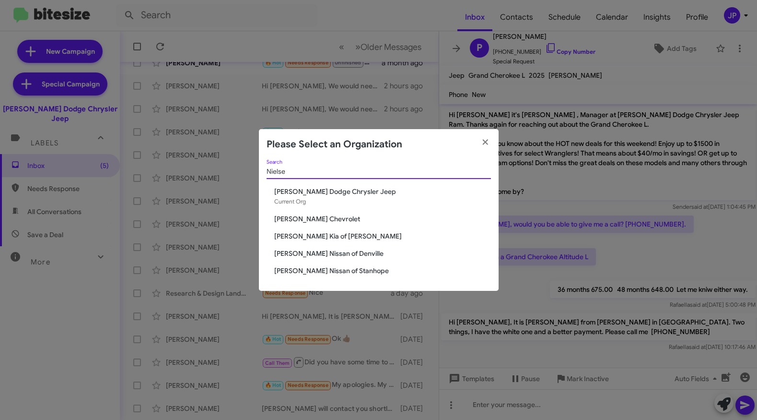
type input "Nielse"
click at [343, 262] on div "Nielse Search Nielsen Dodge Chrysler Jeep Current Org Nielsen Chevrolet Nielsen…" at bounding box center [379, 225] width 240 height 131
click at [342, 255] on span "[PERSON_NAME] Nissan of Denville" at bounding box center [382, 253] width 217 height 10
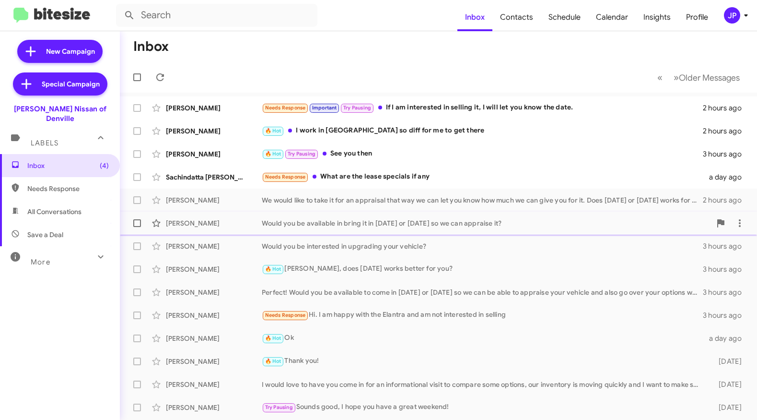
click at [208, 226] on div "[PERSON_NAME]" at bounding box center [214, 223] width 96 height 10
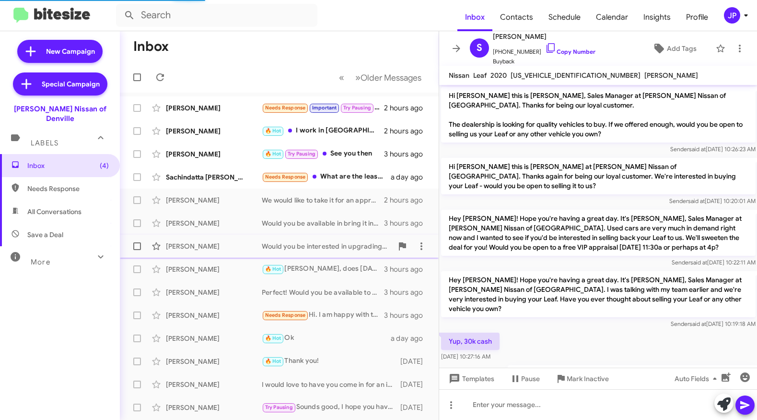
scroll to position [24, 0]
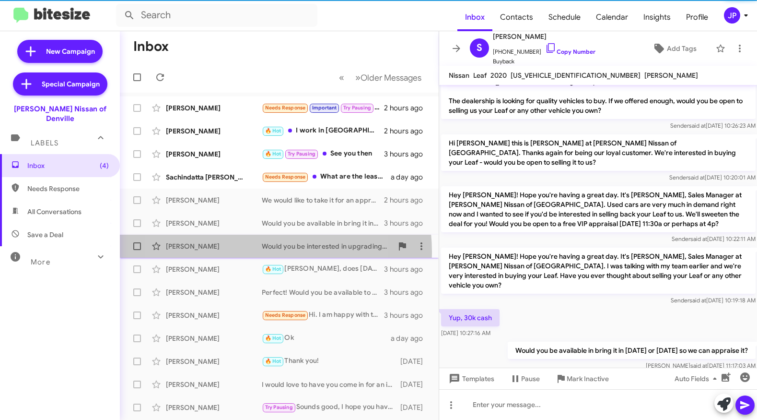
click at [227, 252] on div "[PERSON_NAME] Would you be interested in upgrading your vehicle? 3 hours ago" at bounding box center [280, 245] width 304 height 19
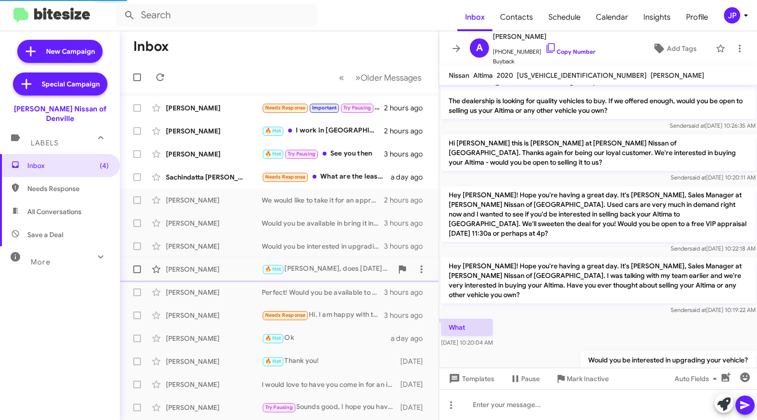
click at [230, 277] on div "[PERSON_NAME] 🔥 Hot [PERSON_NAME], does [DATE] works better for you? 3 hours ago" at bounding box center [280, 268] width 304 height 19
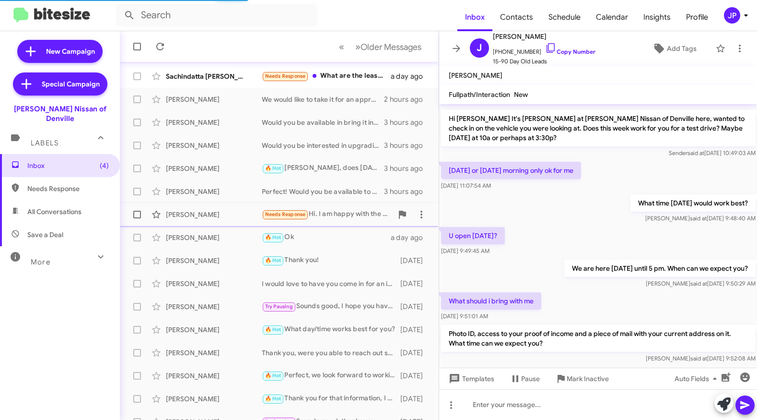
scroll to position [137, 0]
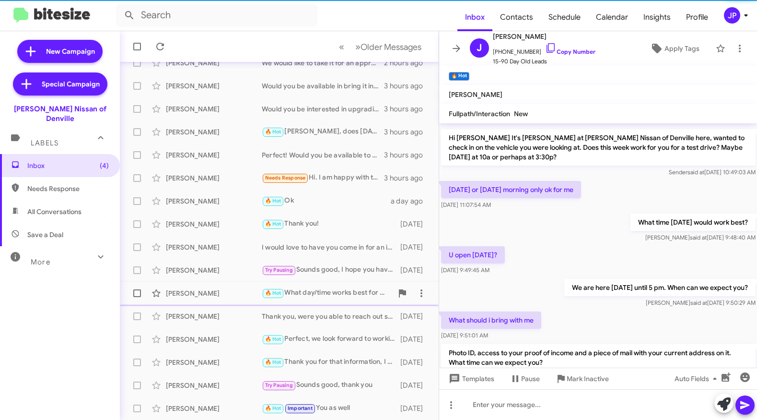
click at [244, 293] on div "[PERSON_NAME]" at bounding box center [214, 293] width 96 height 10
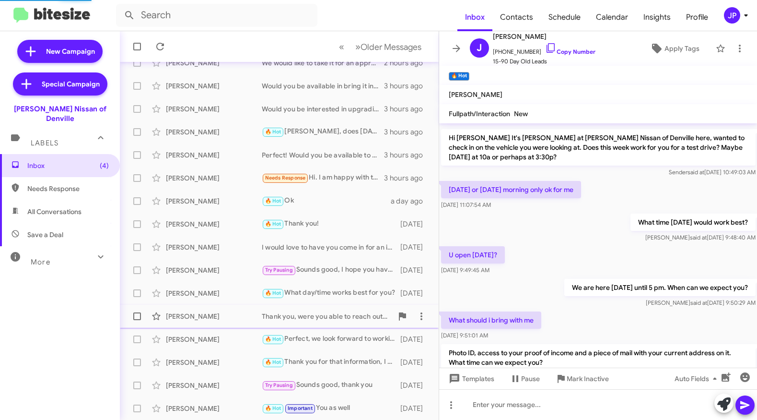
scroll to position [30, 0]
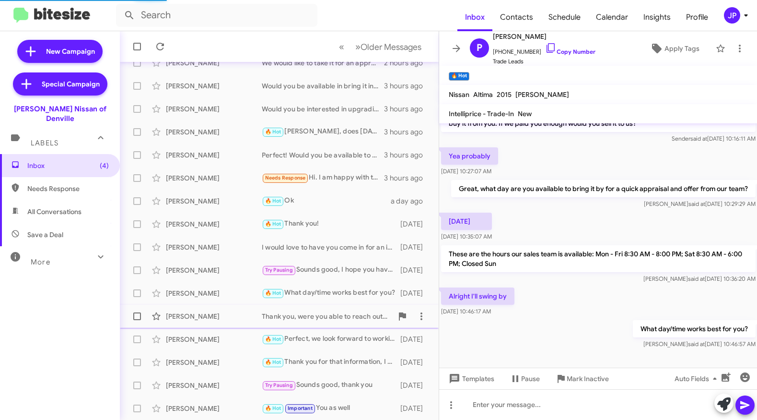
click at [237, 320] on div "[PERSON_NAME]" at bounding box center [214, 316] width 96 height 10
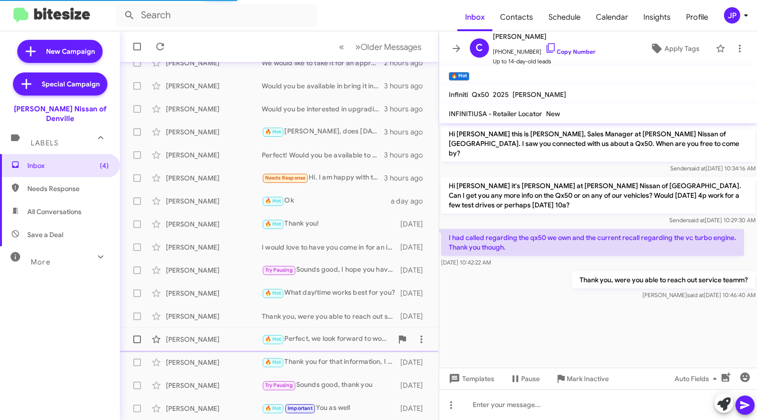
click at [237, 340] on div "[PERSON_NAME]" at bounding box center [214, 339] width 96 height 10
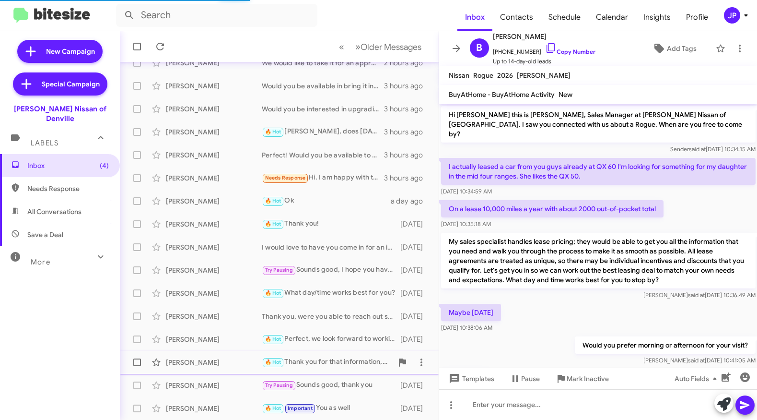
scroll to position [144, 0]
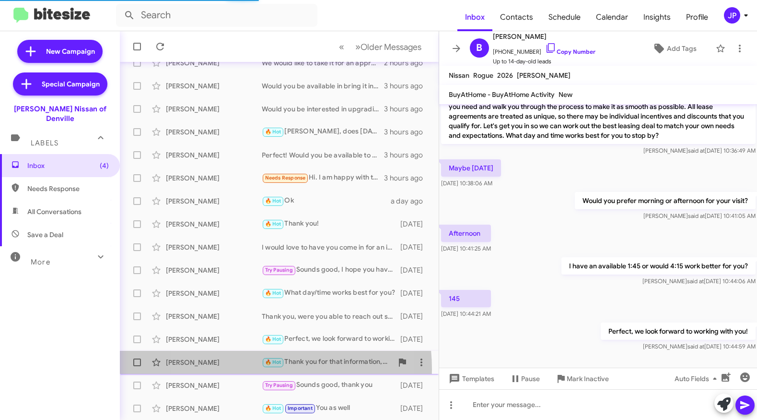
click at [240, 369] on div "[PERSON_NAME] 🔥 Hot Thank you for that information, I will let management know …" at bounding box center [280, 362] width 304 height 19
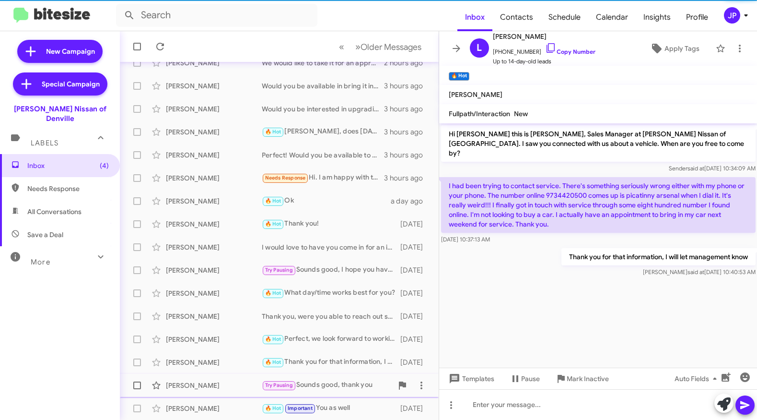
click at [252, 383] on div "[PERSON_NAME]" at bounding box center [214, 385] width 96 height 10
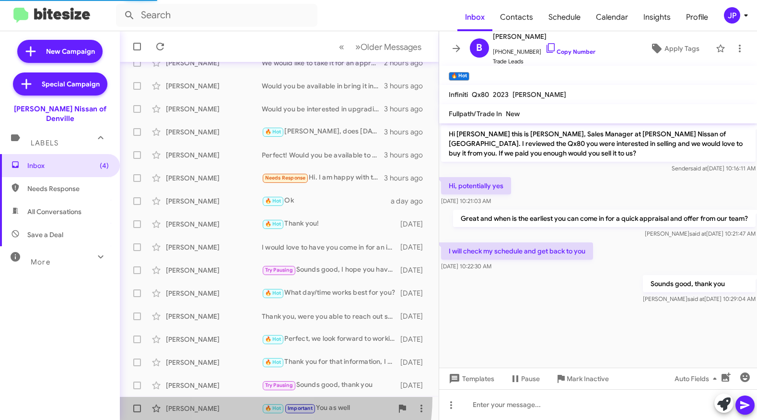
click at [251, 398] on span "[PERSON_NAME] 🔥 Hot Important You as well [DATE]" at bounding box center [279, 408] width 319 height 23
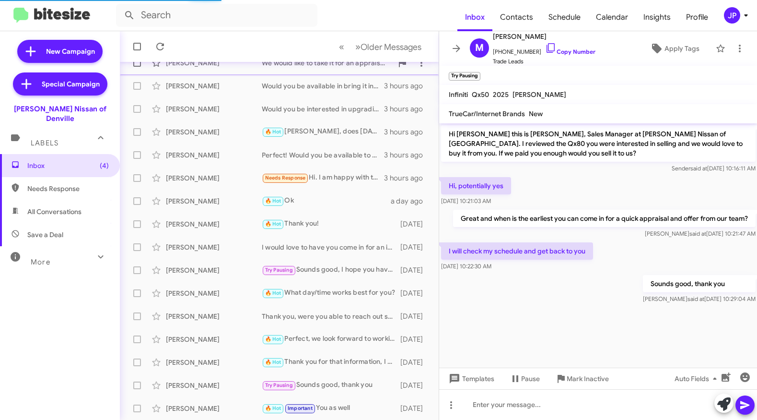
scroll to position [234, 0]
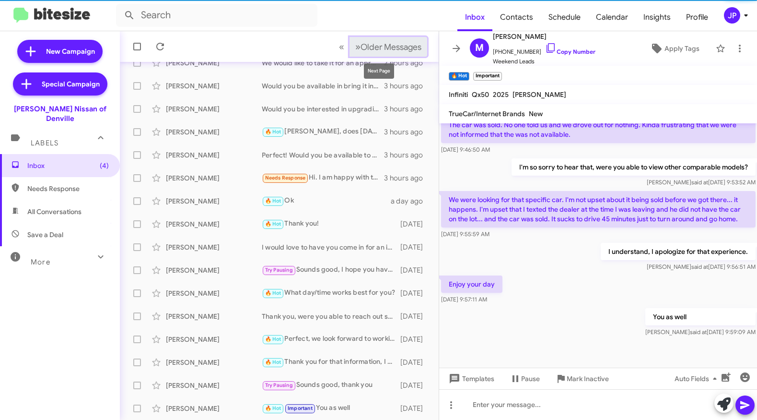
click at [399, 48] on span "Older Messages" at bounding box center [391, 47] width 61 height 11
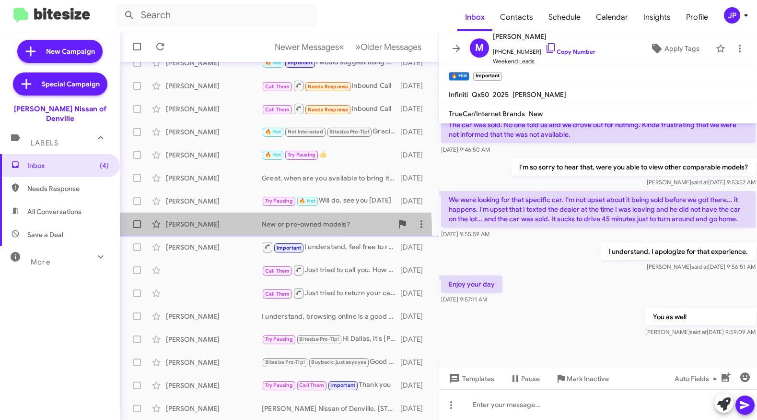
click at [204, 230] on div "Darren Guerrini New or pre-owned models? 11 days ago" at bounding box center [280, 223] width 304 height 19
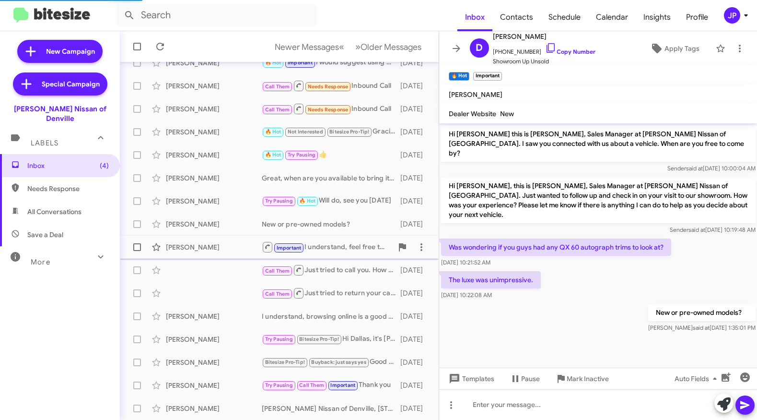
click at [208, 246] on div "Kirbee Katz-Stern" at bounding box center [214, 247] width 96 height 10
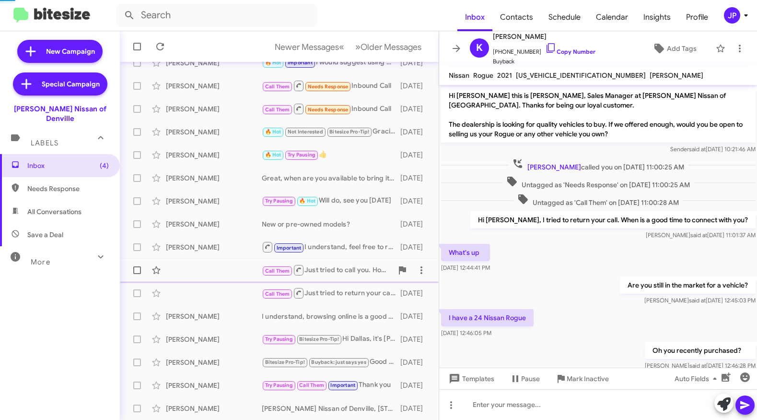
scroll to position [96, 0]
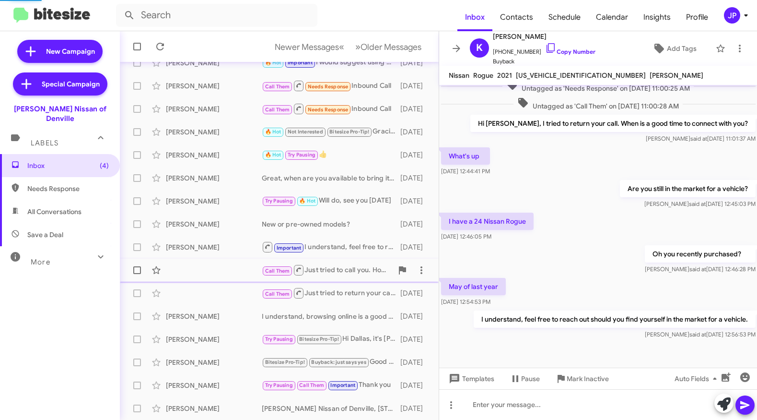
click at [207, 276] on div "Call Them Just tried to call you. How can I assist? 11 days ago" at bounding box center [280, 269] width 304 height 19
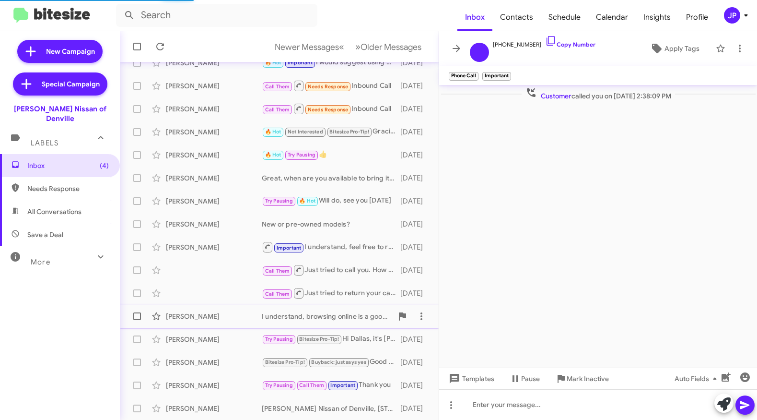
click at [217, 318] on div "Cindy Sahmanovic" at bounding box center [214, 316] width 96 height 10
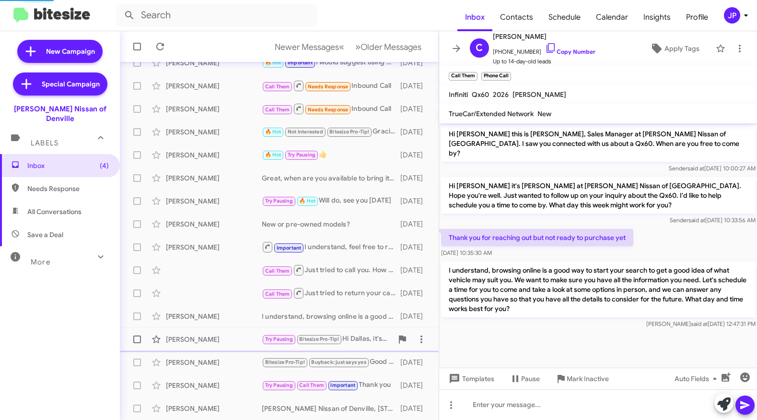
click at [221, 344] on div "Dallas Gage Try Pausing Bitesize Pro-Tip! Hi Dallas, it's Jorge Pacheco at Niel…" at bounding box center [280, 338] width 304 height 19
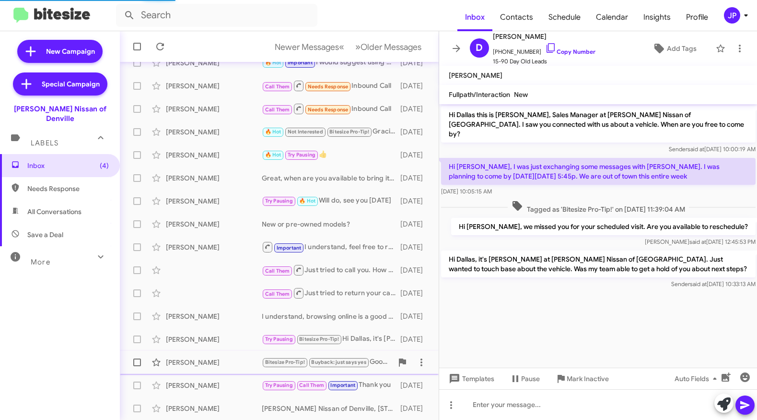
click at [226, 365] on div "Iliana Sanabria" at bounding box center [214, 362] width 96 height 10
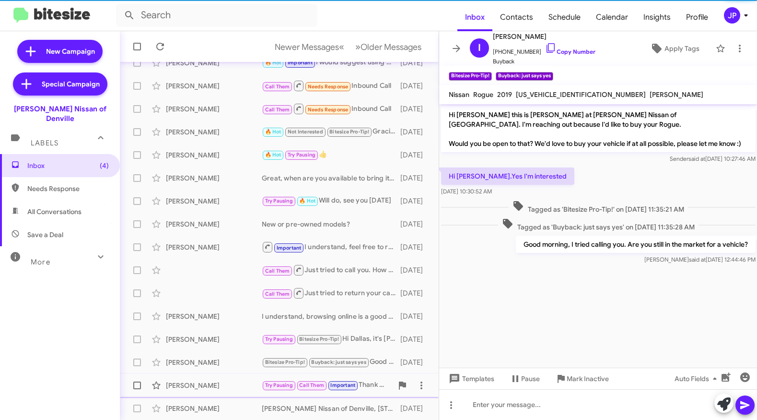
click at [229, 381] on div "Nurbia Lombardi" at bounding box center [214, 385] width 96 height 10
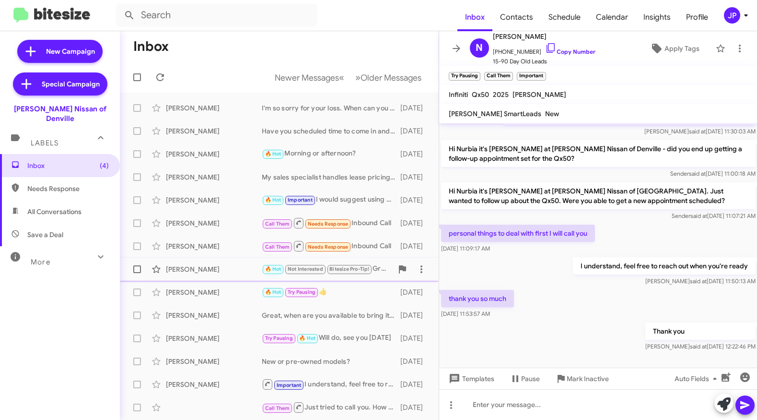
click at [231, 265] on div "Jose Roman" at bounding box center [214, 269] width 96 height 10
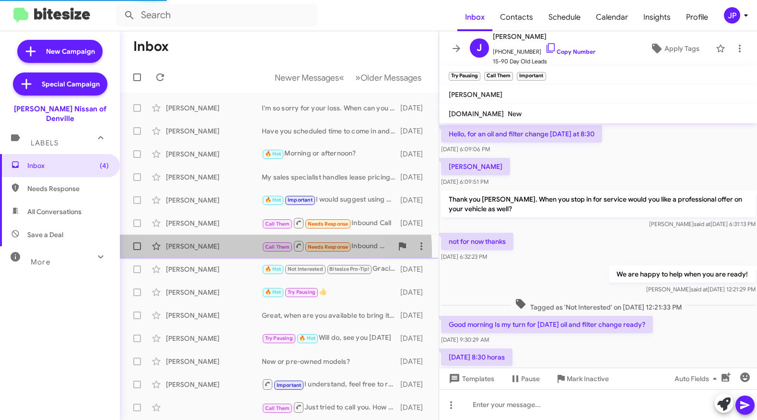
click at [226, 252] on div "Sammy Blount Call Them Needs Response Inbound Call 8 days ago" at bounding box center [280, 245] width 304 height 19
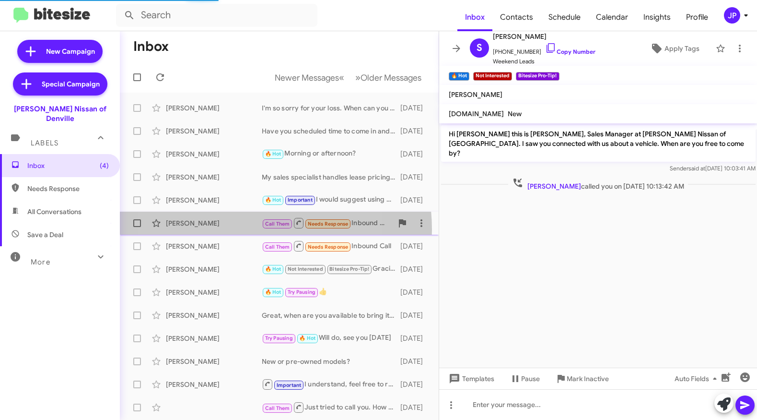
click at [224, 230] on div "Harry Blue Call Them Needs Response Inbound Call 8 days ago" at bounding box center [280, 222] width 304 height 19
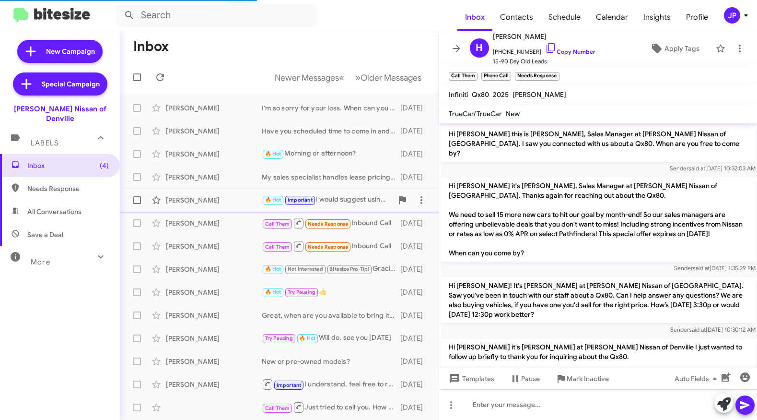
scroll to position [535, 0]
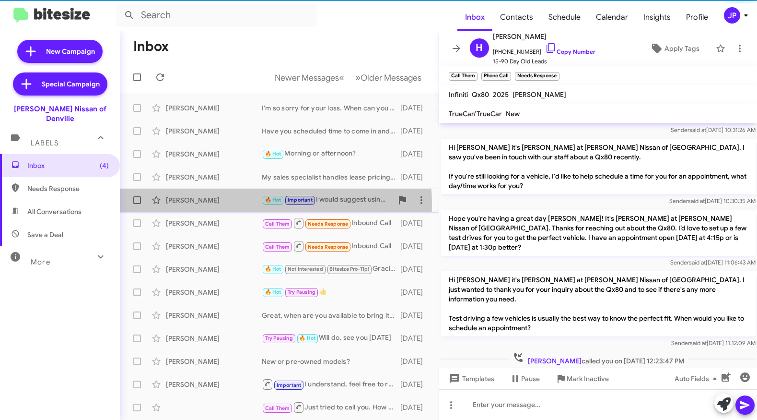
click at [223, 205] on div "Rose Mickel 🔥 Hot Important I would suggest using KBB as a guideline until we c…" at bounding box center [280, 199] width 304 height 19
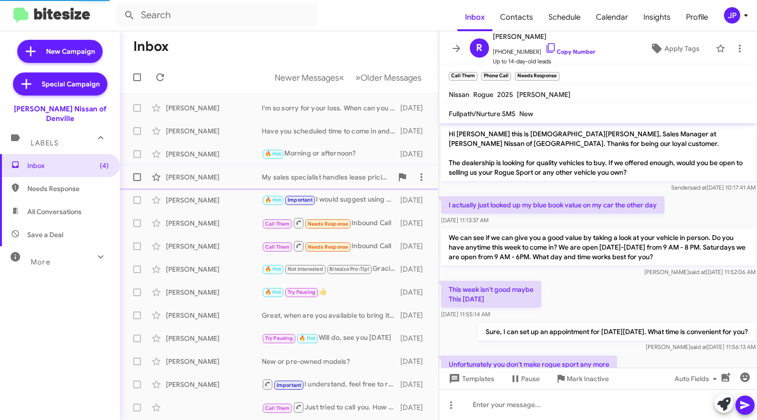
click at [226, 186] on div "Kathleen Cook My sales specialist handles lease pricing; they would be able to …" at bounding box center [280, 176] width 304 height 19
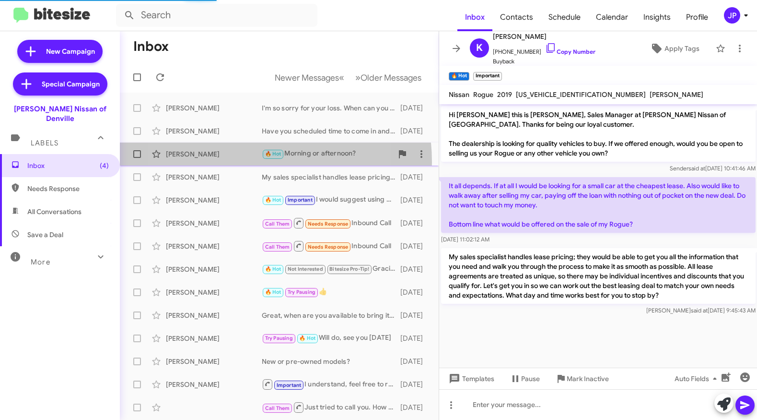
click at [229, 162] on div "Asghar Hussain 🔥 Hot Morning or afternoon? 5 days ago" at bounding box center [280, 153] width 304 height 19
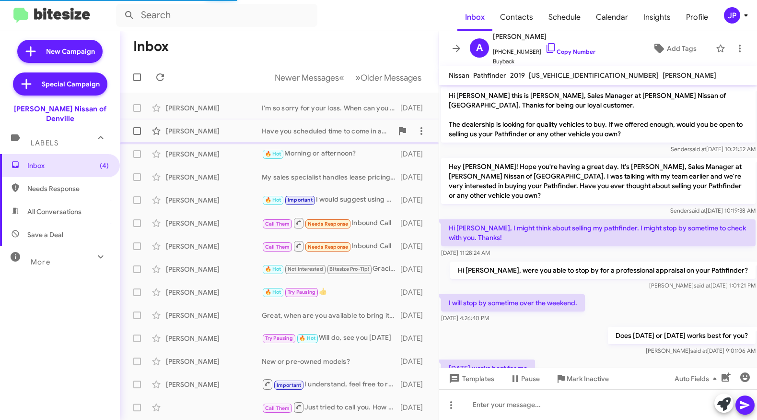
scroll to position [65, 0]
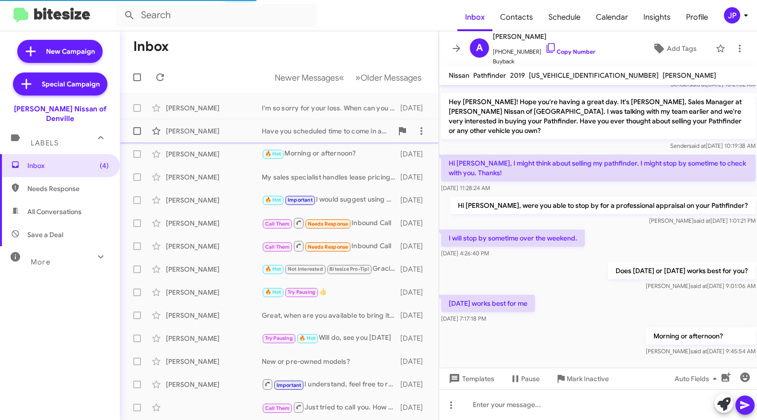
click at [235, 138] on div "Jalees Farhan Have you scheduled time to come in and work with our sales staff?…" at bounding box center [280, 130] width 304 height 19
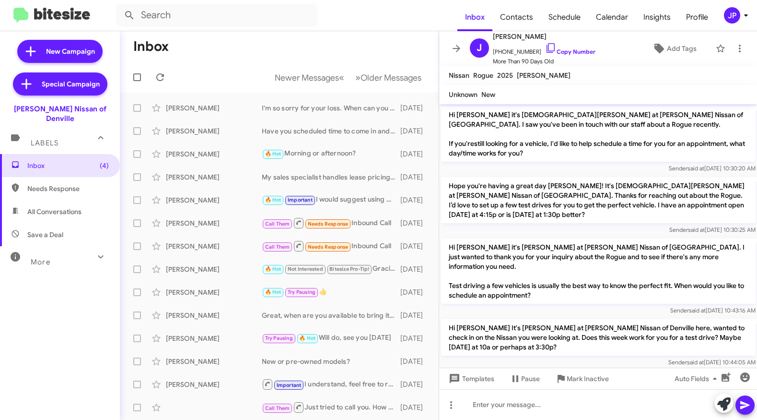
scroll to position [48, 0]
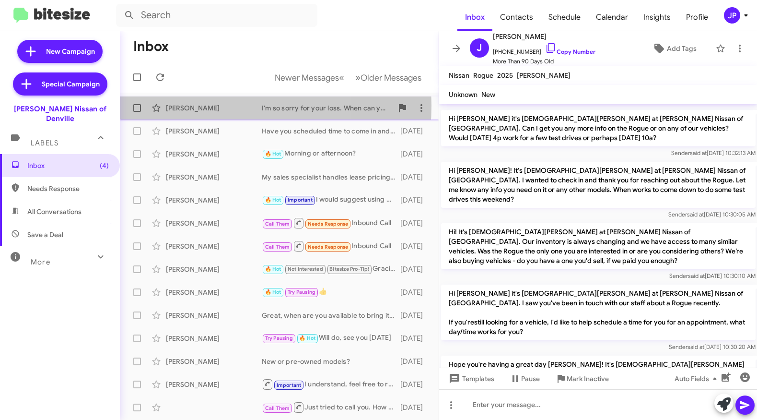
click at [209, 106] on div "Robin Prusin" at bounding box center [214, 108] width 96 height 10
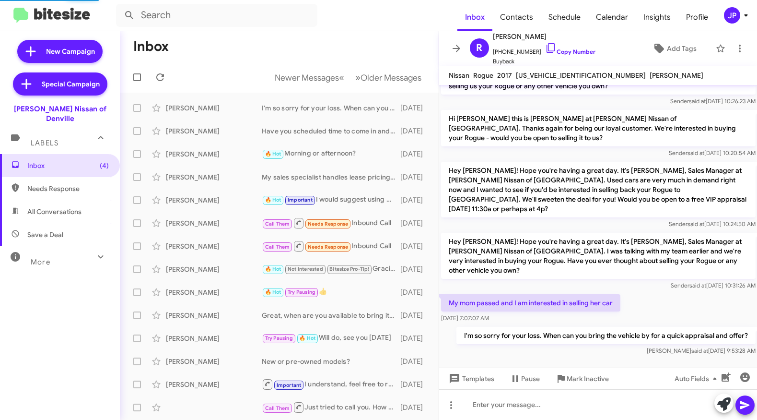
scroll to position [24, 0]
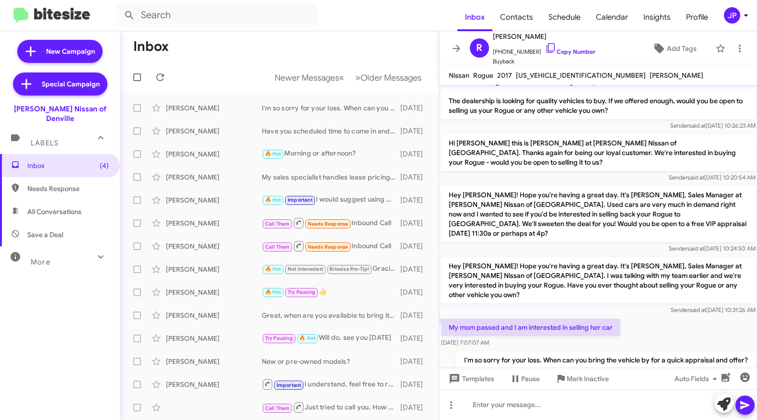
click at [747, 19] on icon at bounding box center [747, 16] width 12 height 12
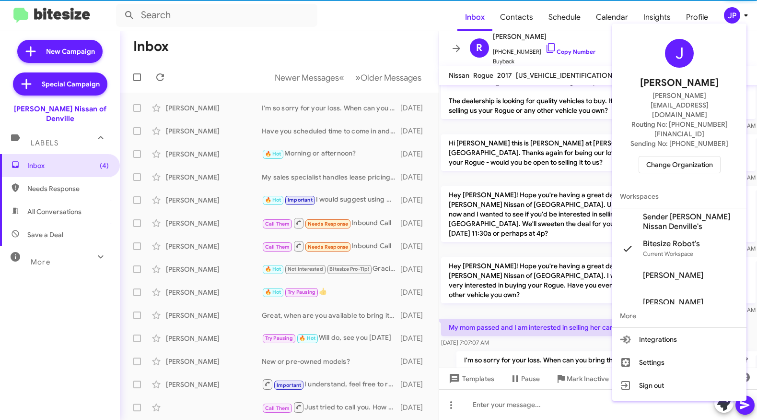
click at [687, 156] on span "Change Organization" at bounding box center [680, 164] width 67 height 16
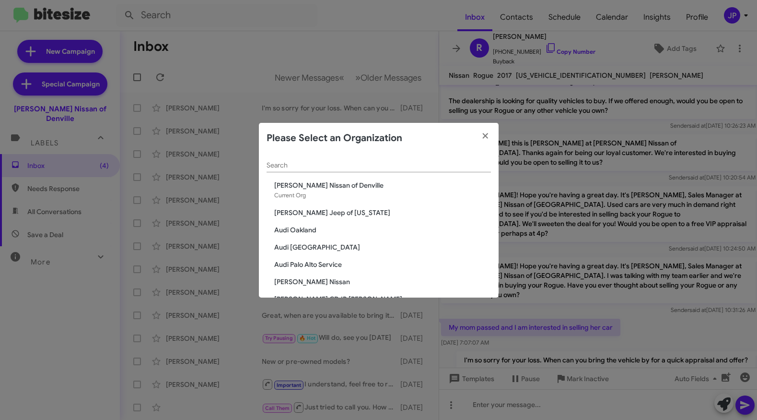
click at [349, 170] on div "Search" at bounding box center [379, 162] width 224 height 19
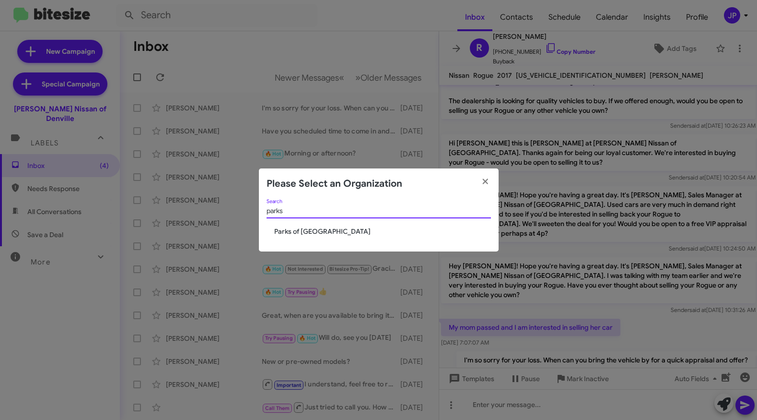
type input "parks"
click at [326, 228] on span "Parks of [GEOGRAPHIC_DATA]" at bounding box center [382, 231] width 217 height 10
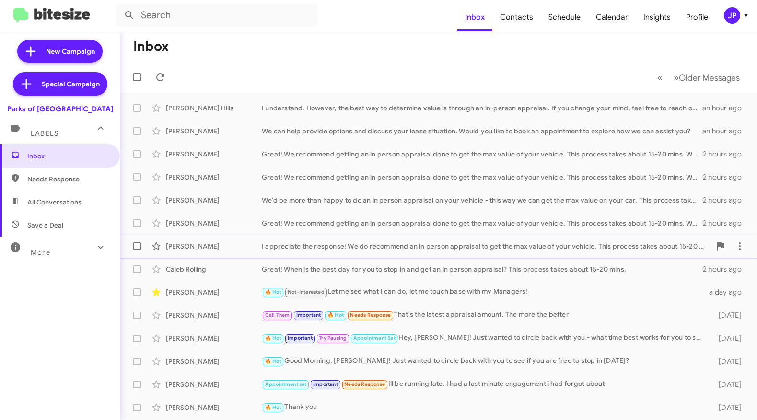
click at [196, 251] on div "[PERSON_NAME] I appreciate the response! We do recommend an in person appraisal…" at bounding box center [439, 245] width 622 height 19
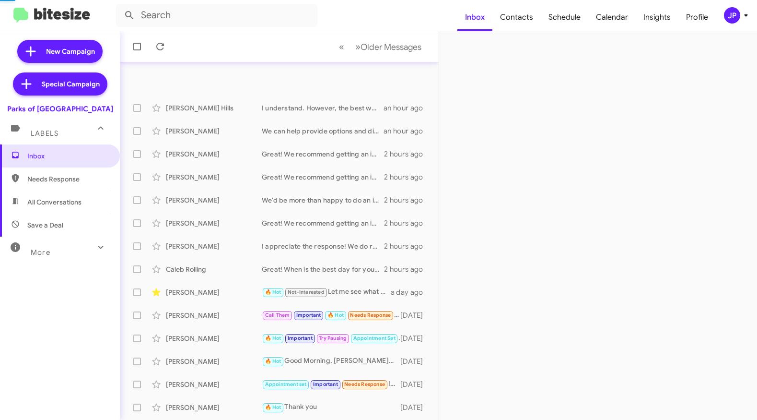
scroll to position [137, 0]
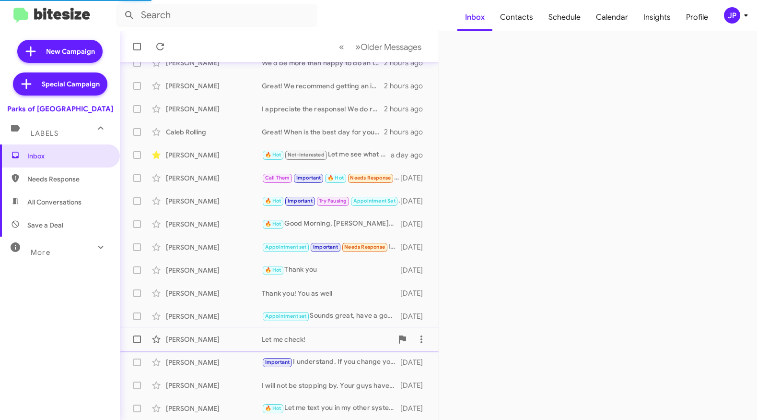
click at [213, 339] on div "[PERSON_NAME]" at bounding box center [214, 339] width 96 height 10
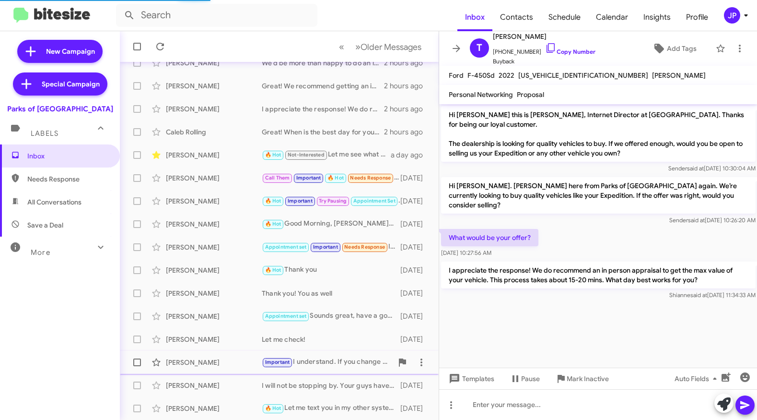
scroll to position [208, 0]
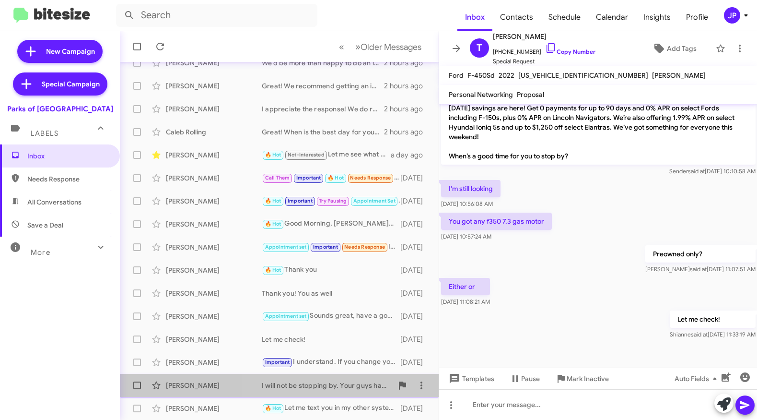
click at [325, 386] on div "I will not be stopping by. Your guys have made it clear we will not be able to …" at bounding box center [327, 385] width 131 height 10
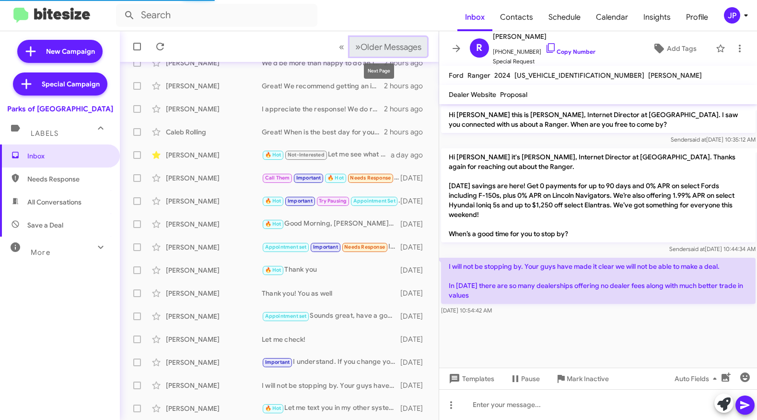
click at [375, 45] on span "Older Messages" at bounding box center [391, 47] width 61 height 11
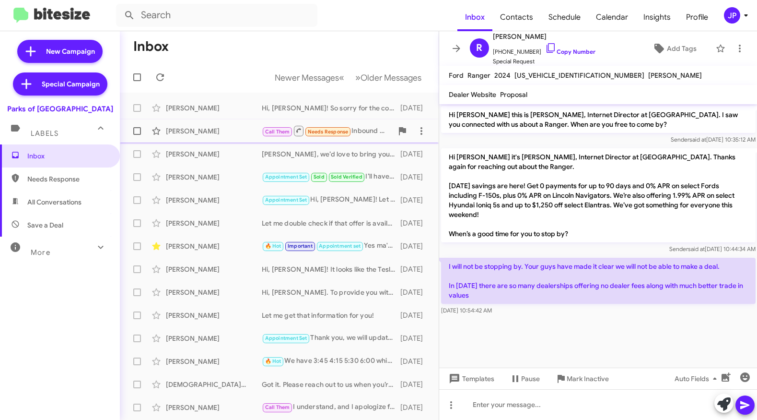
click at [222, 128] on div "[PERSON_NAME]" at bounding box center [214, 131] width 96 height 10
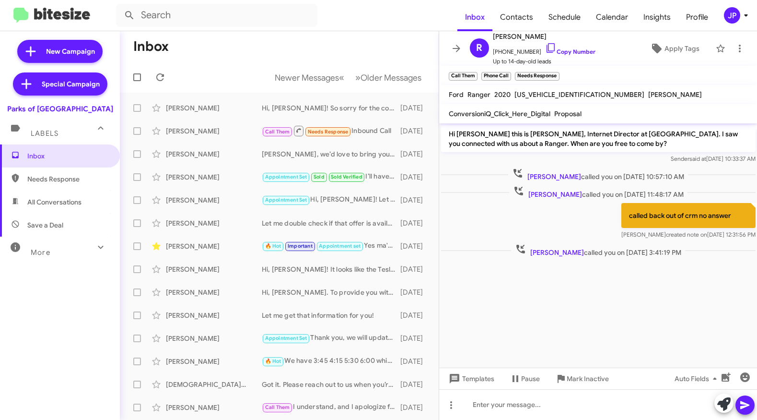
click at [736, 16] on div "JP" at bounding box center [732, 15] width 16 height 16
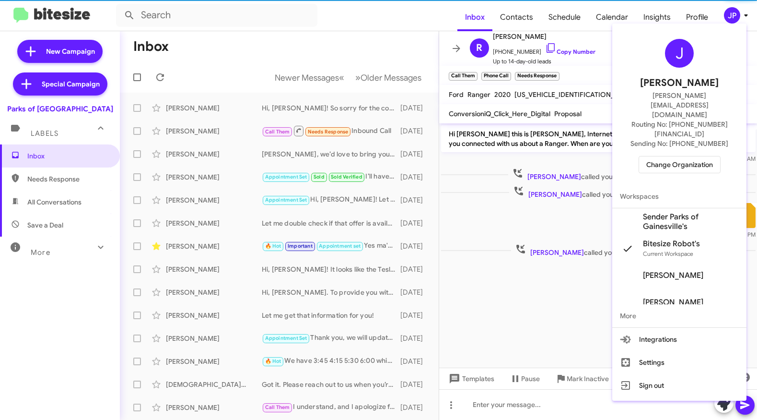
click at [706, 156] on span "Change Organization" at bounding box center [680, 164] width 67 height 16
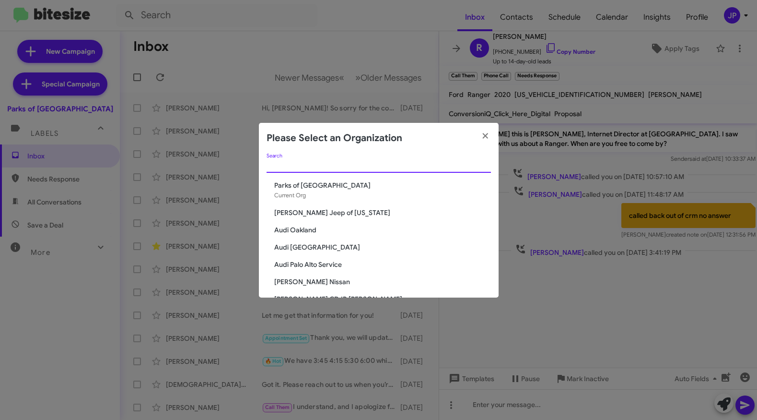
click at [352, 168] on input "Search" at bounding box center [379, 166] width 224 height 8
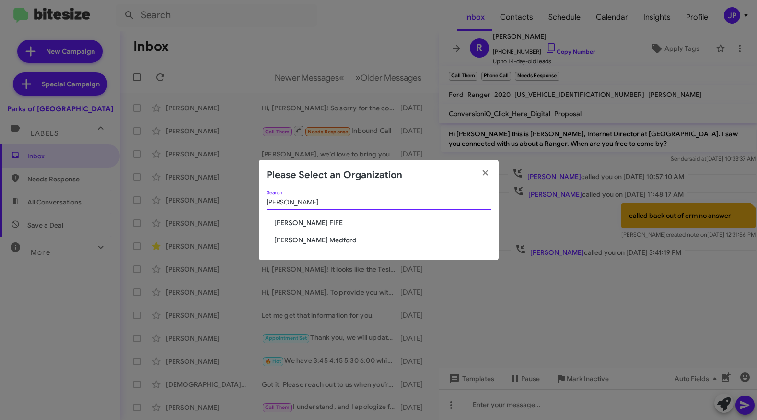
type input "[PERSON_NAME]"
click at [321, 239] on span "[PERSON_NAME] Medford" at bounding box center [382, 240] width 217 height 10
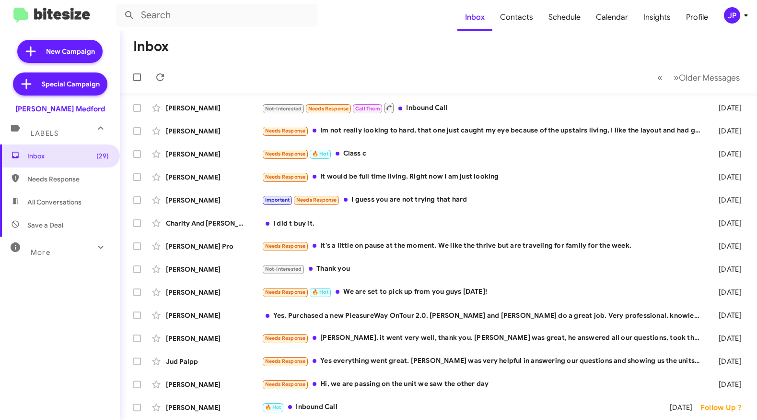
click at [118, 112] on div "[PERSON_NAME] Medford" at bounding box center [60, 106] width 120 height 13
drag, startPoint x: 114, startPoint y: 108, endPoint x: 28, endPoint y: 105, distance: 85.9
click at [28, 105] on div "[PERSON_NAME] Medford" at bounding box center [60, 106] width 120 height 13
click at [28, 105] on div "[PERSON_NAME] Medford" at bounding box center [60, 109] width 90 height 10
drag, startPoint x: 104, startPoint y: 109, endPoint x: 20, endPoint y: 107, distance: 83.5
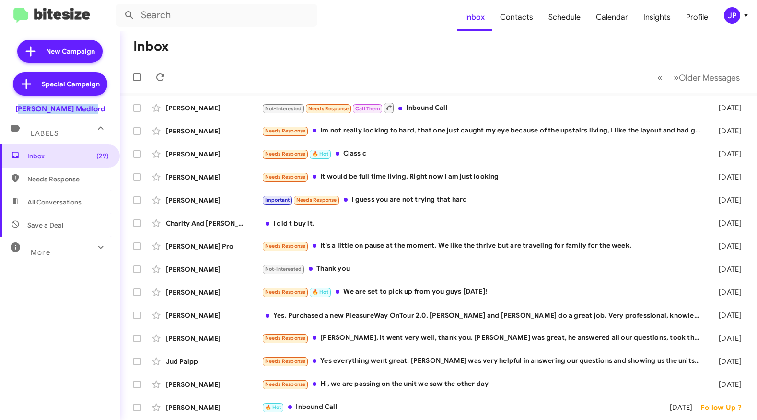
click at [20, 107] on div "[PERSON_NAME] Medford" at bounding box center [60, 106] width 120 height 13
copy div "[PERSON_NAME] Medford"
click at [747, 18] on icon at bounding box center [747, 16] width 12 height 12
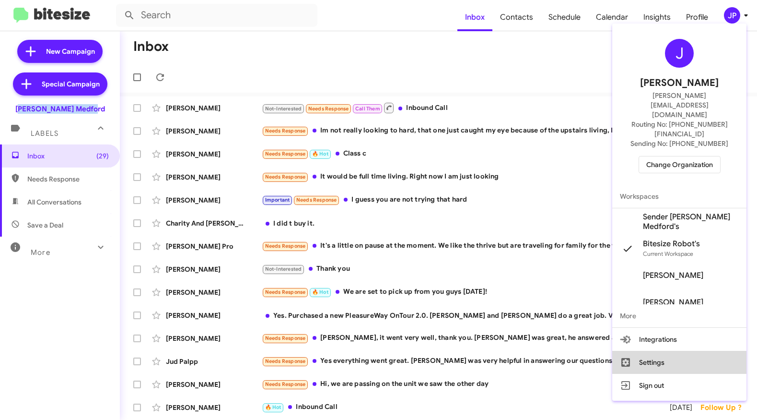
click at [656, 351] on button "Settings" at bounding box center [679, 362] width 134 height 23
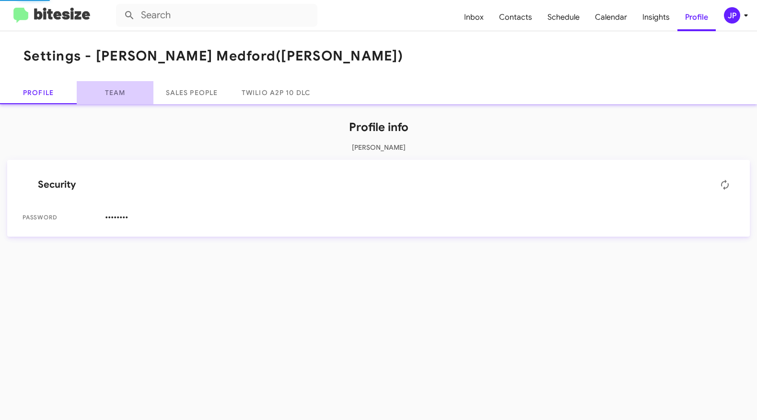
click at [124, 94] on link "Team" at bounding box center [115, 92] width 77 height 23
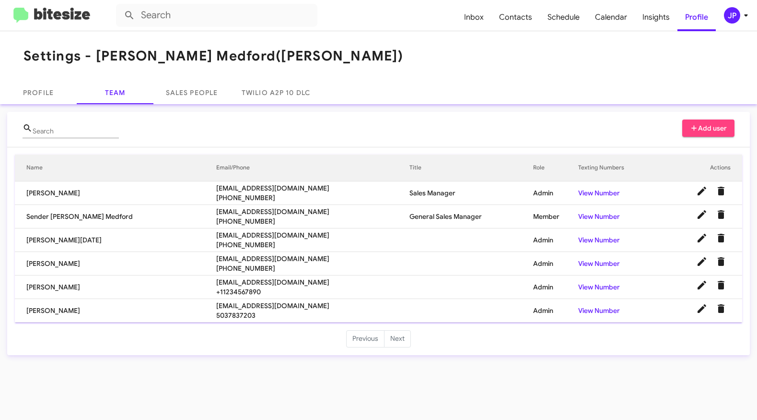
click at [216, 187] on span "[EMAIL_ADDRESS][DOMAIN_NAME]" at bounding box center [312, 188] width 193 height 10
copy span "[EMAIL_ADDRESS][DOMAIN_NAME]"
click at [225, 252] on td "[EMAIL_ADDRESS][DOMAIN_NAME] [PHONE_NUMBER]" at bounding box center [312, 264] width 193 height 24
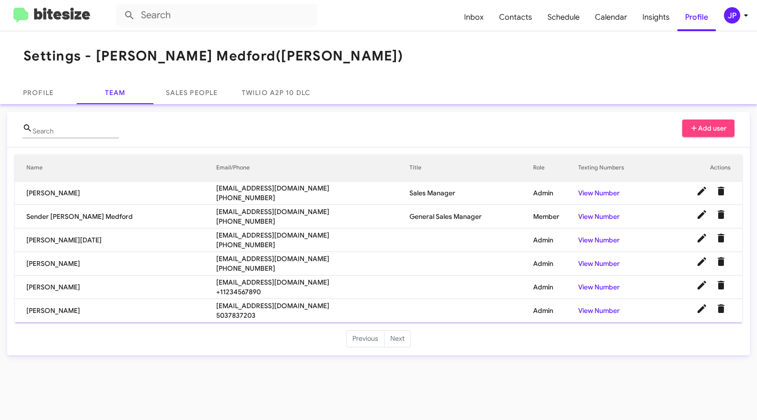
click at [223, 257] on span "[EMAIL_ADDRESS][DOMAIN_NAME]" at bounding box center [312, 259] width 193 height 10
copy span "[EMAIL_ADDRESS][DOMAIN_NAME]"
click at [234, 281] on span "[EMAIL_ADDRESS][DOMAIN_NAME]" at bounding box center [312, 282] width 193 height 10
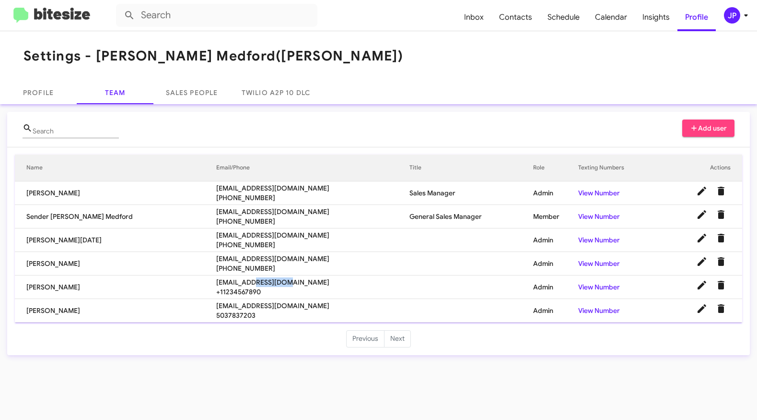
click at [234, 281] on span "[EMAIL_ADDRESS][DOMAIN_NAME]" at bounding box center [312, 282] width 193 height 10
copy span "[EMAIL_ADDRESS][DOMAIN_NAME]"
click at [216, 309] on span "[EMAIL_ADDRESS][DOMAIN_NAME]" at bounding box center [312, 306] width 193 height 10
click at [216, 309] on span "wallys@johnsonrv.com" at bounding box center [312, 306] width 193 height 10
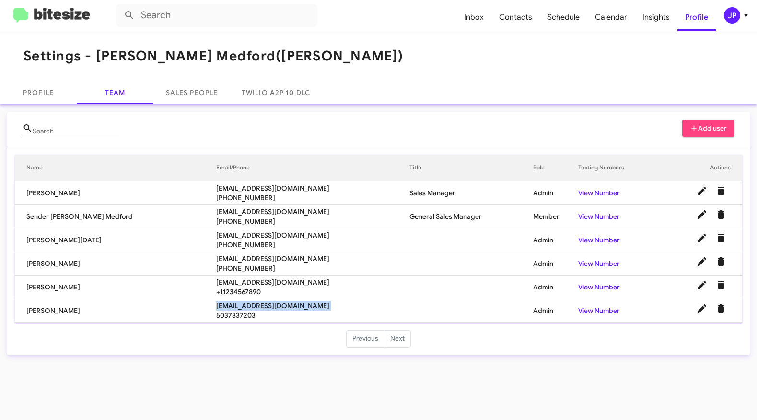
click at [216, 309] on span "wallys@johnsonrv.com" at bounding box center [312, 306] width 193 height 10
copy span "wallys@johnsonrv.com"
click at [234, 234] on span "tnoel@johnsonrv.com" at bounding box center [312, 235] width 193 height 10
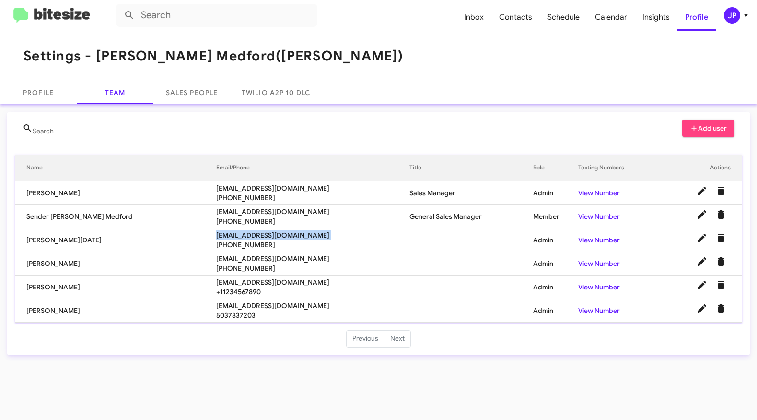
click at [233, 234] on span "tnoel@johnsonrv.com" at bounding box center [312, 235] width 193 height 10
copy span "tnoel@johnsonrv.com"
click at [65, 27] on mat-toolbar "Inbox Contacts Schedule Calendar Insights Profile JP" at bounding box center [378, 15] width 757 height 31
click at [69, 17] on img at bounding box center [51, 16] width 77 height 16
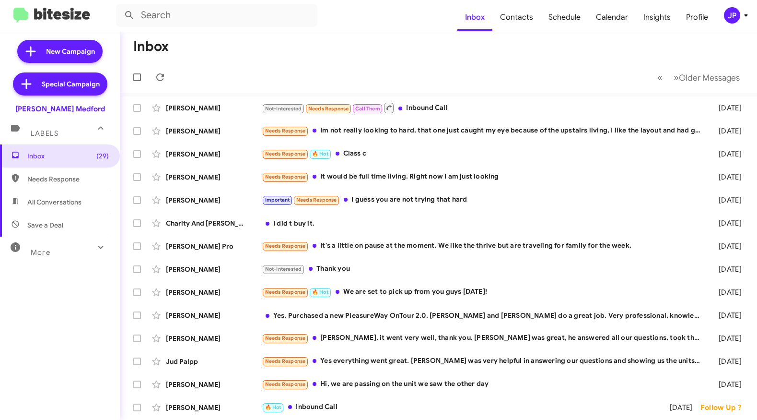
click at [737, 24] on mat-toolbar "Inbox Contacts Schedule Calendar Insights Profile JP" at bounding box center [378, 15] width 757 height 31
click at [738, 14] on div "JP" at bounding box center [732, 15] width 16 height 16
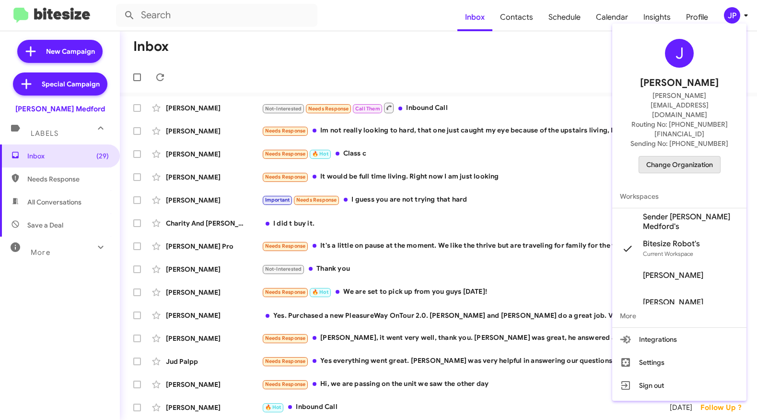
click at [706, 156] on span "Change Organization" at bounding box center [680, 164] width 67 height 16
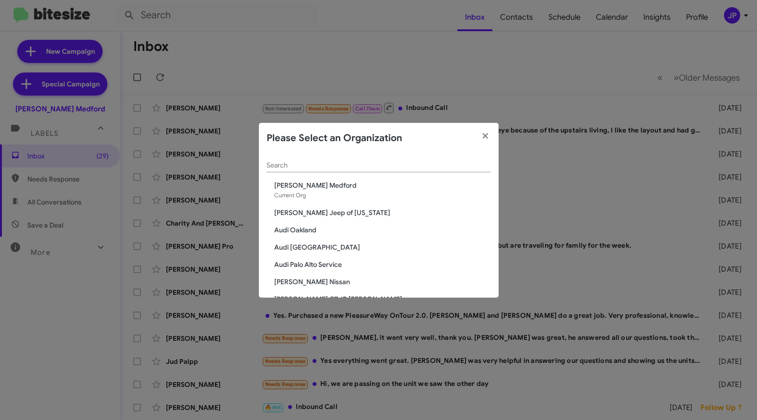
click at [427, 156] on div "Search" at bounding box center [379, 162] width 224 height 19
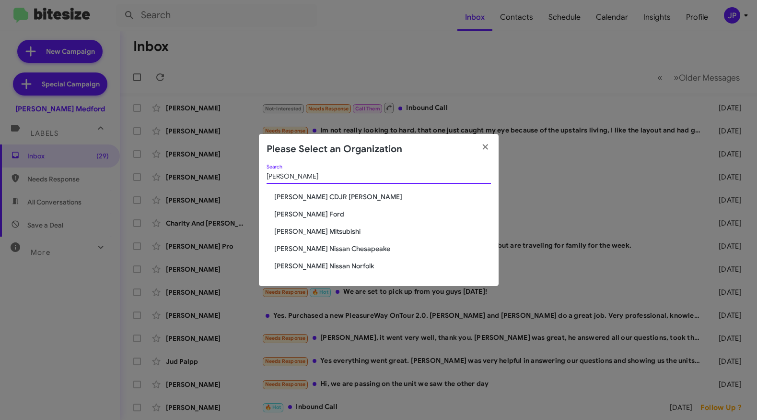
type input "Banister"
click at [329, 230] on span "[PERSON_NAME] Mitsubishi" at bounding box center [382, 231] width 217 height 10
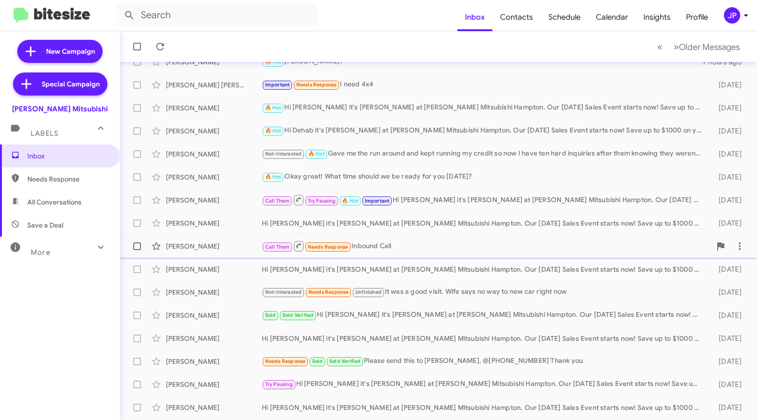
scroll to position [137, 0]
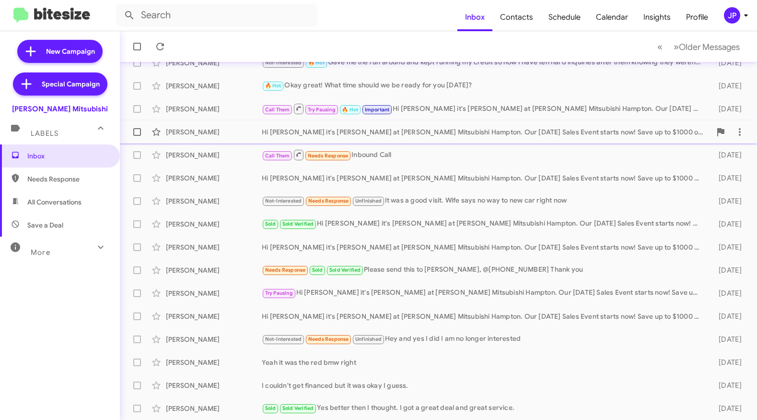
click at [376, 135] on div "Hi [PERSON_NAME] it's [PERSON_NAME] at [PERSON_NAME] Mitsubishi Hampton. Our [D…" at bounding box center [486, 132] width 449 height 10
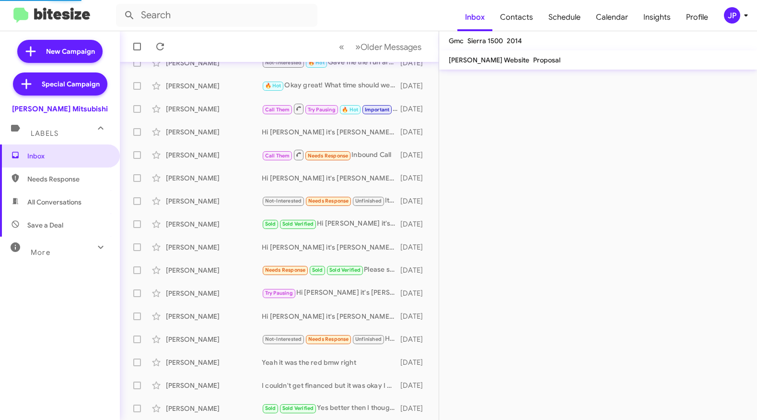
click at [45, 242] on div "More" at bounding box center [50, 248] width 85 height 18
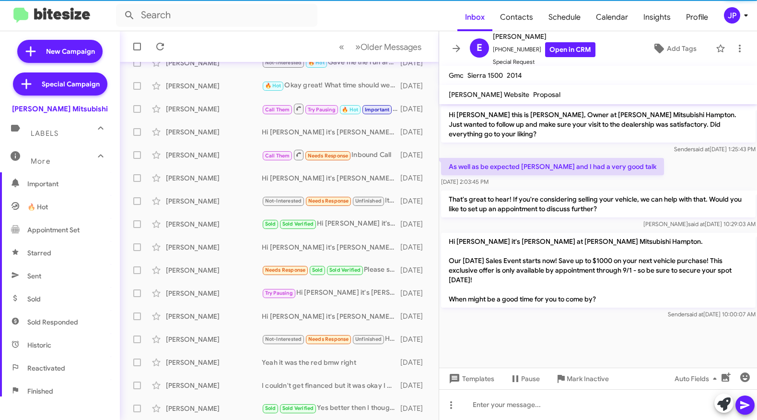
scroll to position [136, 0]
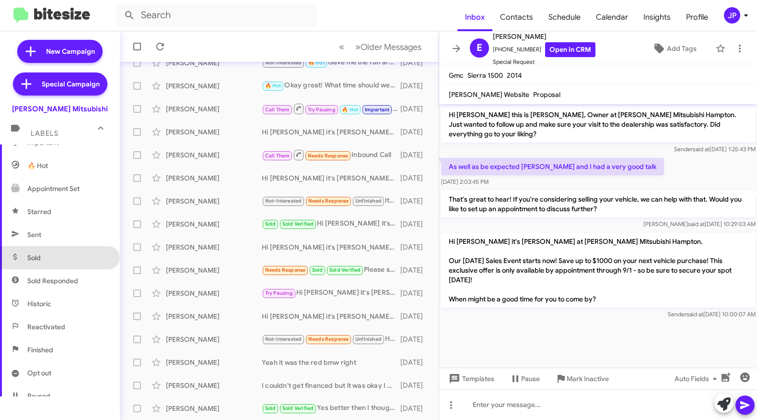
click at [73, 258] on span "Sold" at bounding box center [60, 257] width 120 height 23
type input "in:sold"
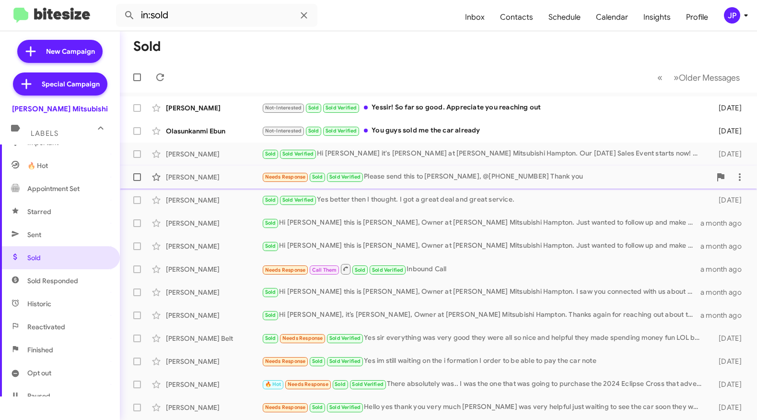
click at [465, 175] on div "Needs Response Sold Sold Verified Please send this to Joshua, @757-975-6215 Tha…" at bounding box center [486, 176] width 449 height 11
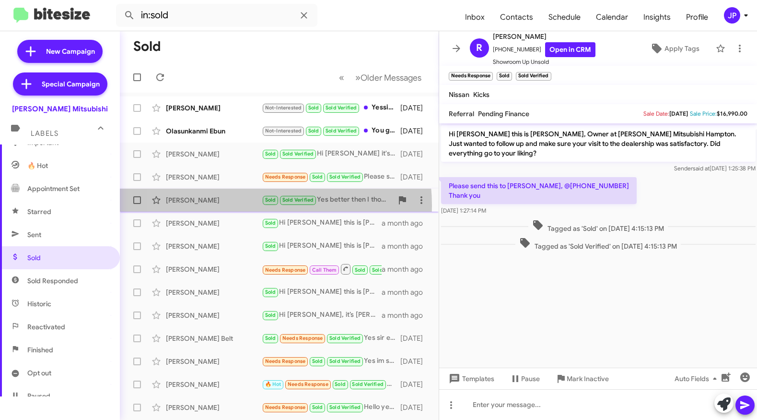
click at [228, 206] on div "Lisa Rudd Sold Sold Verified Yes better then I thought. I got a great deal and …" at bounding box center [280, 199] width 304 height 19
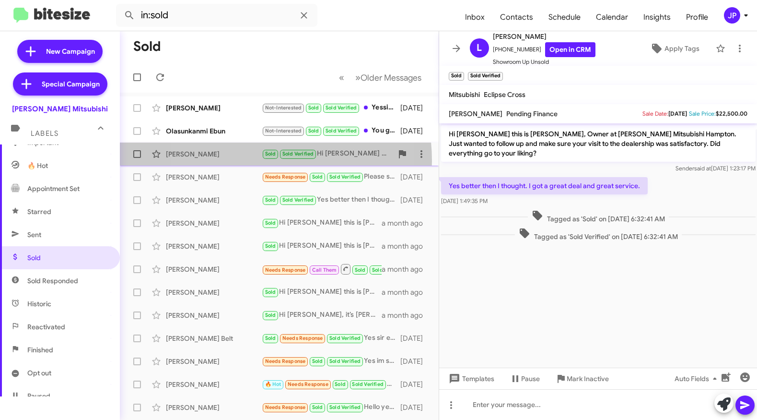
click at [240, 161] on div "Vincent Cousins Sold Sold Verified Hi Vincent it's Dan Banister at Banister Mit…" at bounding box center [280, 153] width 304 height 19
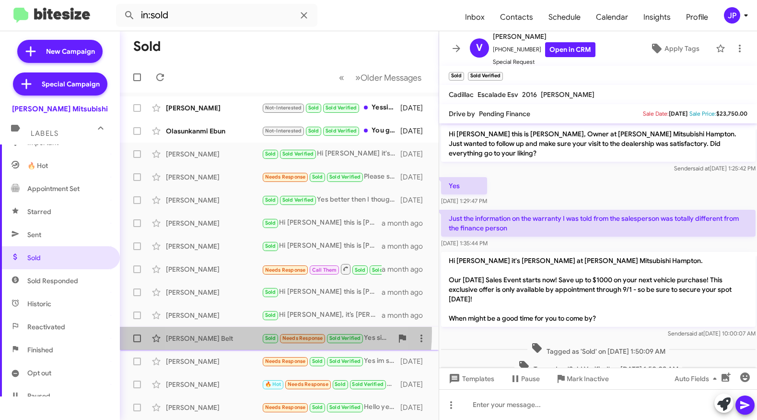
click at [237, 331] on div "Debra Belt Sold Needs Response Sold Verified Yes sir everything was very good t…" at bounding box center [280, 338] width 304 height 19
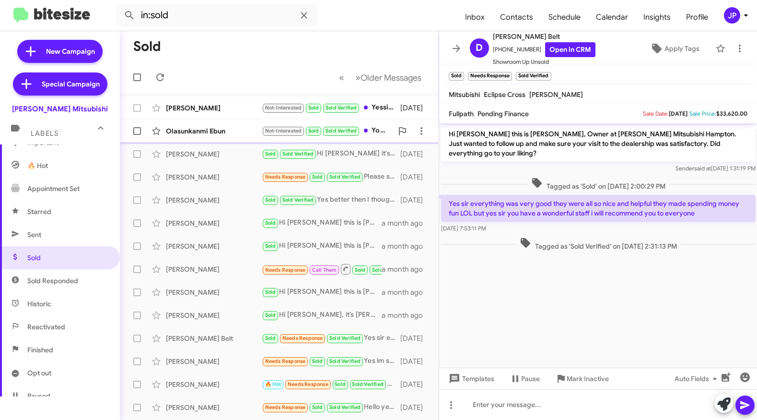
click at [196, 119] on span "Olasunkanmi Ebun Not-Interested Sold Sold Verified You guys sold me the car alr…" at bounding box center [279, 130] width 319 height 23
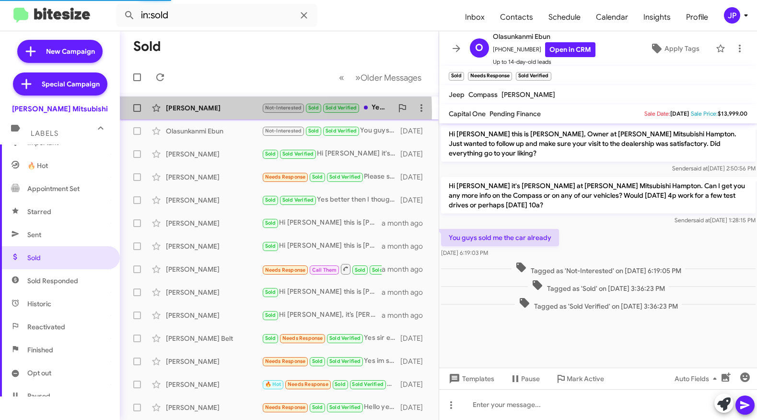
click at [197, 112] on div "Dustin Kenny" at bounding box center [214, 108] width 96 height 10
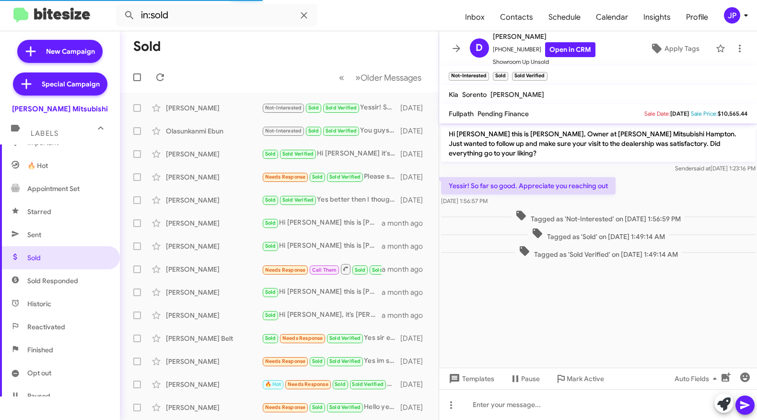
click at [744, 16] on icon at bounding box center [747, 16] width 12 height 12
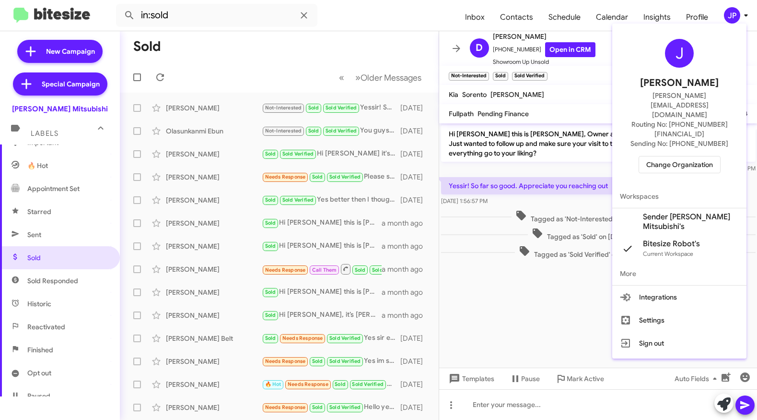
click at [666, 156] on span "Change Organization" at bounding box center [680, 164] width 67 height 16
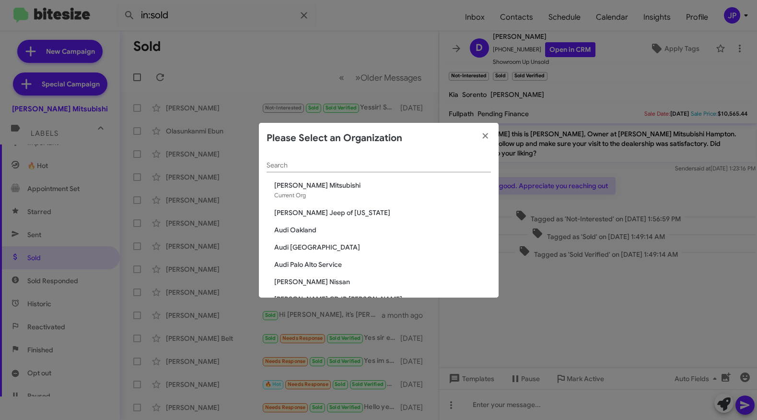
click at [408, 170] on div "Search" at bounding box center [379, 162] width 224 height 19
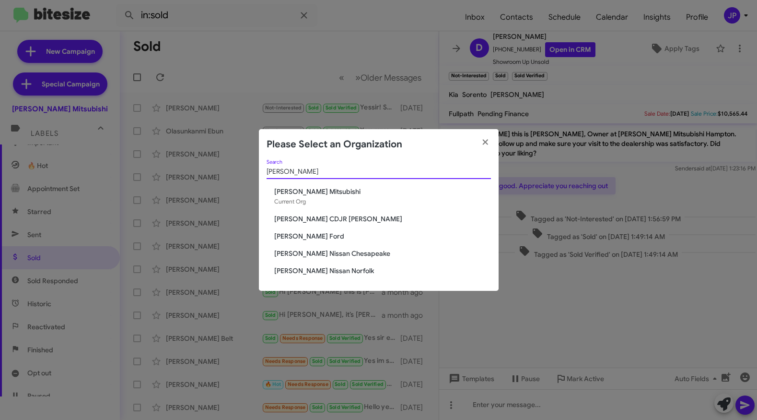
type input "banister"
click at [346, 220] on span "Banister CDJR Hampton" at bounding box center [382, 219] width 217 height 10
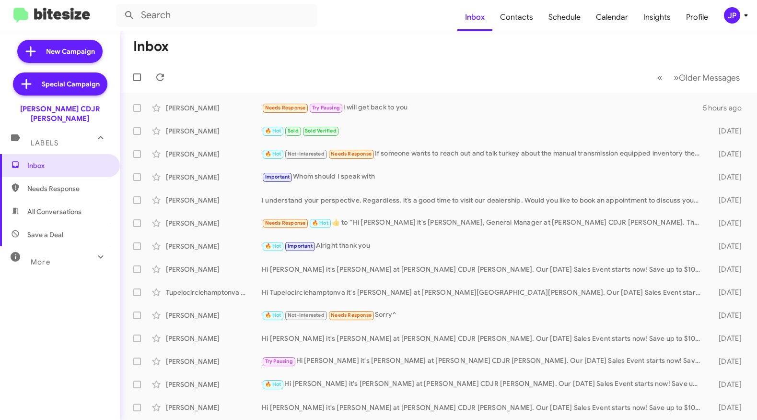
click at [28, 250] on div "More" at bounding box center [50, 258] width 85 height 18
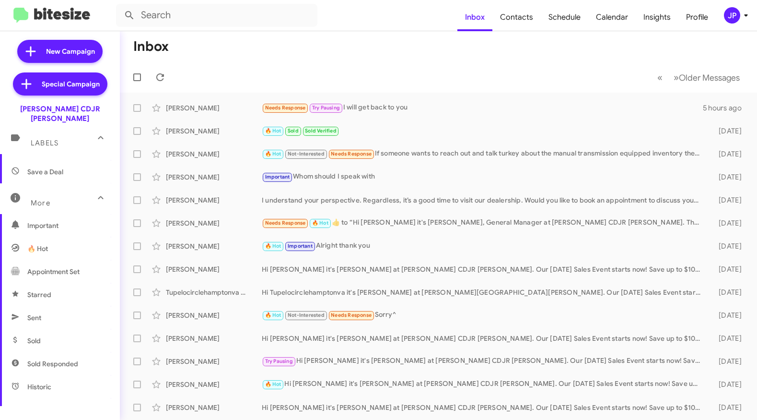
scroll to position [65, 0]
click at [76, 356] on span "Sold Responded" at bounding box center [52, 361] width 51 height 10
type input "in:sold-verified"
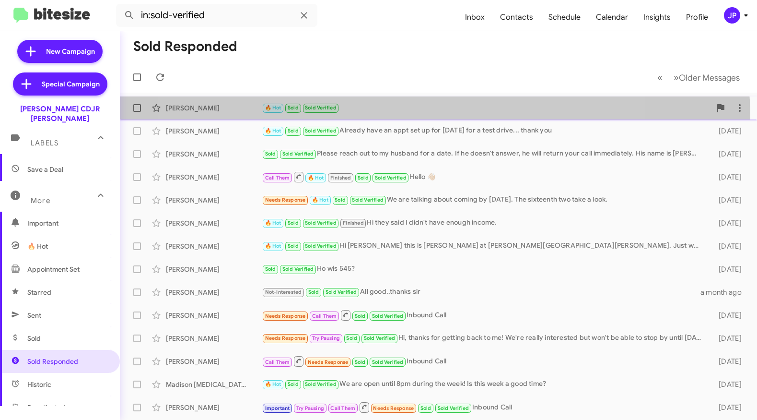
click at [393, 118] on span "[PERSON_NAME] 🔥 Hot Sold Sold Verified [DATE]" at bounding box center [438, 107] width 637 height 23
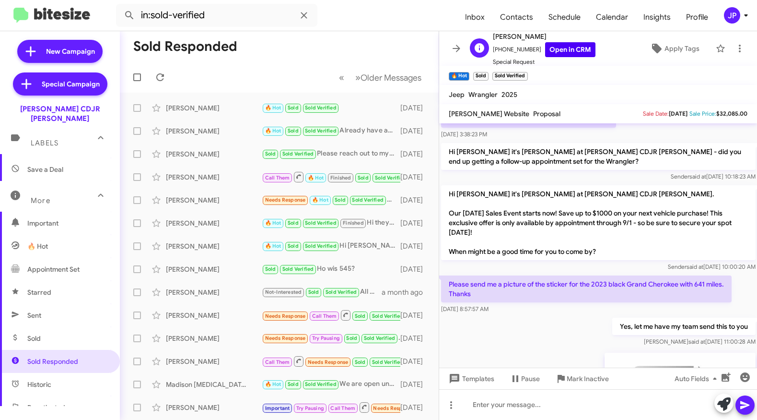
scroll to position [67, 0]
click at [723, 20] on button "JP" at bounding box center [731, 15] width 31 height 16
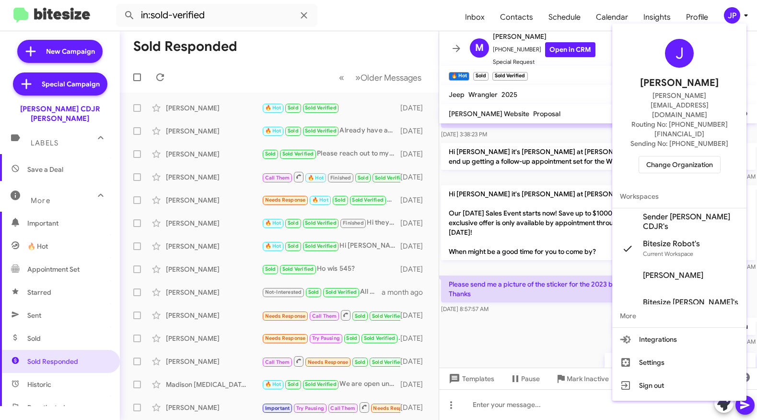
click at [698, 156] on span "Change Organization" at bounding box center [680, 164] width 67 height 16
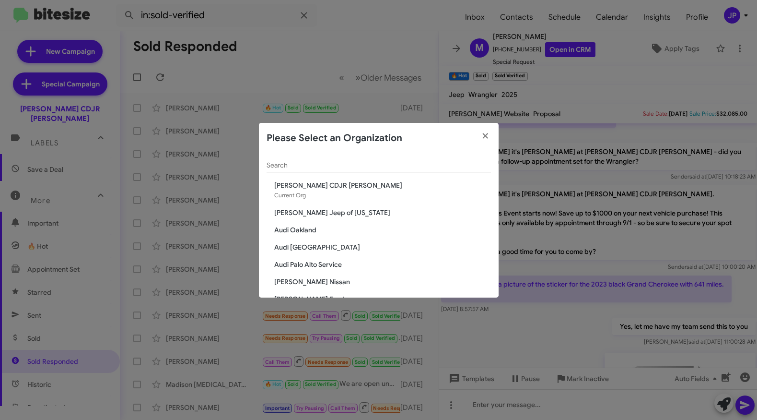
click at [274, 169] on div "Search" at bounding box center [379, 162] width 224 height 19
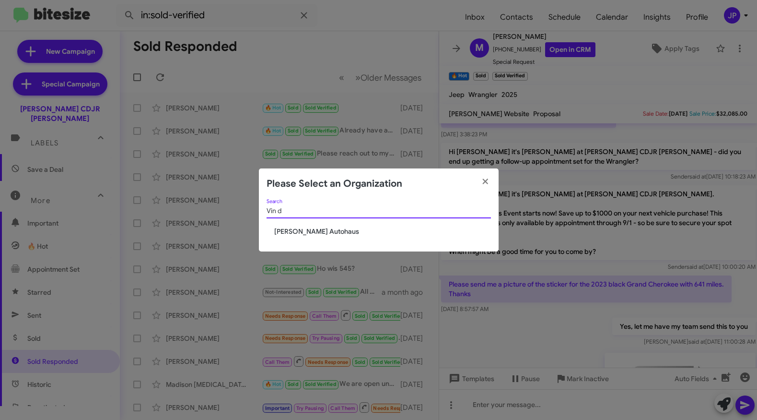
type input "Vin d"
click at [293, 229] on span "[PERSON_NAME] Autohaus" at bounding box center [382, 231] width 217 height 10
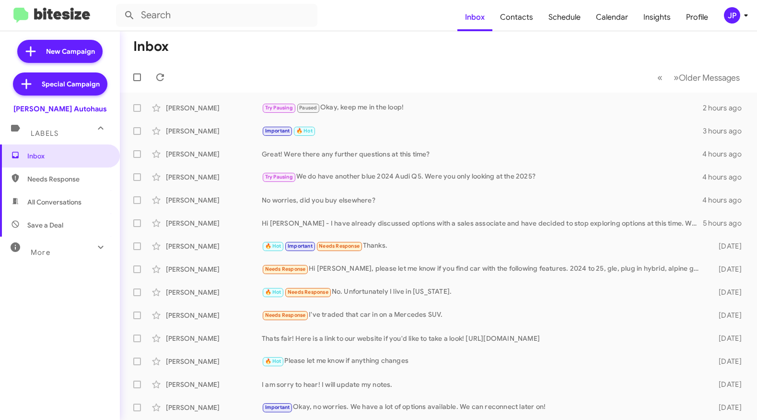
click at [729, 9] on div "JP" at bounding box center [732, 15] width 16 height 16
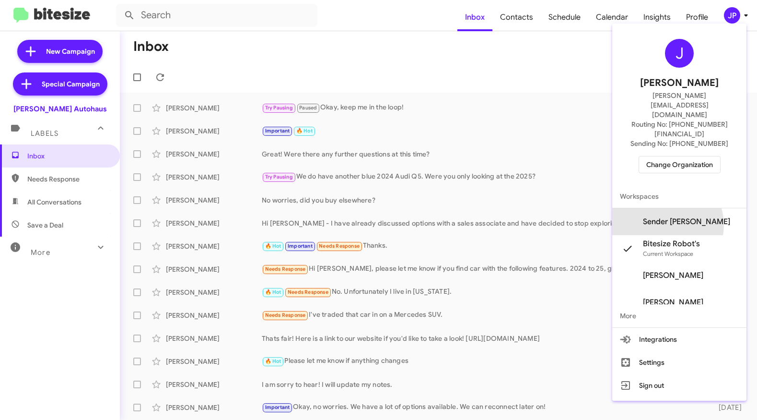
click at [681, 217] on span "Sender [PERSON_NAME]" at bounding box center [686, 222] width 87 height 10
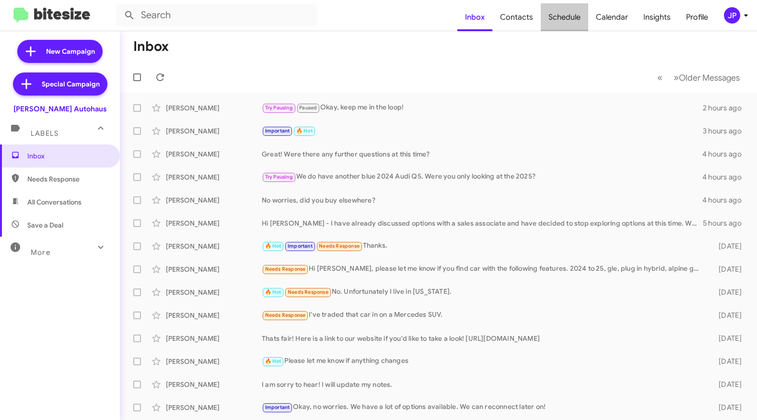
click at [566, 14] on span "Schedule" at bounding box center [564, 17] width 47 height 28
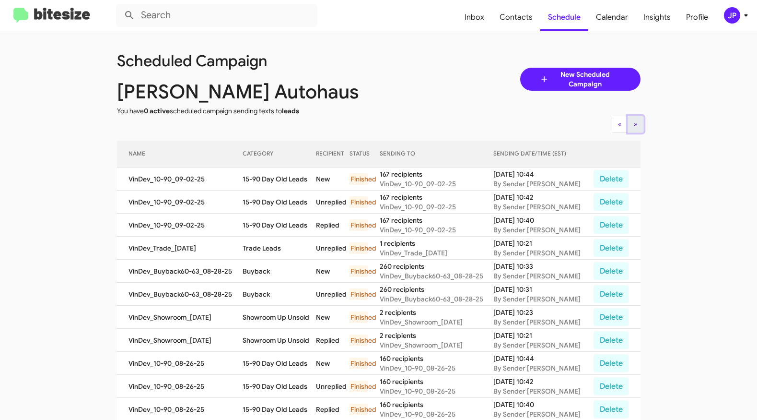
click at [636, 124] on button "» Next" at bounding box center [636, 124] width 16 height 17
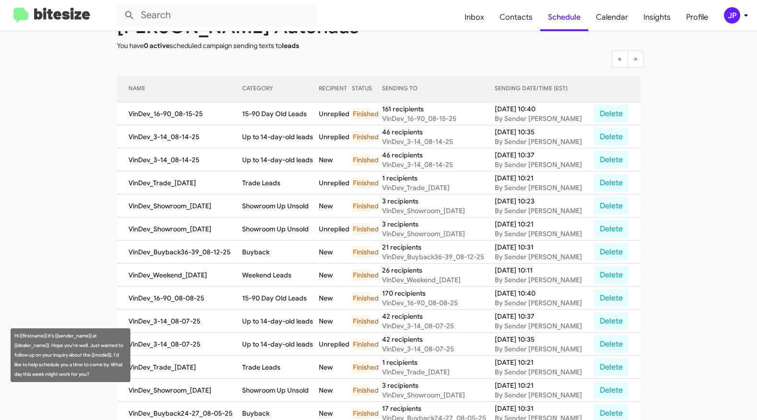
scroll to position [66, 0]
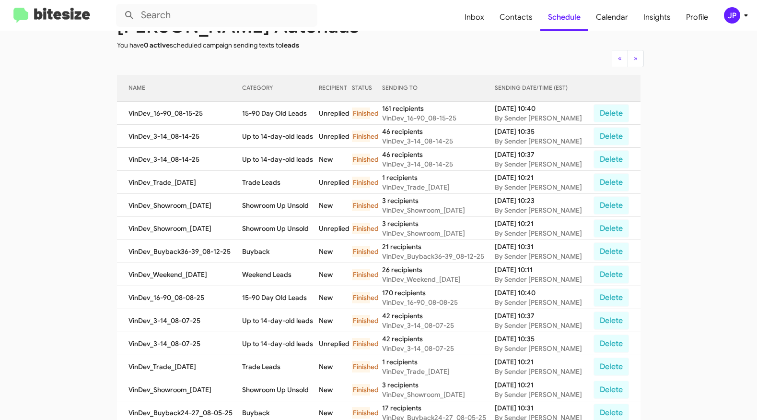
click at [48, 15] on img at bounding box center [51, 16] width 77 height 16
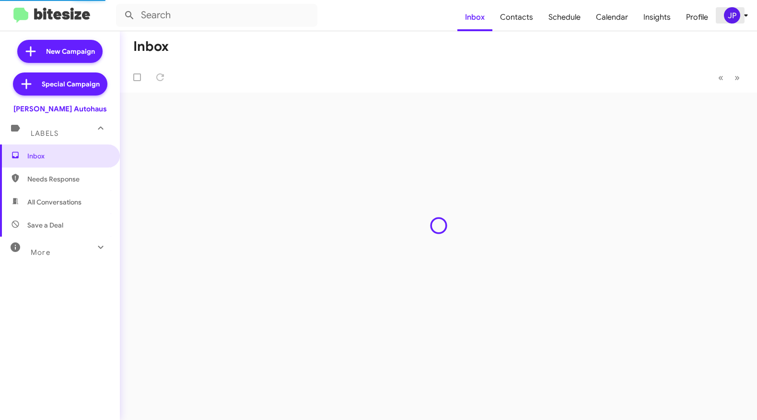
click at [734, 17] on div "JP" at bounding box center [732, 15] width 16 height 16
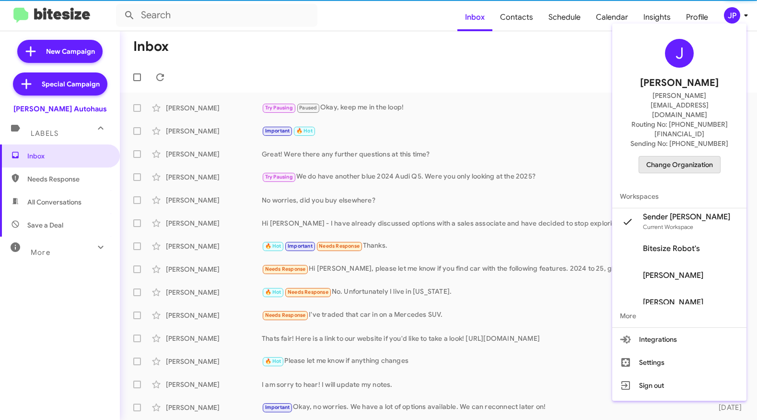
click at [701, 156] on span "Change Organization" at bounding box center [680, 164] width 67 height 16
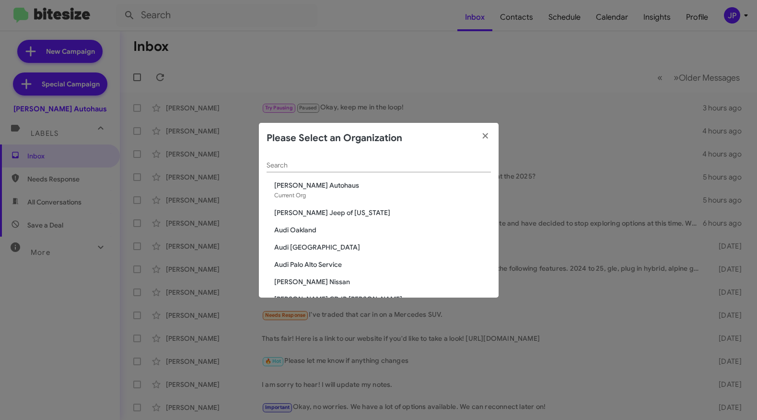
click at [422, 172] on div "Search" at bounding box center [379, 162] width 224 height 19
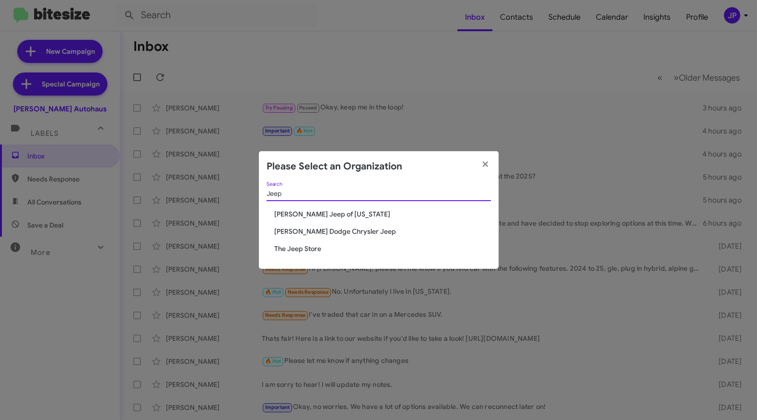
type input "Jeep"
click at [300, 253] on span "The Jeep Store" at bounding box center [382, 249] width 217 height 10
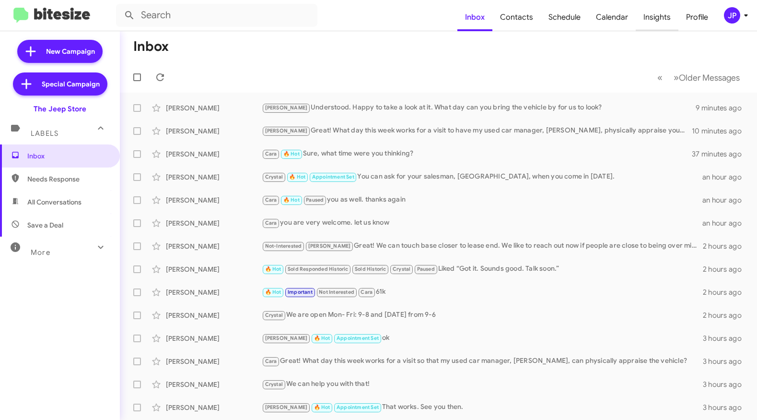
click at [665, 22] on span "Insights" at bounding box center [657, 17] width 43 height 28
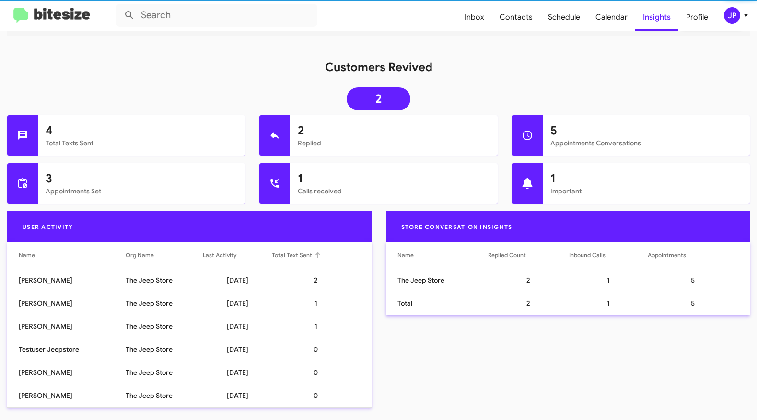
scroll to position [109, 0]
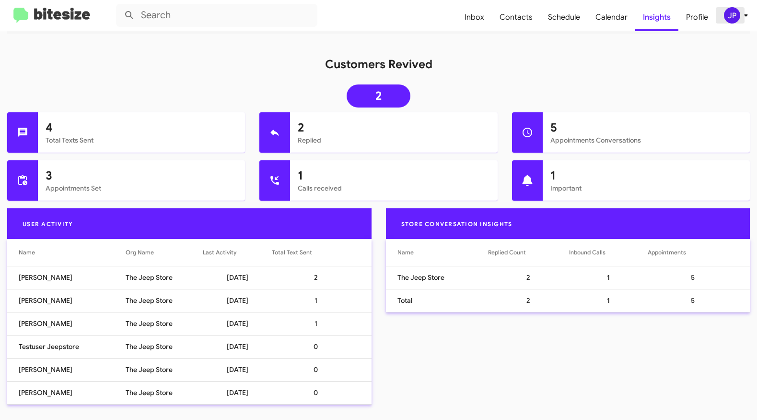
click at [733, 18] on div "JP" at bounding box center [732, 15] width 16 height 16
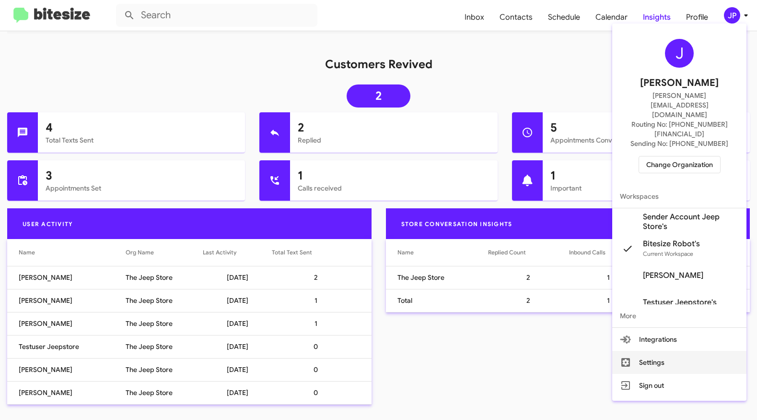
click at [638, 351] on button "Settings" at bounding box center [679, 362] width 134 height 23
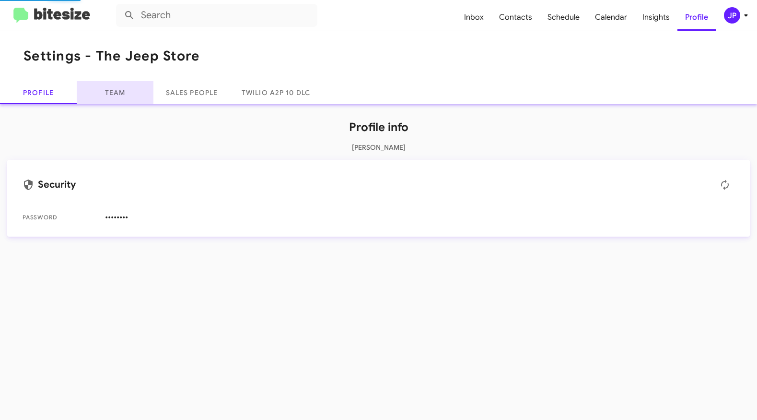
click at [120, 92] on link "Team" at bounding box center [115, 92] width 77 height 23
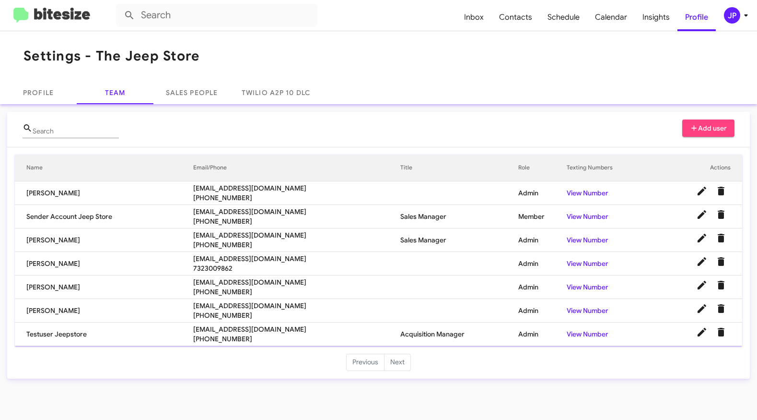
click at [399, 362] on li "Next" at bounding box center [398, 361] width 26 height 17
drag, startPoint x: 295, startPoint y: 187, endPoint x: 192, endPoint y: 190, distance: 102.7
click at [192, 190] on tr "[PERSON_NAME] [EMAIL_ADDRESS][DOMAIN_NAME] [PHONE_NUMBER] Admin View Number" at bounding box center [379, 193] width 728 height 24
copy tr "[EMAIL_ADDRESS][DOMAIN_NAME]"
